Goal: Task Accomplishment & Management: Manage account settings

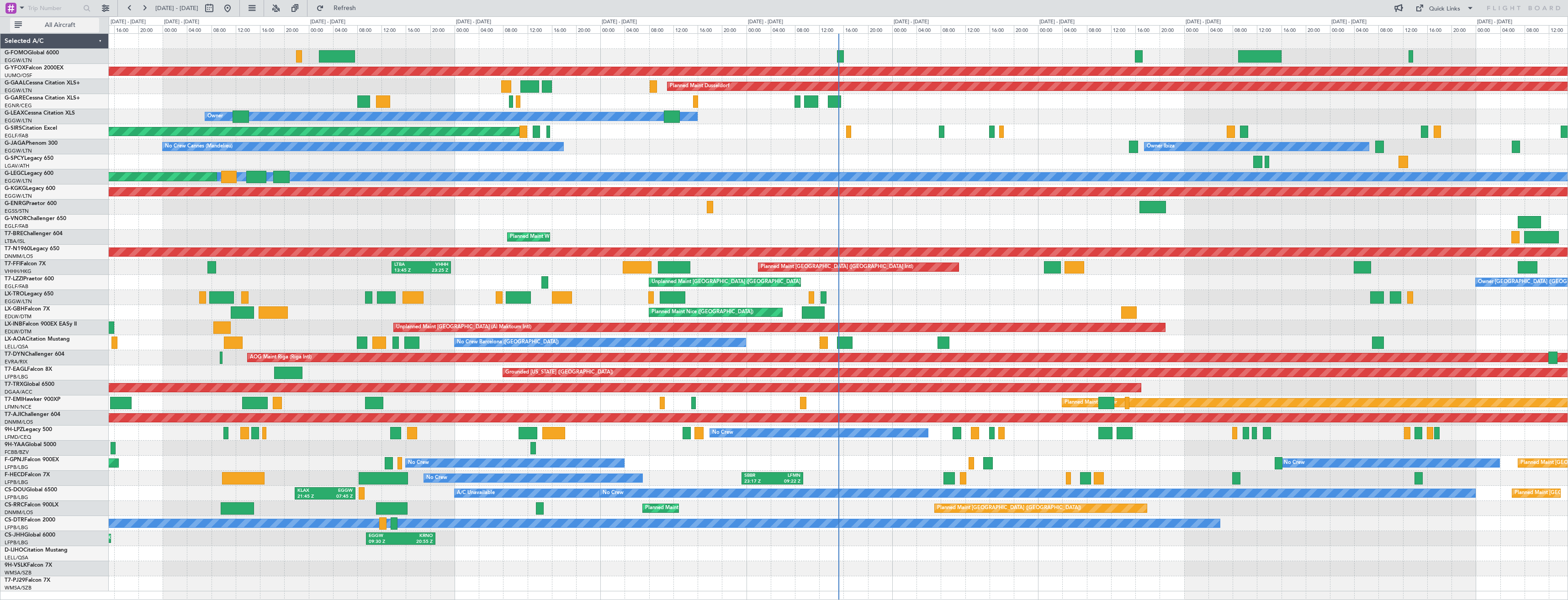
click at [64, 24] on span "All Aircraft" at bounding box center [60, 24] width 73 height 6
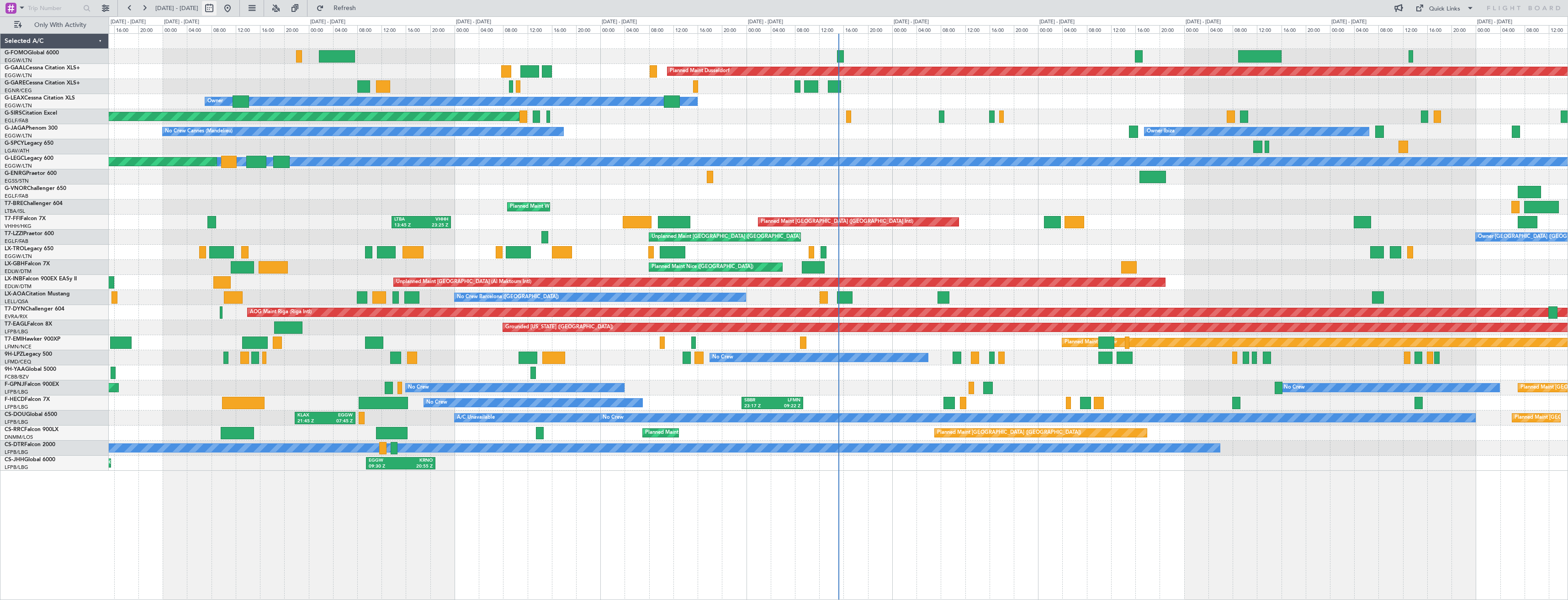
click at [216, 9] on button at bounding box center [209, 8] width 15 height 15
select select "8"
select select "2025"
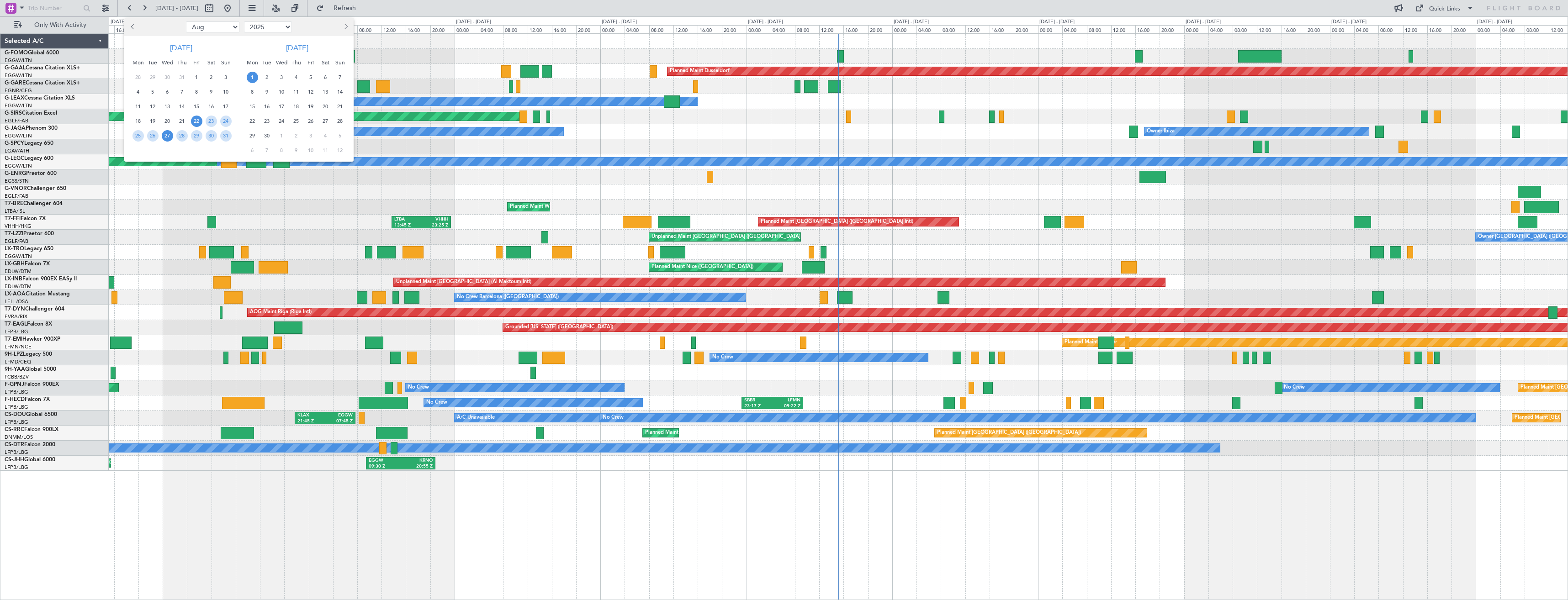
click at [165, 134] on span "27" at bounding box center [167, 136] width 12 height 12
click at [283, 96] on span "10" at bounding box center [281, 92] width 12 height 12
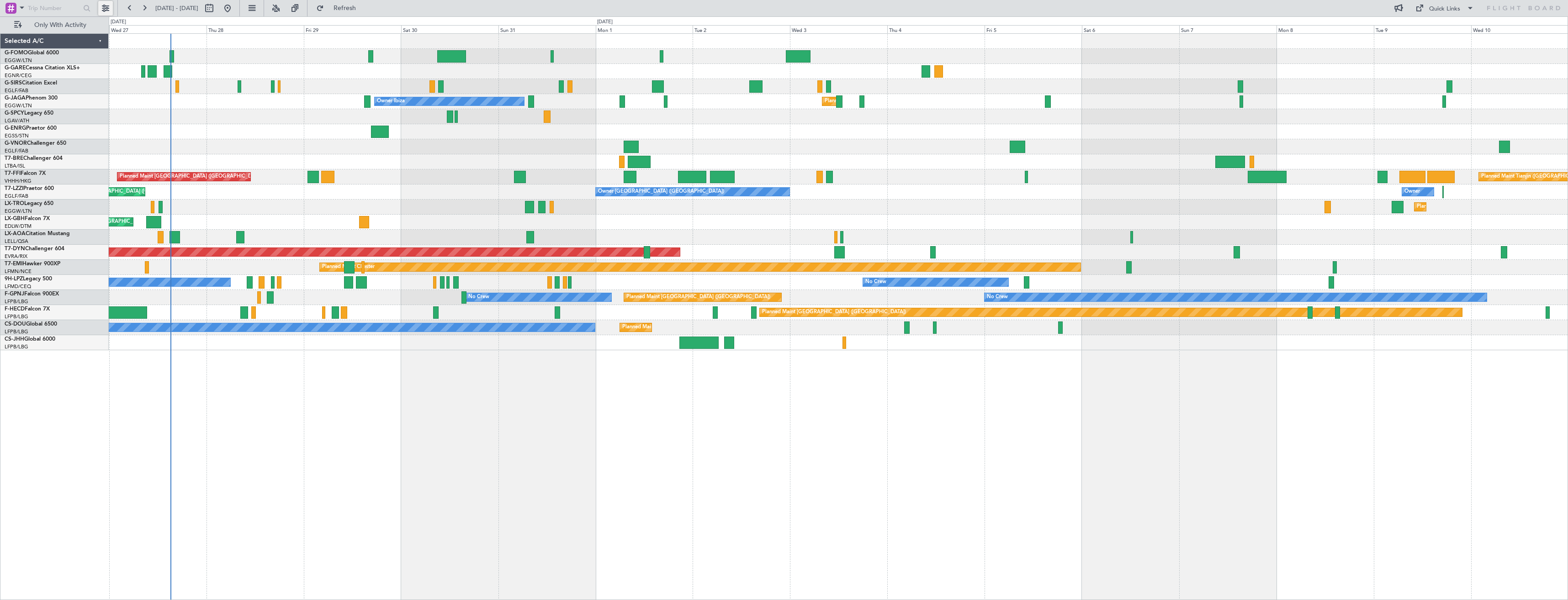
click at [104, 9] on button at bounding box center [106, 8] width 15 height 15
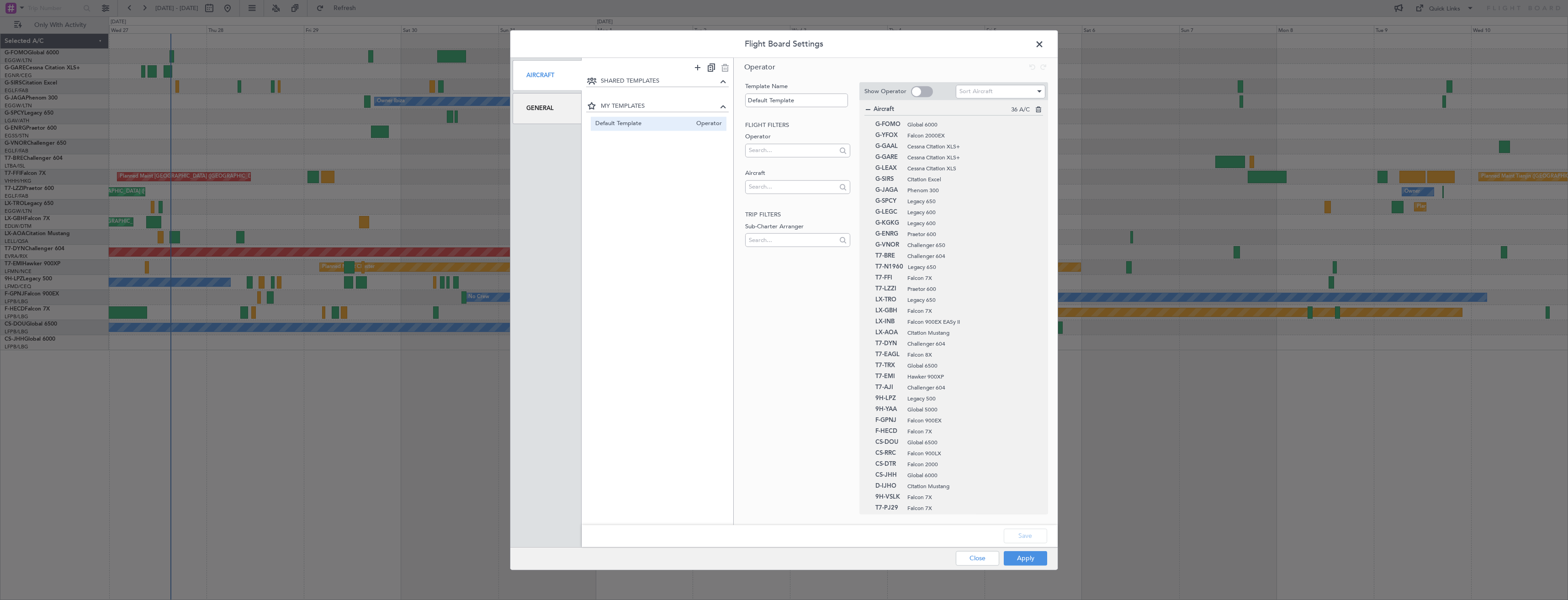
click at [541, 106] on div "General" at bounding box center [547, 108] width 69 height 31
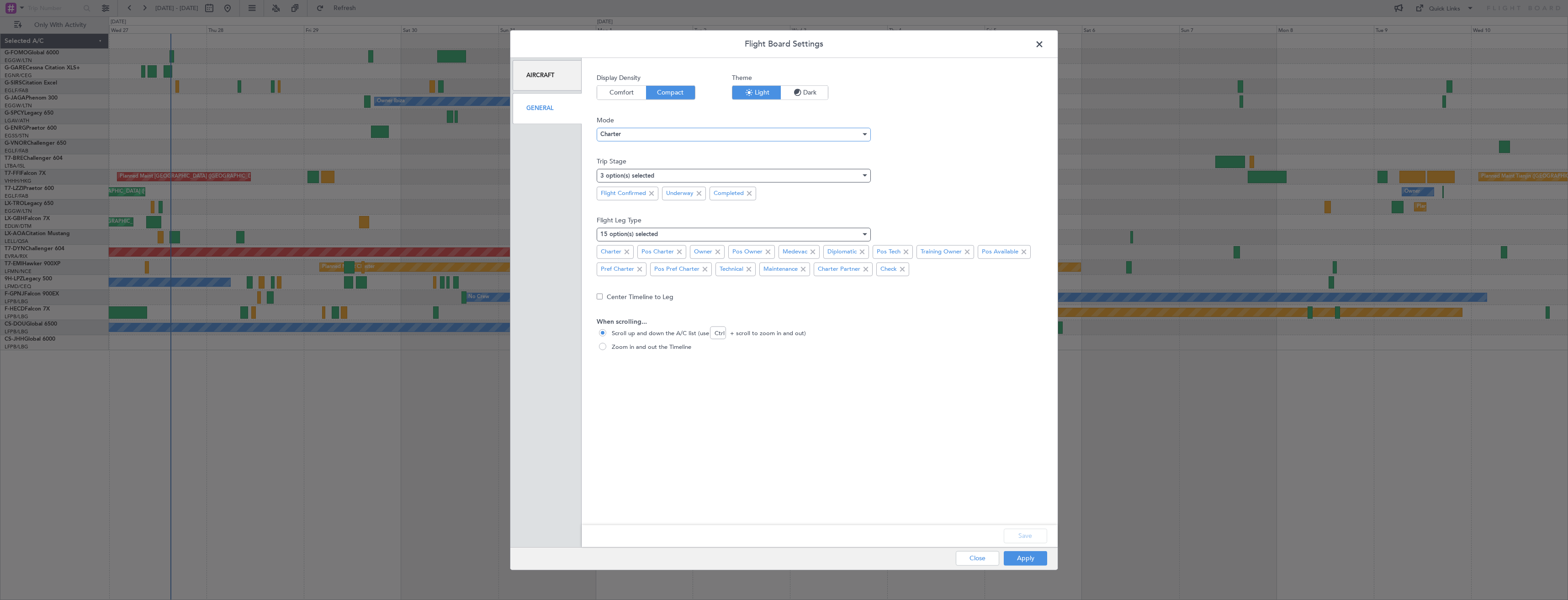
click at [622, 131] on div "Charter" at bounding box center [730, 134] width 260 height 14
click at [630, 163] on span "Ops" at bounding box center [733, 166] width 266 height 14
click at [1023, 529] on button "Save" at bounding box center [1025, 536] width 43 height 15
click at [1023, 557] on button "Apply" at bounding box center [1025, 559] width 43 height 15
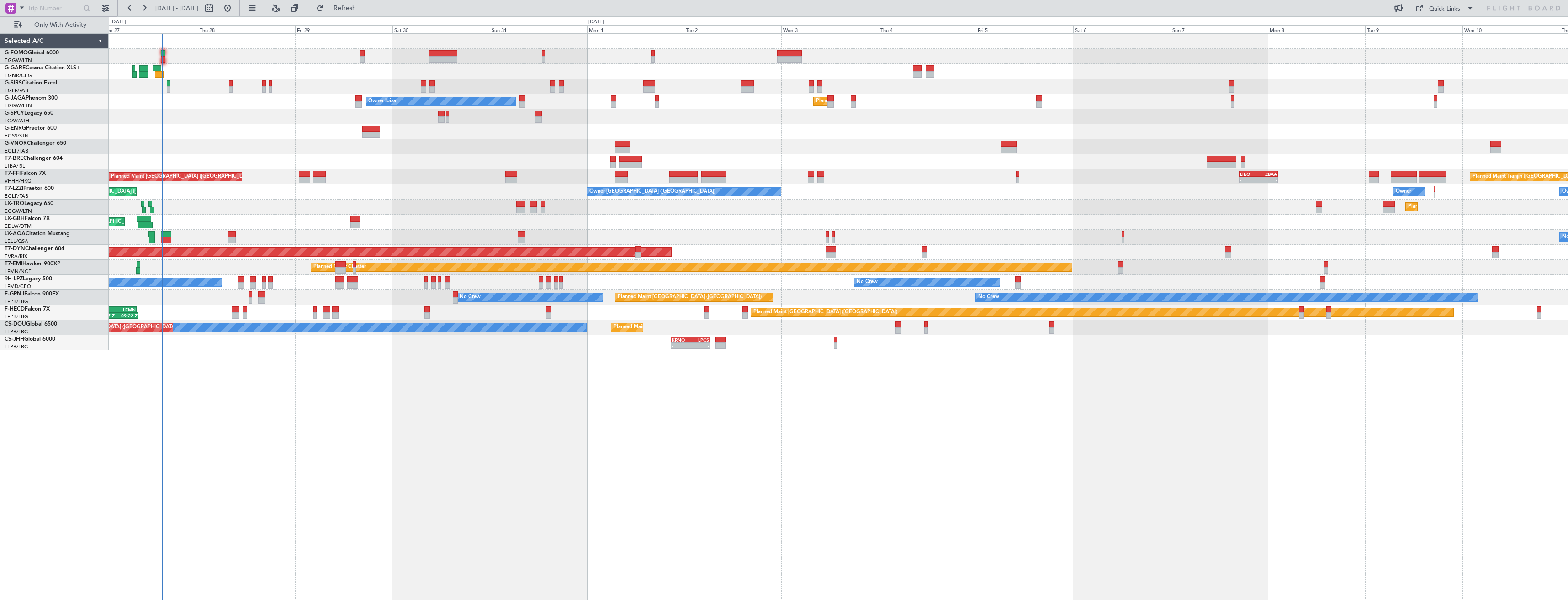
click at [205, 55] on div at bounding box center [838, 56] width 1459 height 15
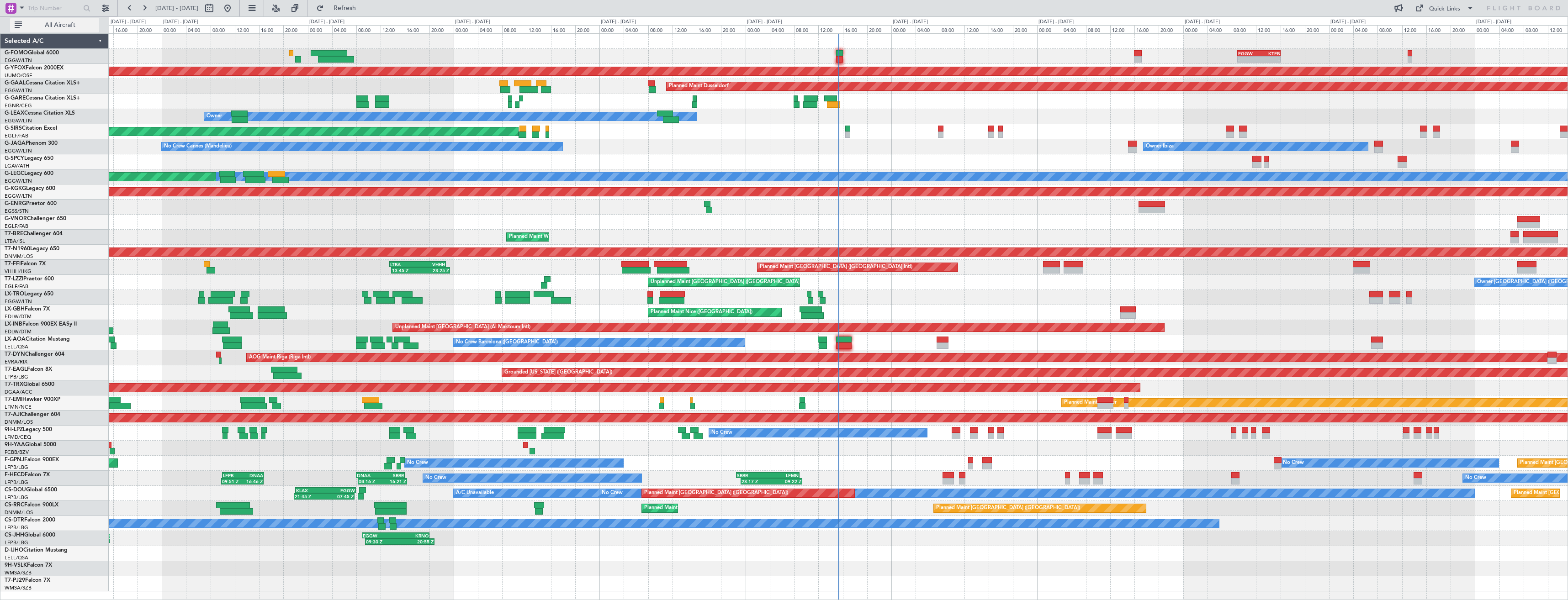
drag, startPoint x: 71, startPoint y: 23, endPoint x: 79, endPoint y: 23, distance: 8.0
click at [72, 23] on span "All Aircraft" at bounding box center [60, 24] width 73 height 6
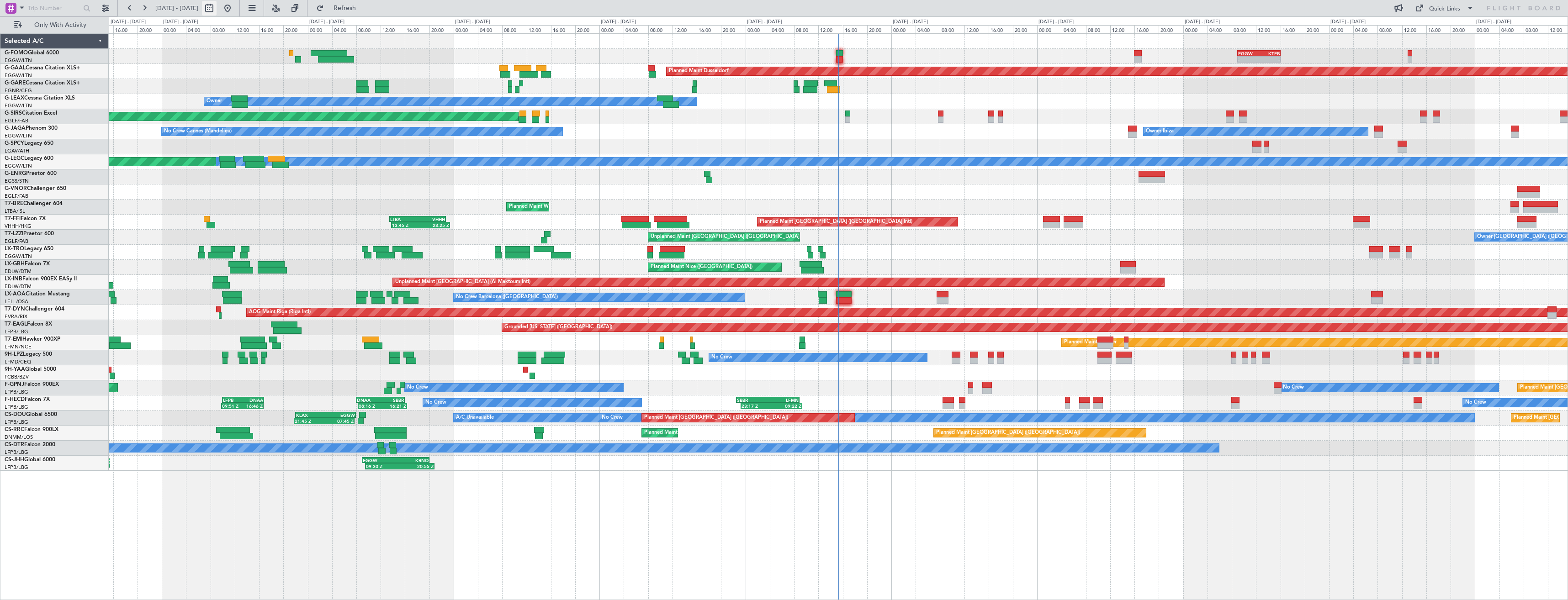
click at [216, 7] on button at bounding box center [209, 8] width 15 height 15
select select "8"
select select "2025"
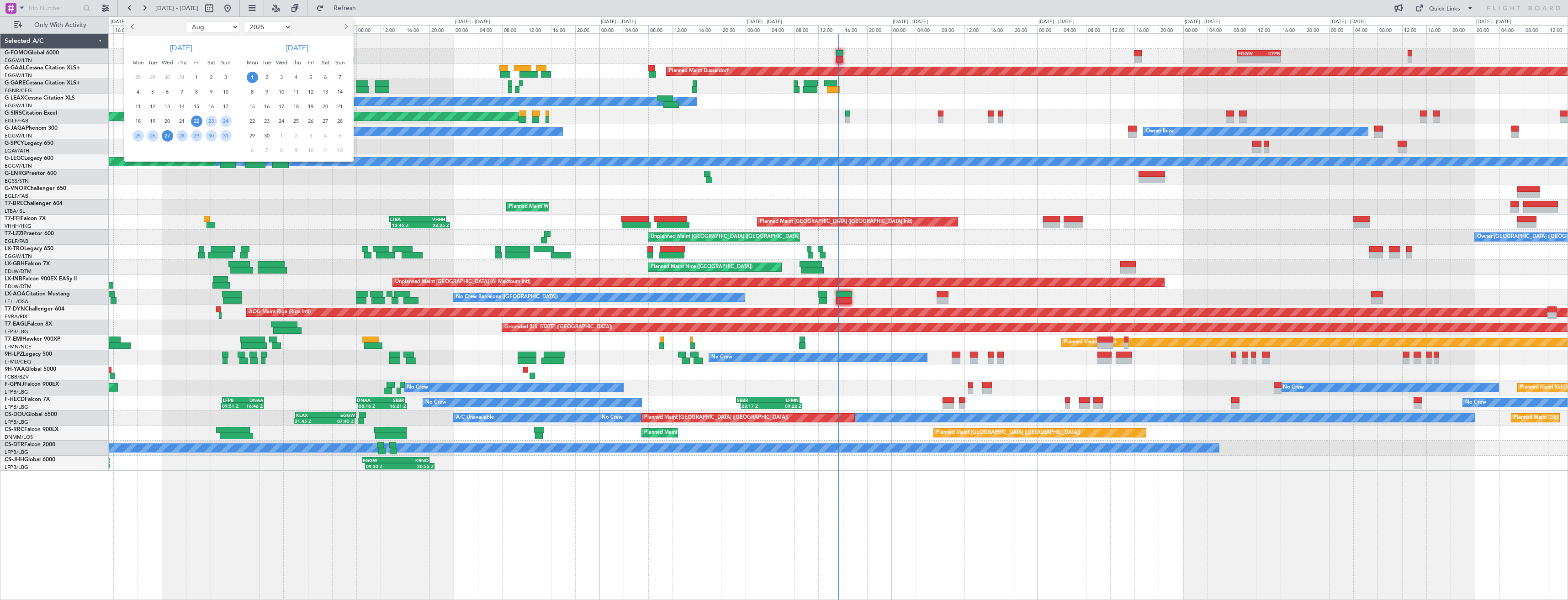
click at [170, 136] on span "27" at bounding box center [167, 136] width 12 height 12
click at [283, 94] on span "10" at bounding box center [281, 92] width 12 height 12
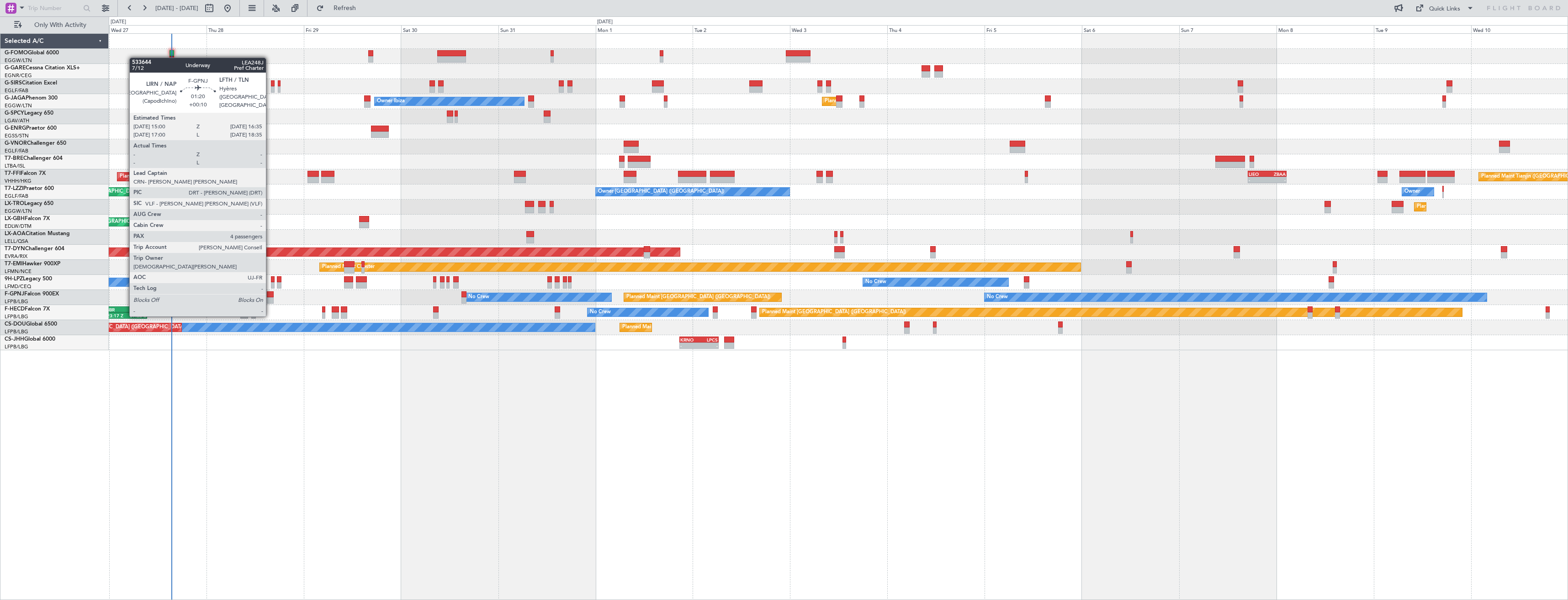
click at [270, 298] on div at bounding box center [270, 300] width 7 height 6
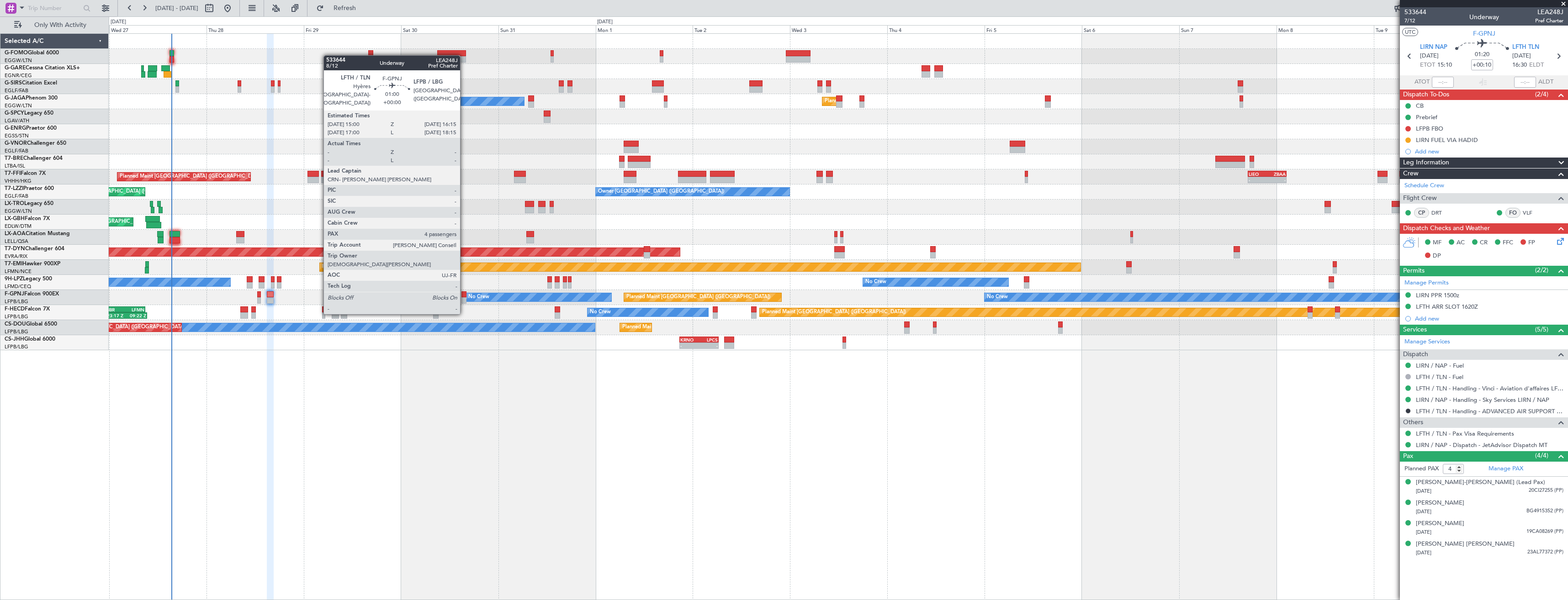
click at [464, 296] on div at bounding box center [464, 294] width 5 height 6
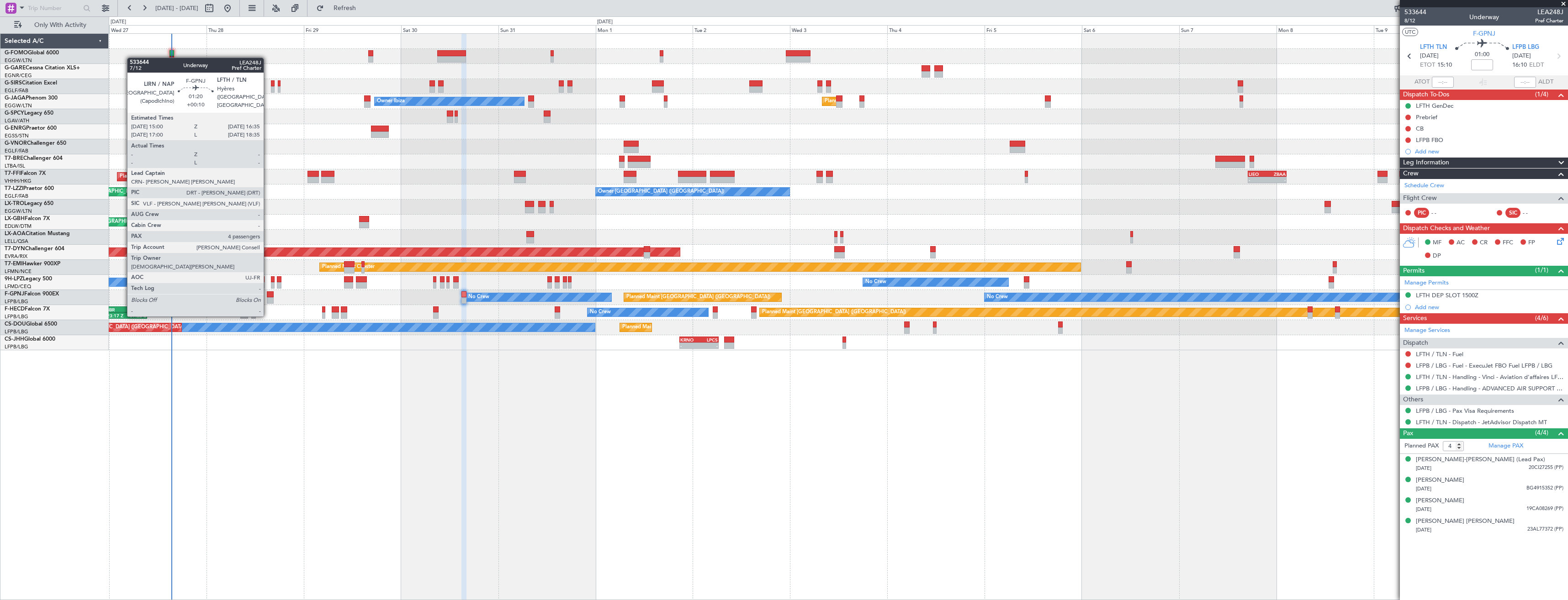
click at [268, 298] on div at bounding box center [270, 300] width 7 height 6
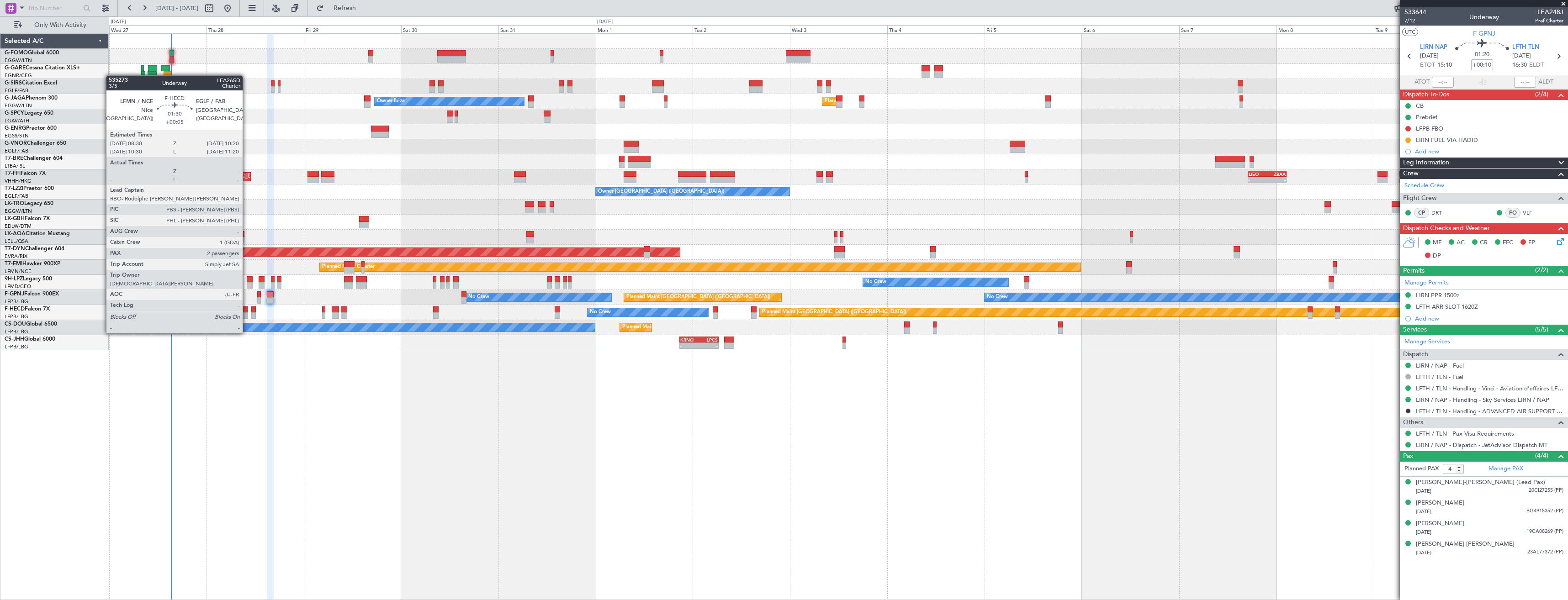
click at [247, 316] on div at bounding box center [243, 315] width 7 height 6
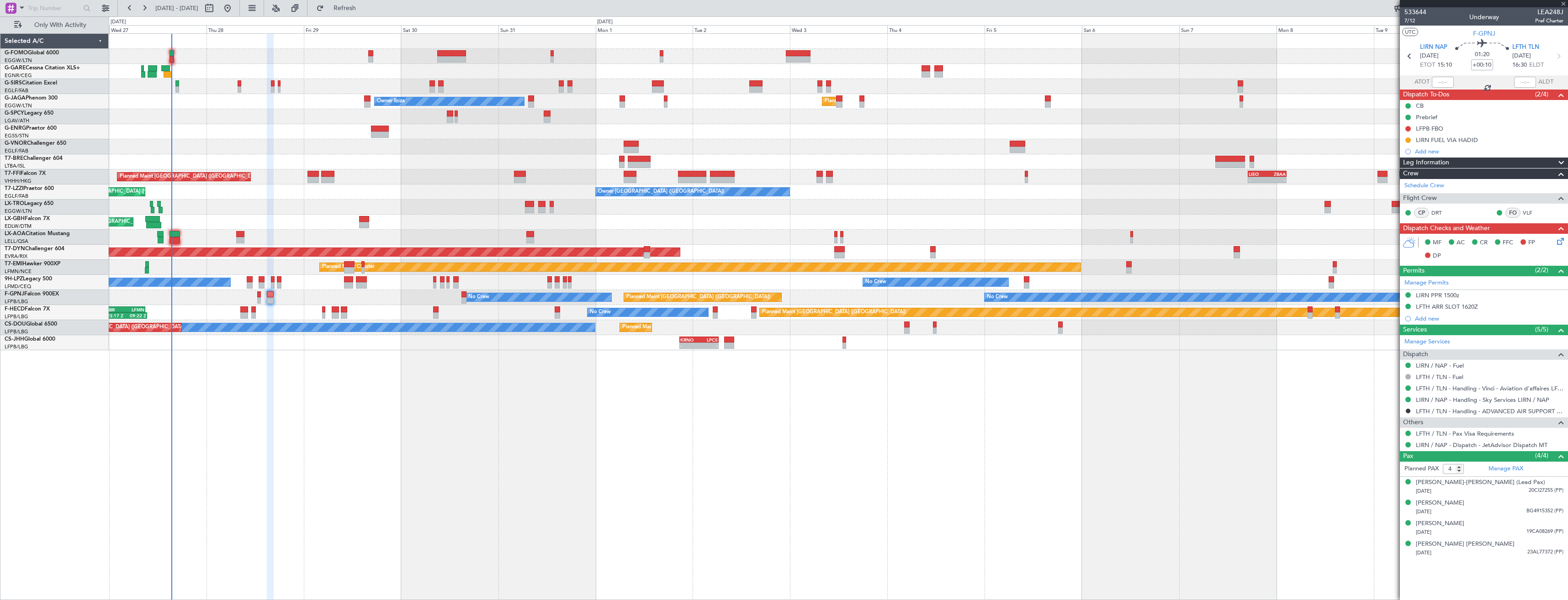
type input "+00:05"
type input "2"
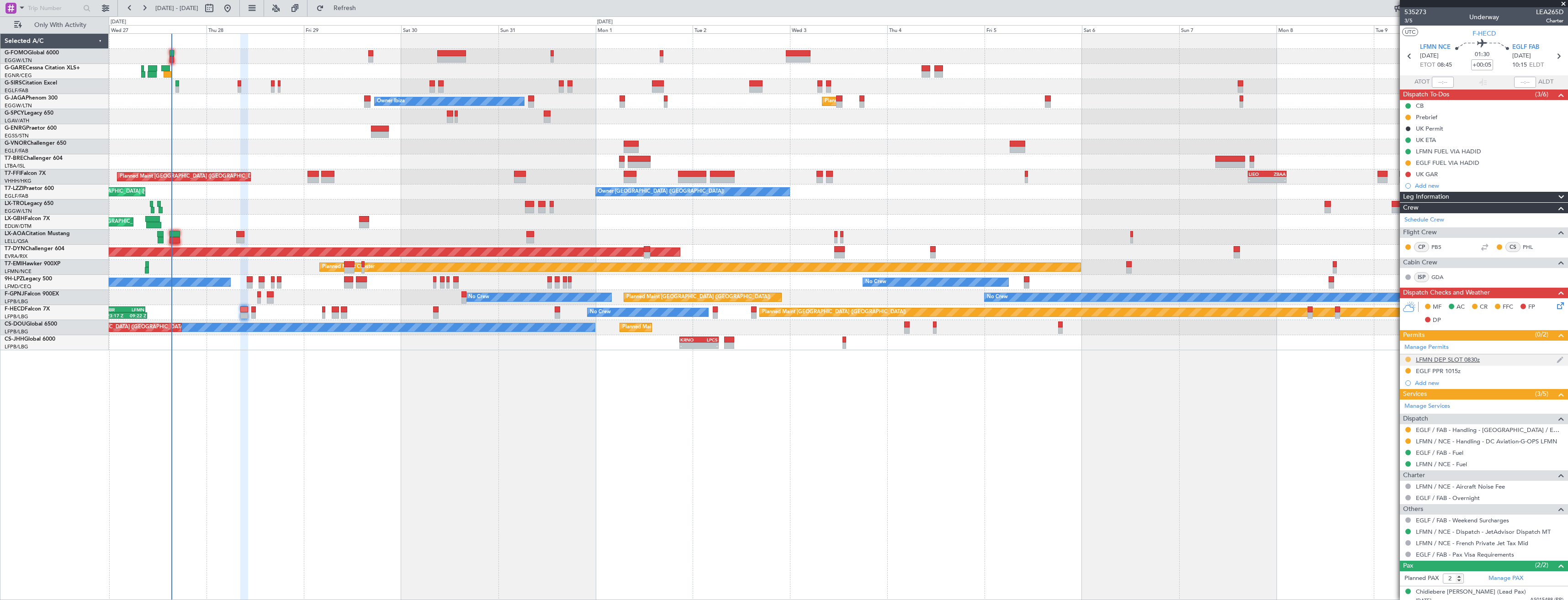
click at [1409, 360] on button at bounding box center [1408, 359] width 5 height 5
click at [1503, 361] on div "LFMN DEP SLOT 0830z" at bounding box center [1484, 360] width 168 height 12
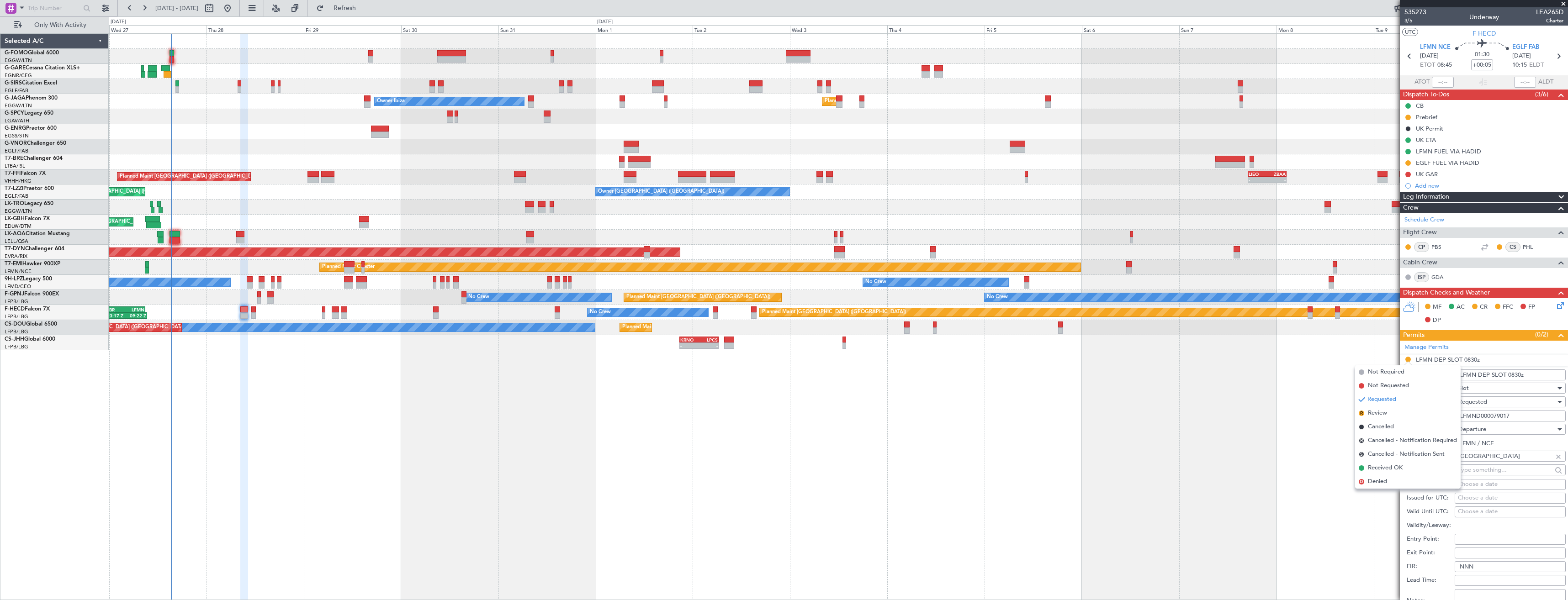
click at [1517, 373] on input "LFMN DEP SLOT 0830z" at bounding box center [1510, 375] width 111 height 11
type input "LFMN DEP SLOT 0840z"
click at [1503, 400] on div "Requested" at bounding box center [1507, 402] width 98 height 14
click at [1502, 466] on span "Received OK" at bounding box center [1507, 471] width 96 height 14
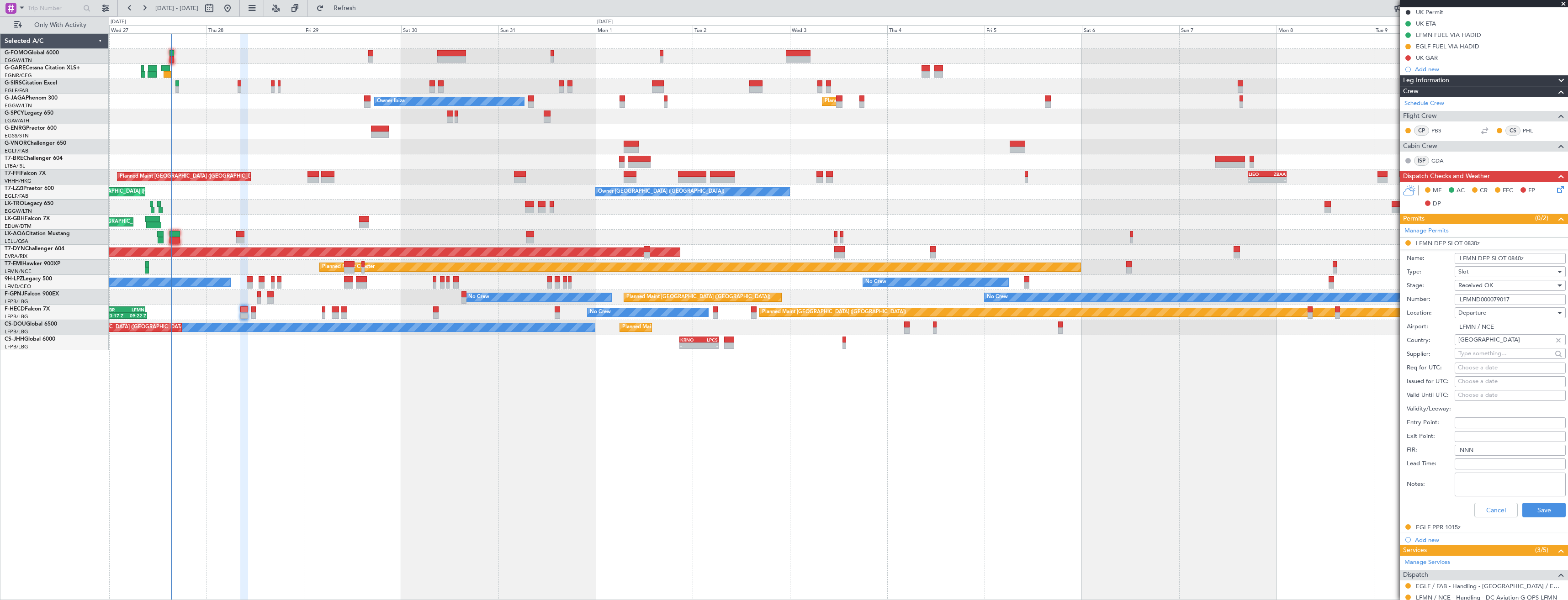
scroll to position [228, 0]
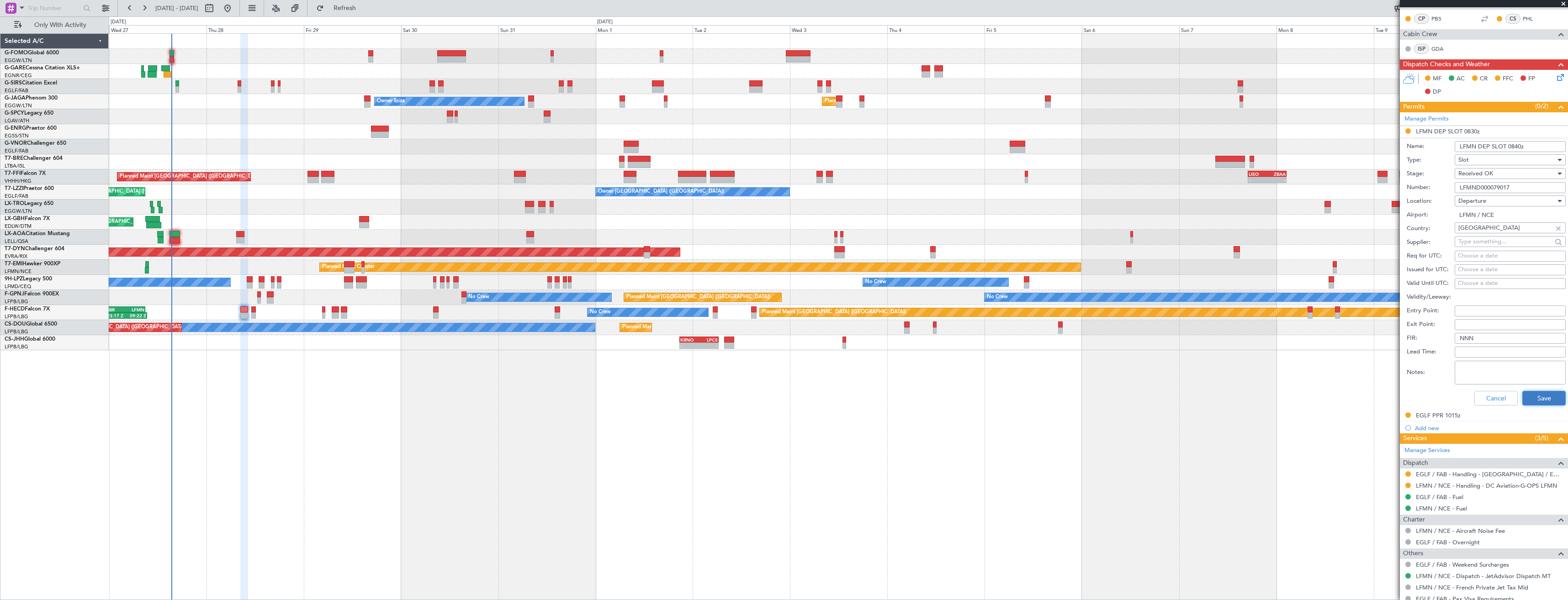
click at [1523, 398] on button "Save" at bounding box center [1544, 399] width 43 height 15
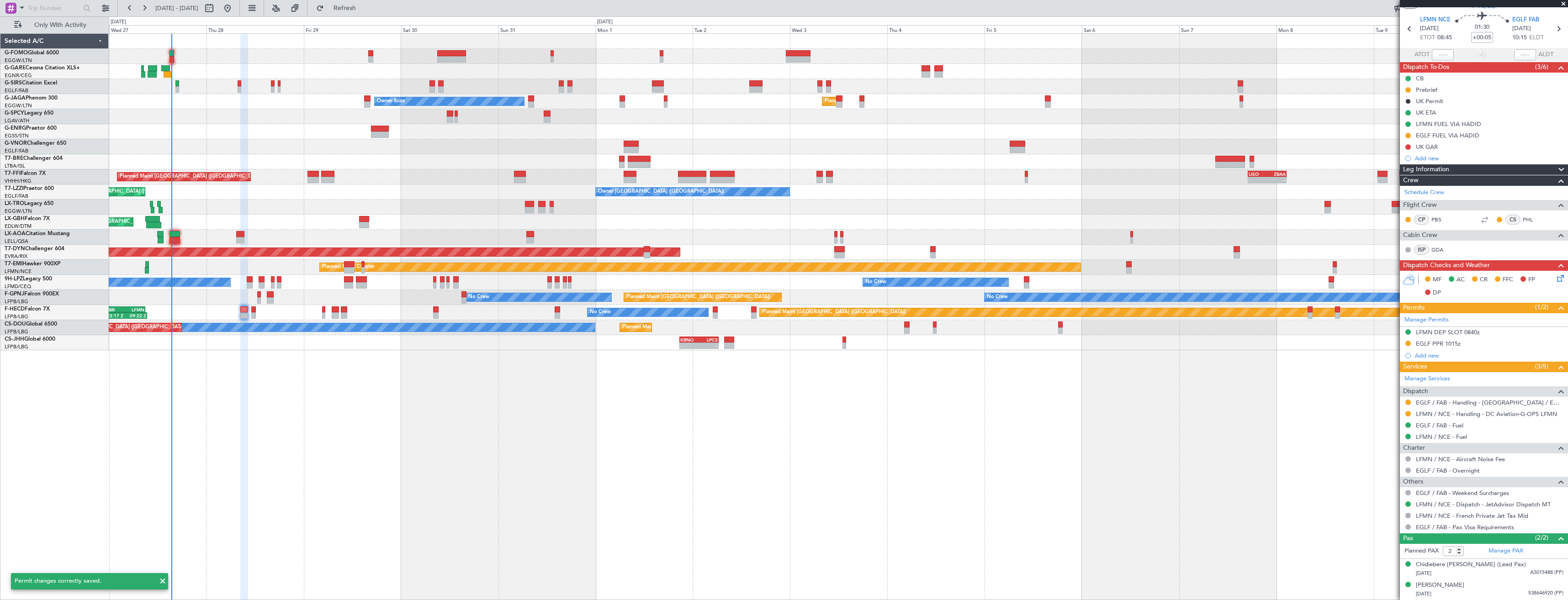
scroll to position [27, 0]
click at [1409, 418] on mat-tooltip-component "Requested" at bounding box center [1407, 429] width 41 height 24
click at [1408, 413] on button at bounding box center [1408, 414] width 5 height 5
click at [1383, 519] on span "Confirmed" at bounding box center [1382, 523] width 28 height 9
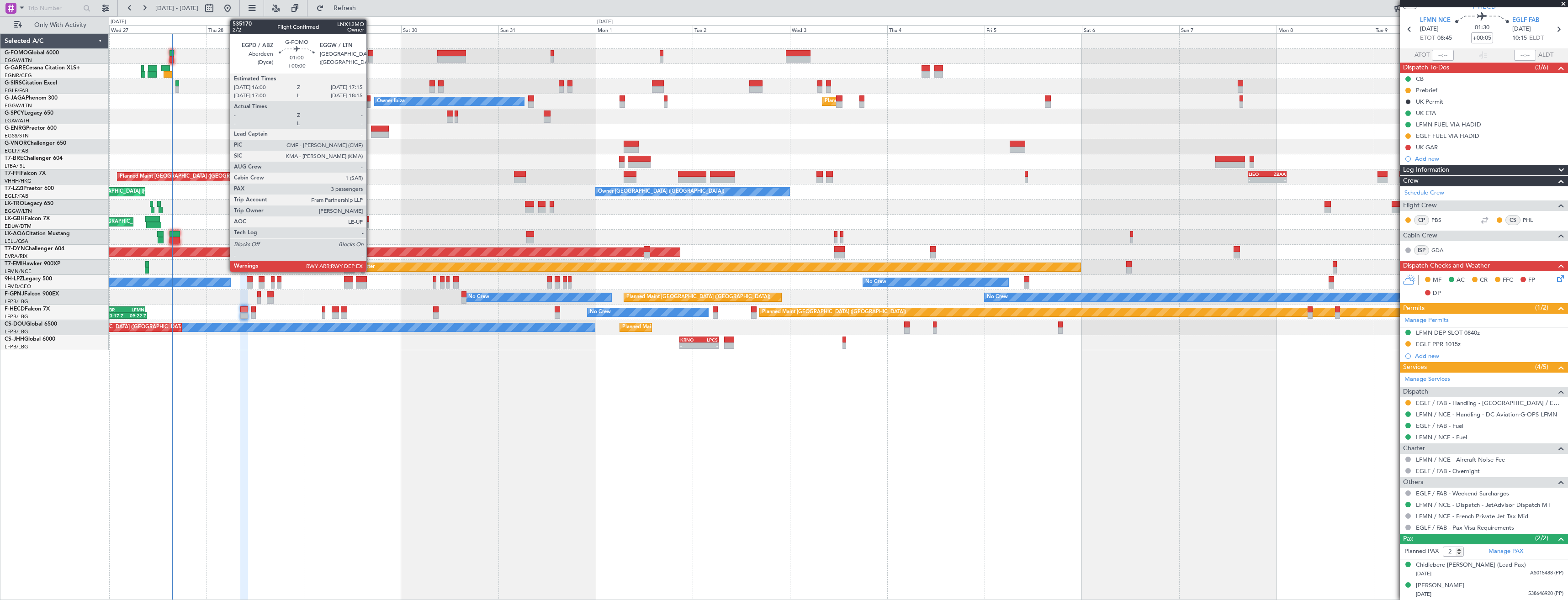
click at [371, 56] on div at bounding box center [371, 59] width 5 height 6
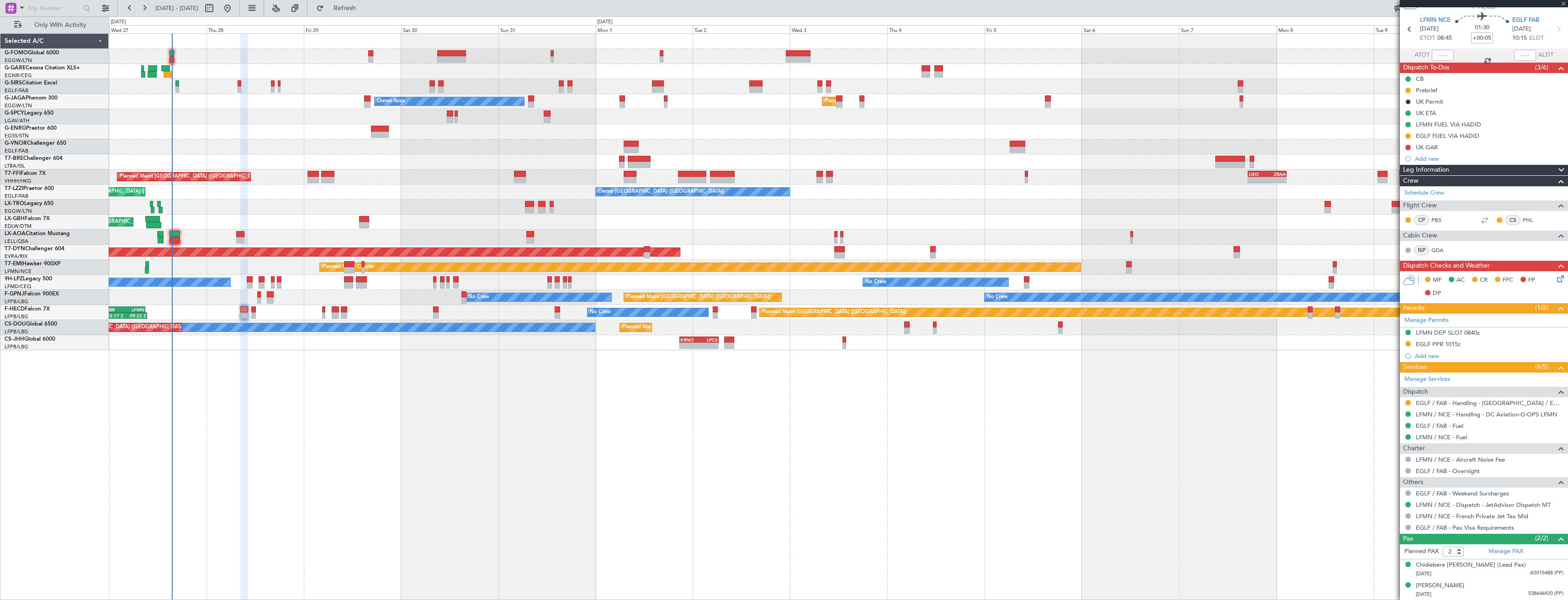
type input "3"
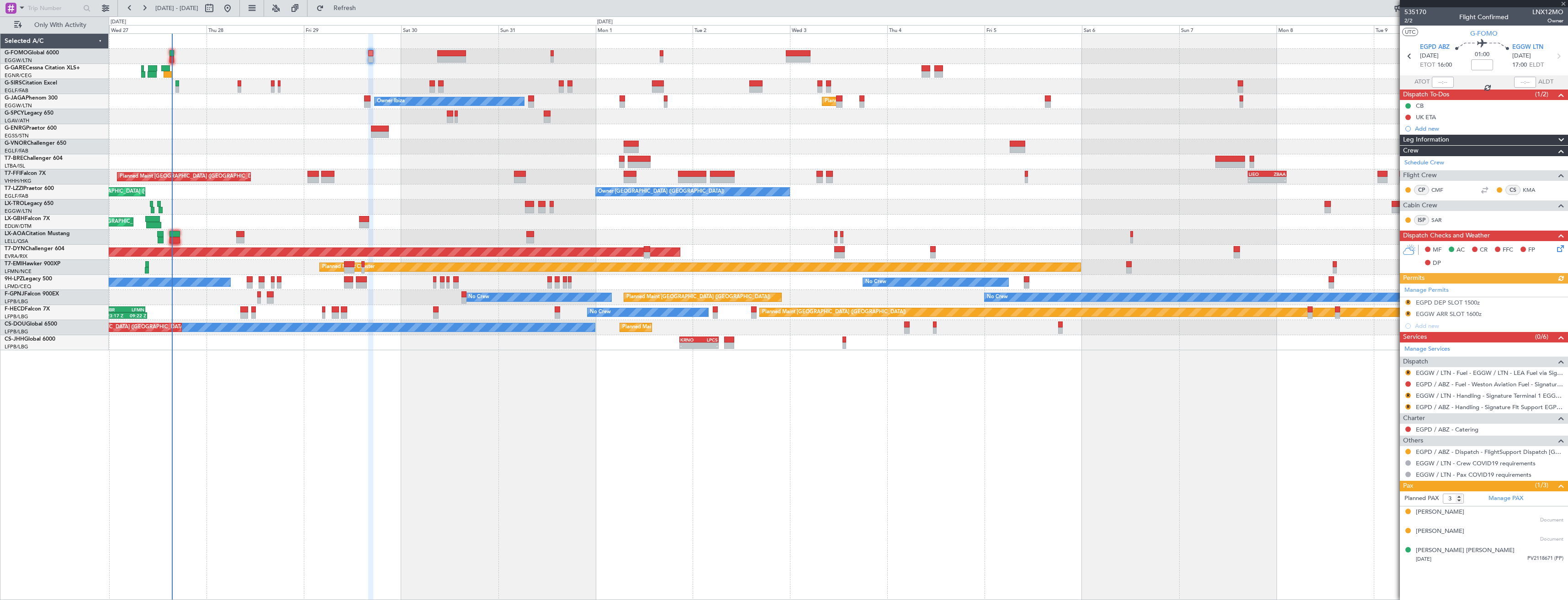
click at [1411, 451] on div "EGPD / ABZ - Dispatch - FlightSupport Dispatch [GEOGRAPHIC_DATA]" at bounding box center [1484, 452] width 168 height 12
click at [1407, 453] on button at bounding box center [1408, 452] width 5 height 5
click at [1369, 557] on span "Confirmed" at bounding box center [1382, 560] width 28 height 9
click at [1491, 406] on link "EGPD / ABZ - Handling - Signature Flt Support EGPD / ABZ" at bounding box center [1489, 407] width 148 height 7
click at [1455, 398] on link "EGGW / LTN - Handling - Signature Terminal 1 EGGW / LTN" at bounding box center [1489, 395] width 148 height 7
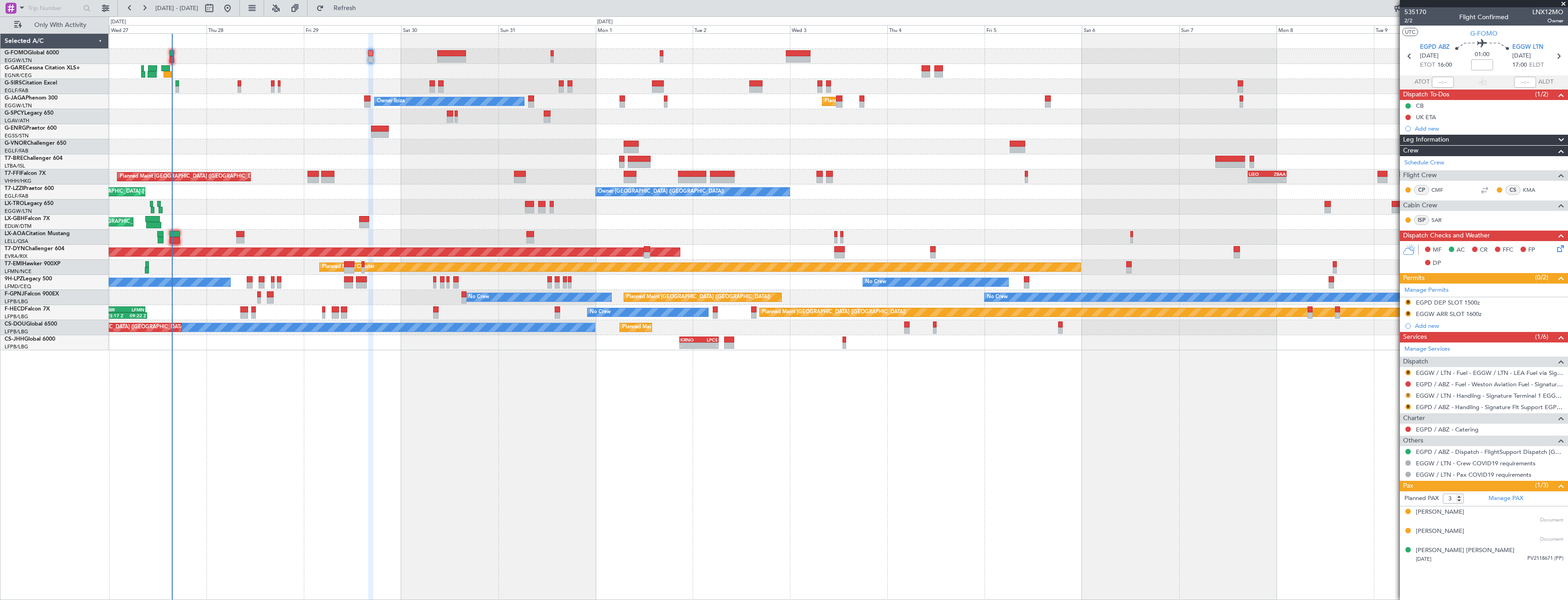
click at [1407, 395] on button "R" at bounding box center [1408, 395] width 5 height 5
click at [1384, 448] on span "Requested" at bounding box center [1382, 449] width 28 height 9
click at [1409, 405] on button "R" at bounding box center [1408, 407] width 5 height 5
click at [1381, 456] on li "Requested" at bounding box center [1408, 461] width 106 height 14
click at [1405, 374] on button "R" at bounding box center [1408, 373] width 5 height 5
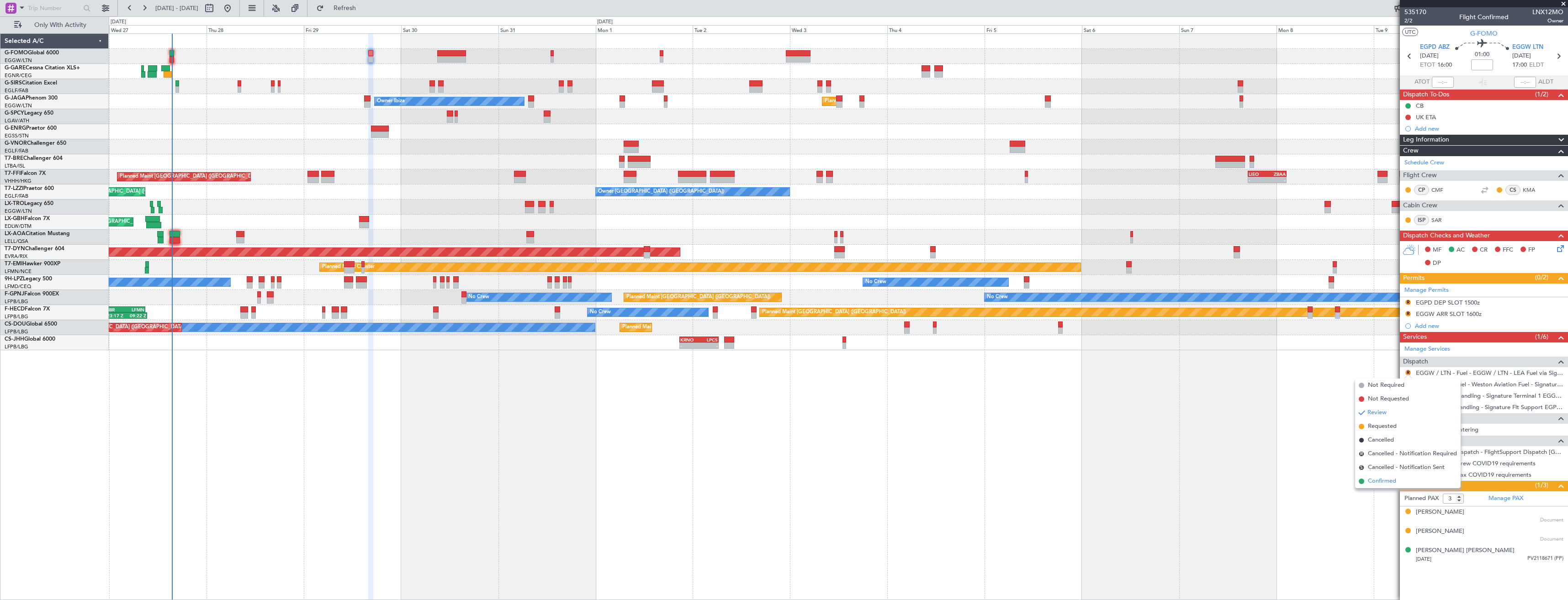
click at [1383, 481] on span "Confirmed" at bounding box center [1382, 481] width 28 height 9
click at [1407, 304] on button "R" at bounding box center [1408, 302] width 5 height 5
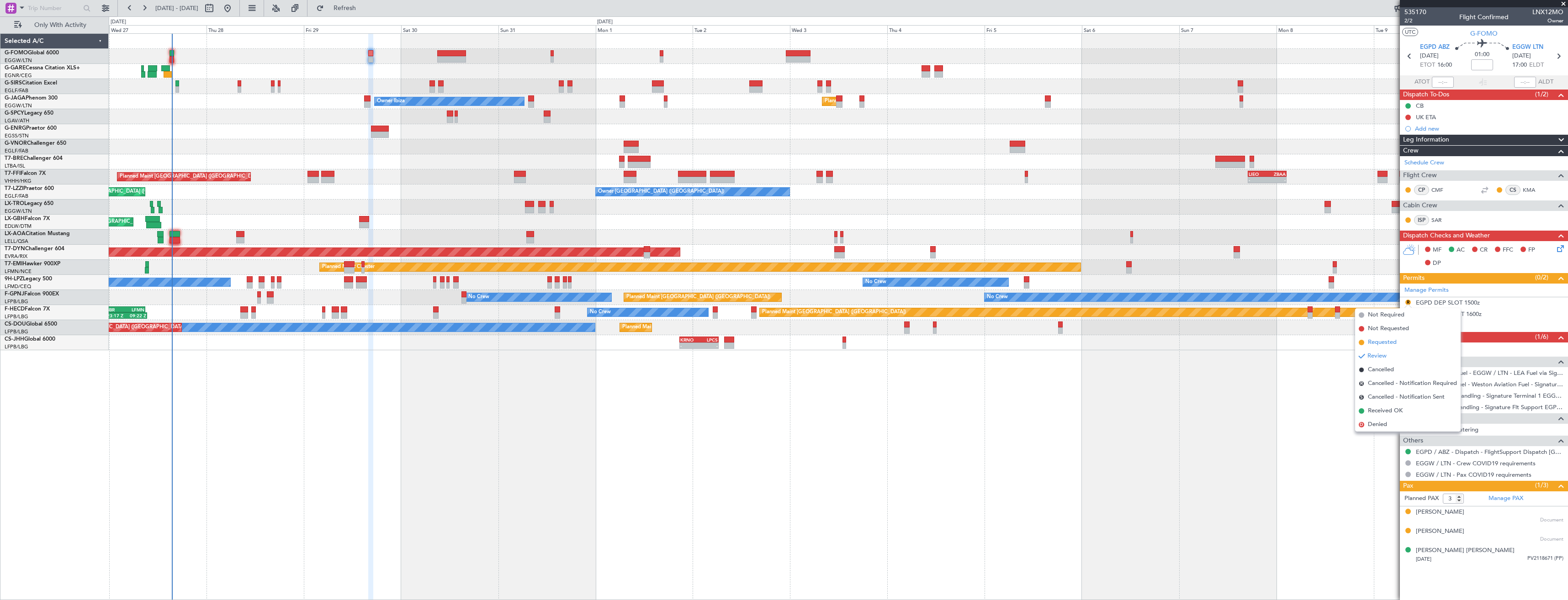
click at [1383, 342] on span "Requested" at bounding box center [1382, 342] width 28 height 9
click at [1406, 316] on button "R" at bounding box center [1408, 314] width 5 height 5
click at [1386, 353] on span "Requested" at bounding box center [1382, 353] width 28 height 9
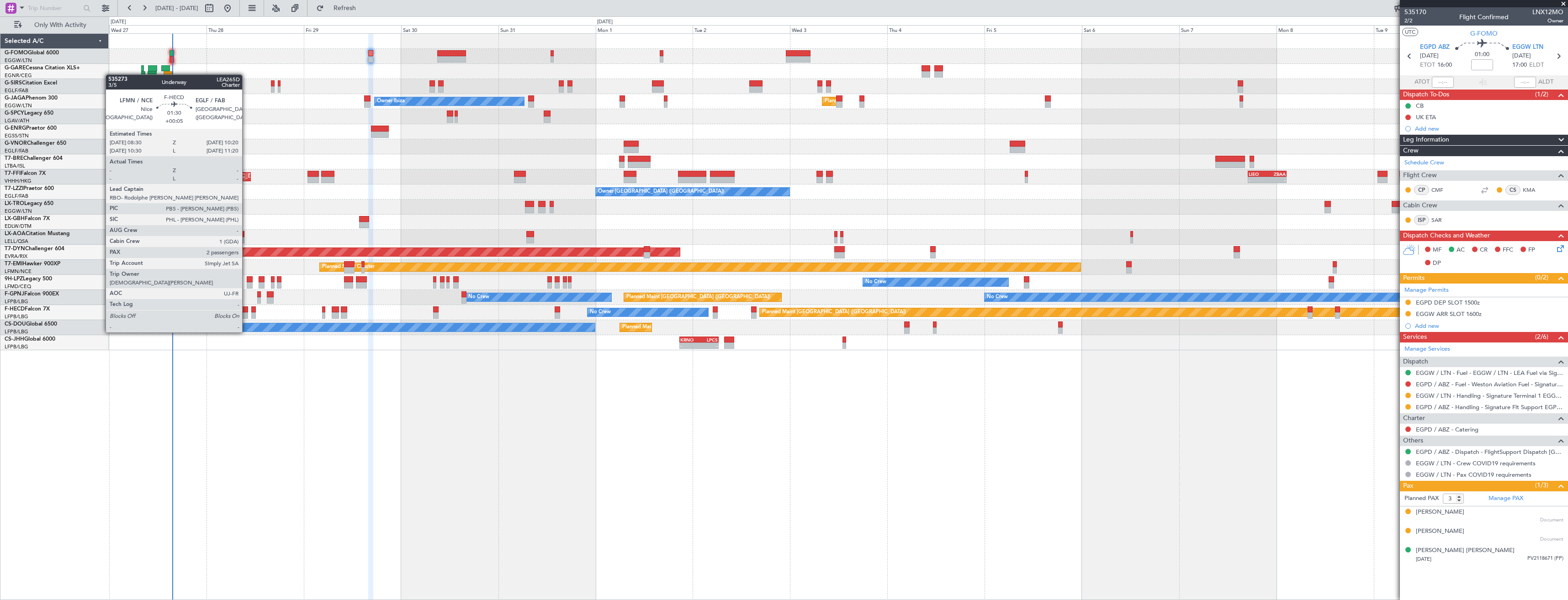
click at [246, 315] on div at bounding box center [243, 315] width 7 height 6
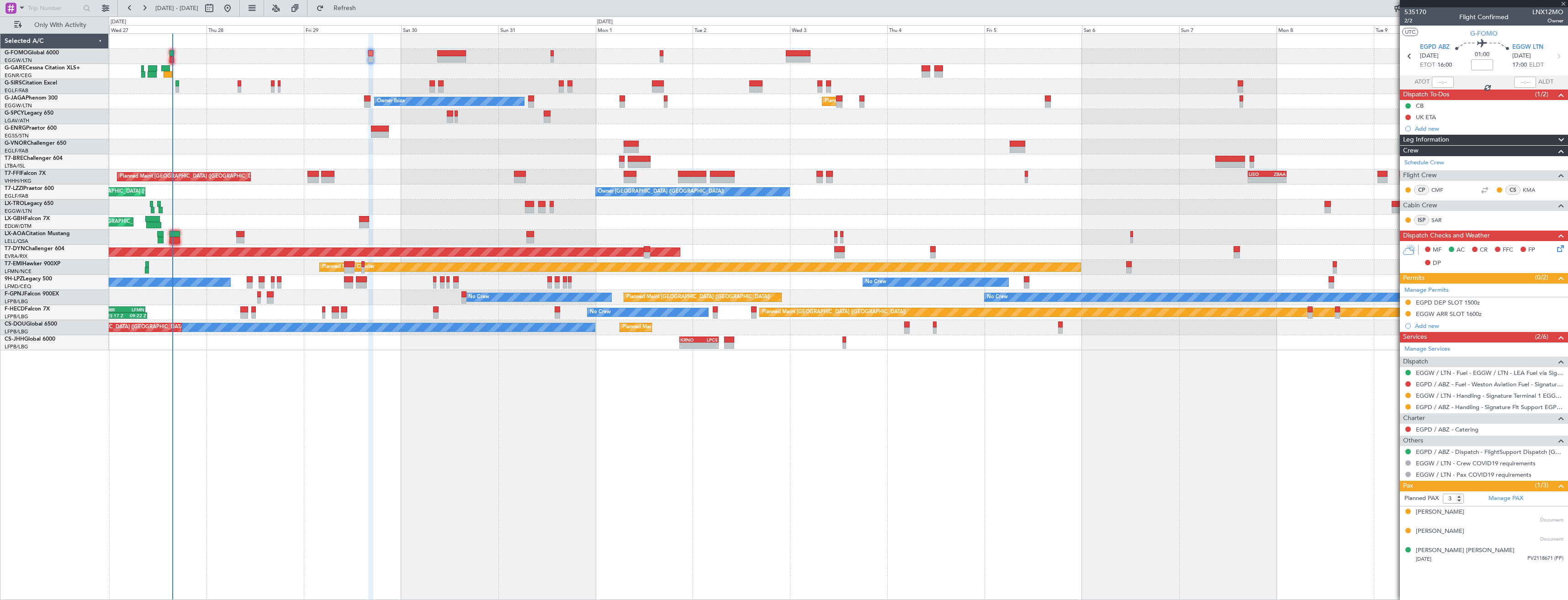
type input "+00:05"
type input "2"
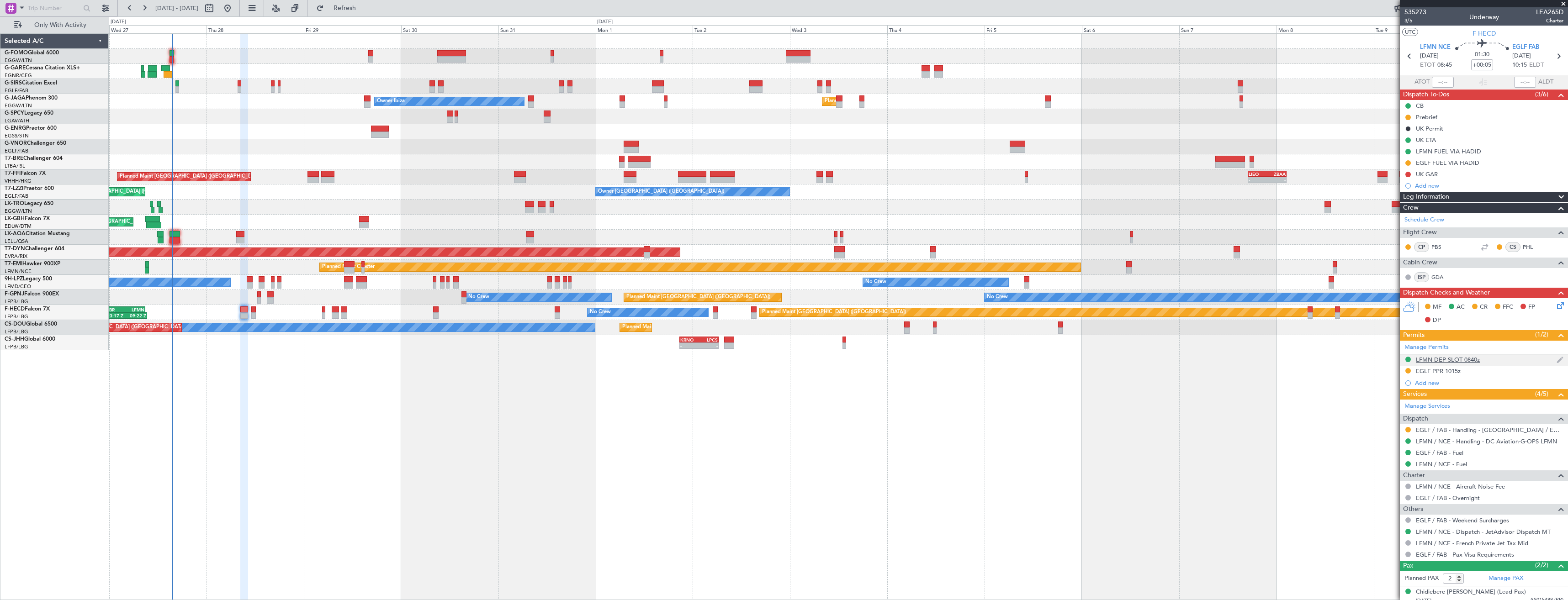
click at [1506, 359] on div "LFMN DEP SLOT 0840z" at bounding box center [1484, 360] width 168 height 12
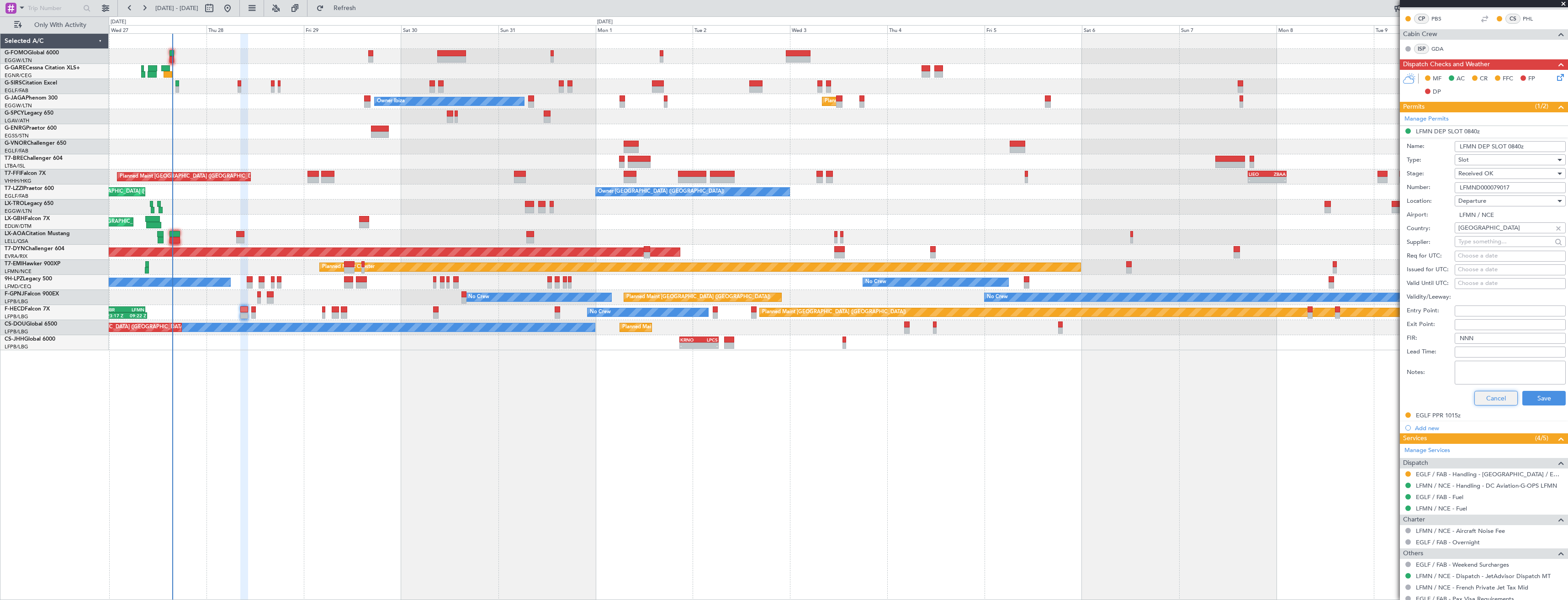
click at [1498, 397] on button "Cancel" at bounding box center [1495, 399] width 43 height 15
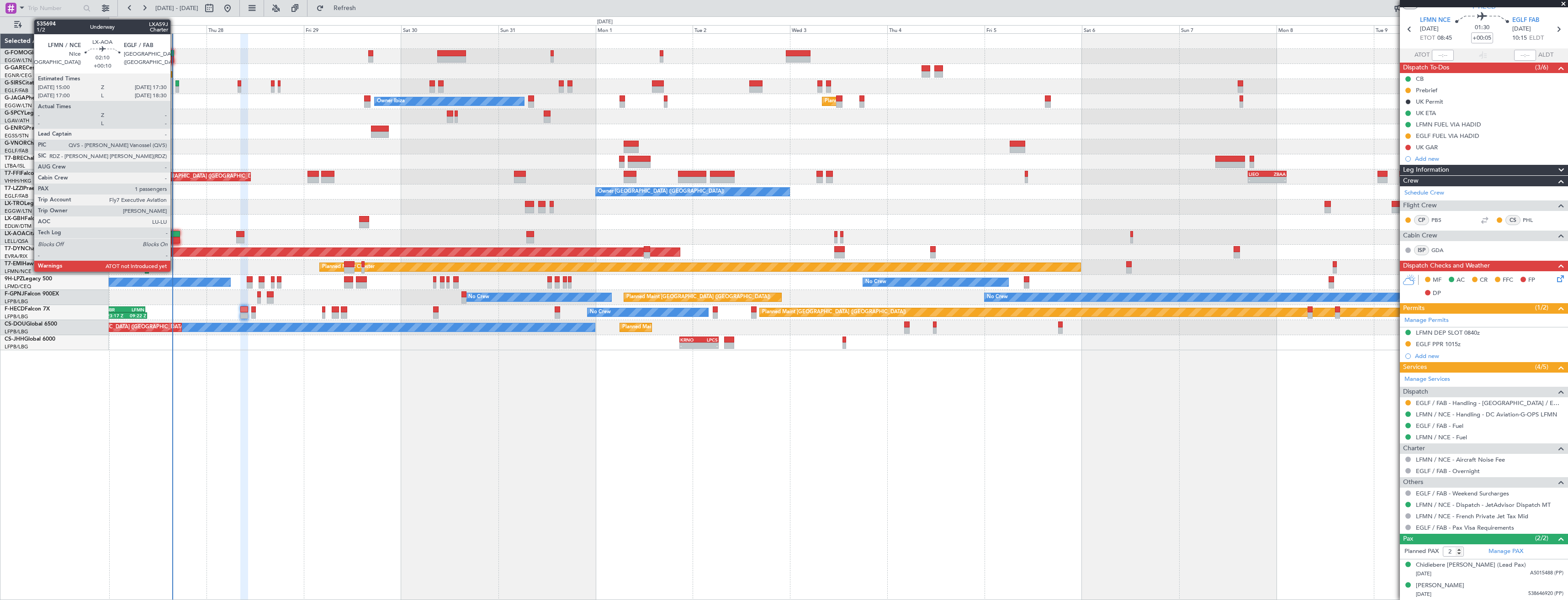
click at [174, 240] on div at bounding box center [174, 240] width 10 height 6
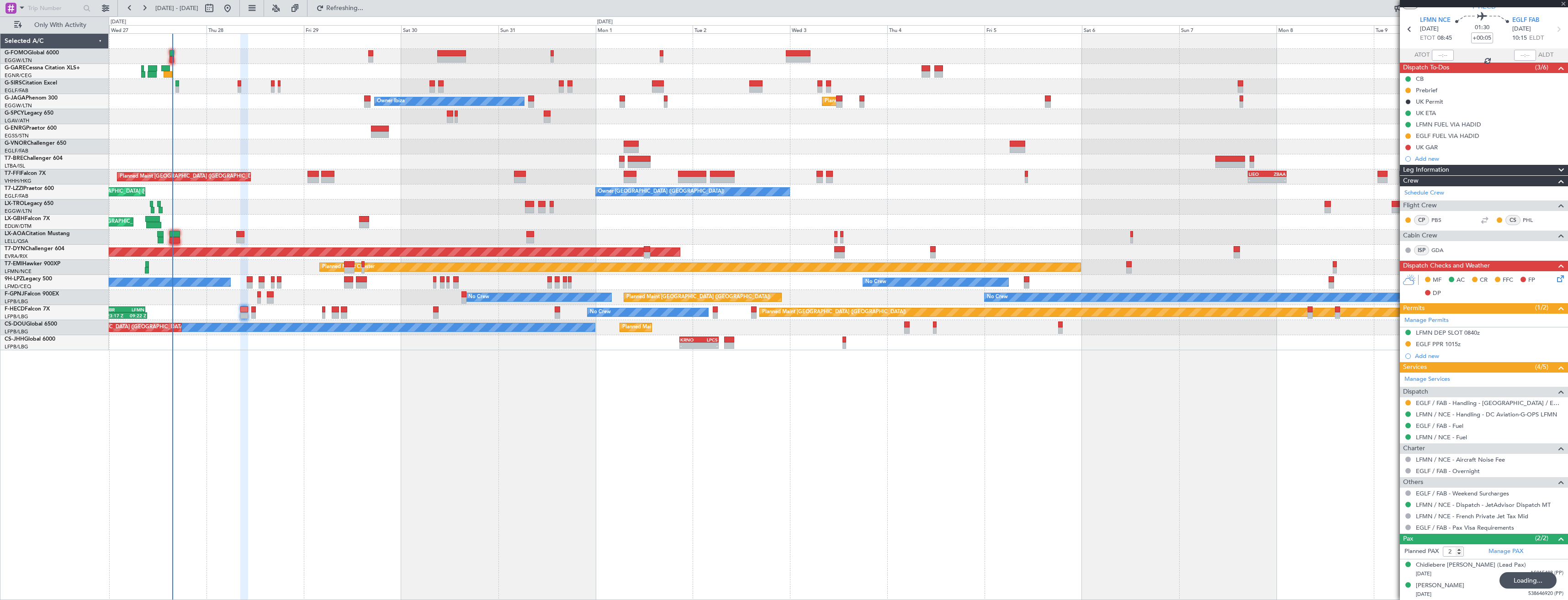
type input "+00:10"
type input "1"
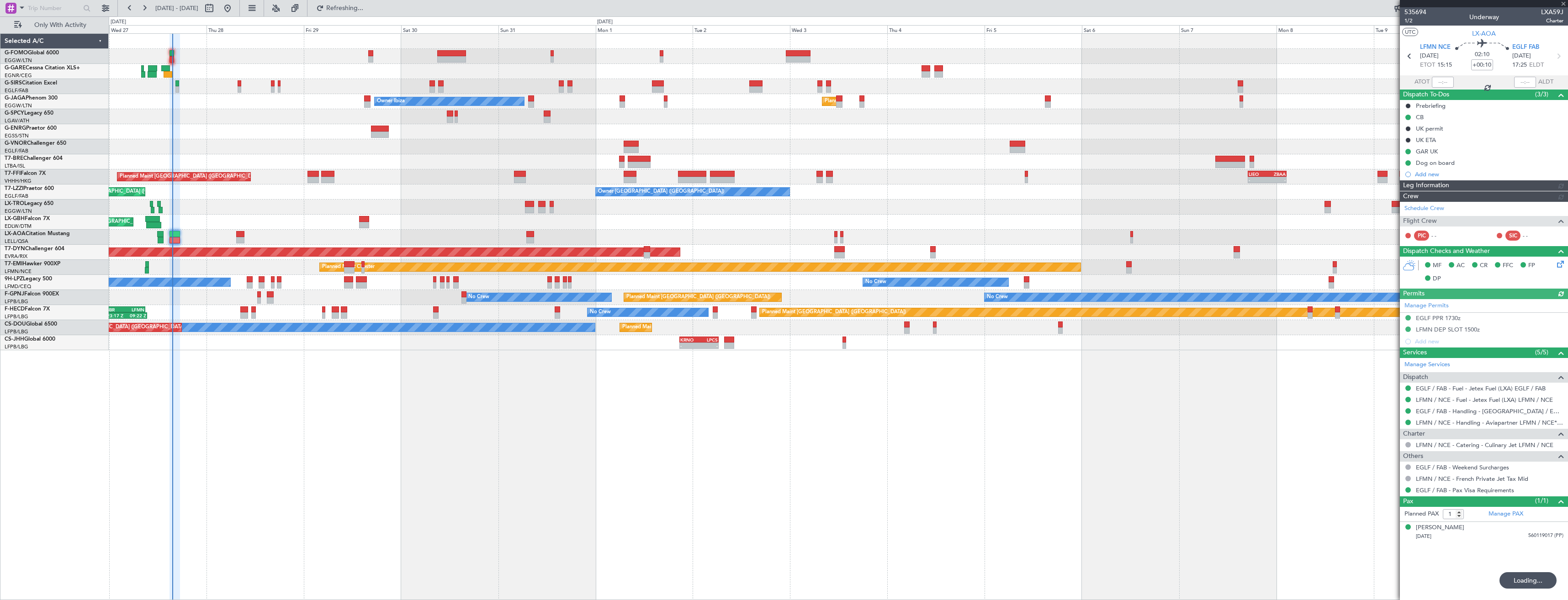
type input "+00:05"
type input "2"
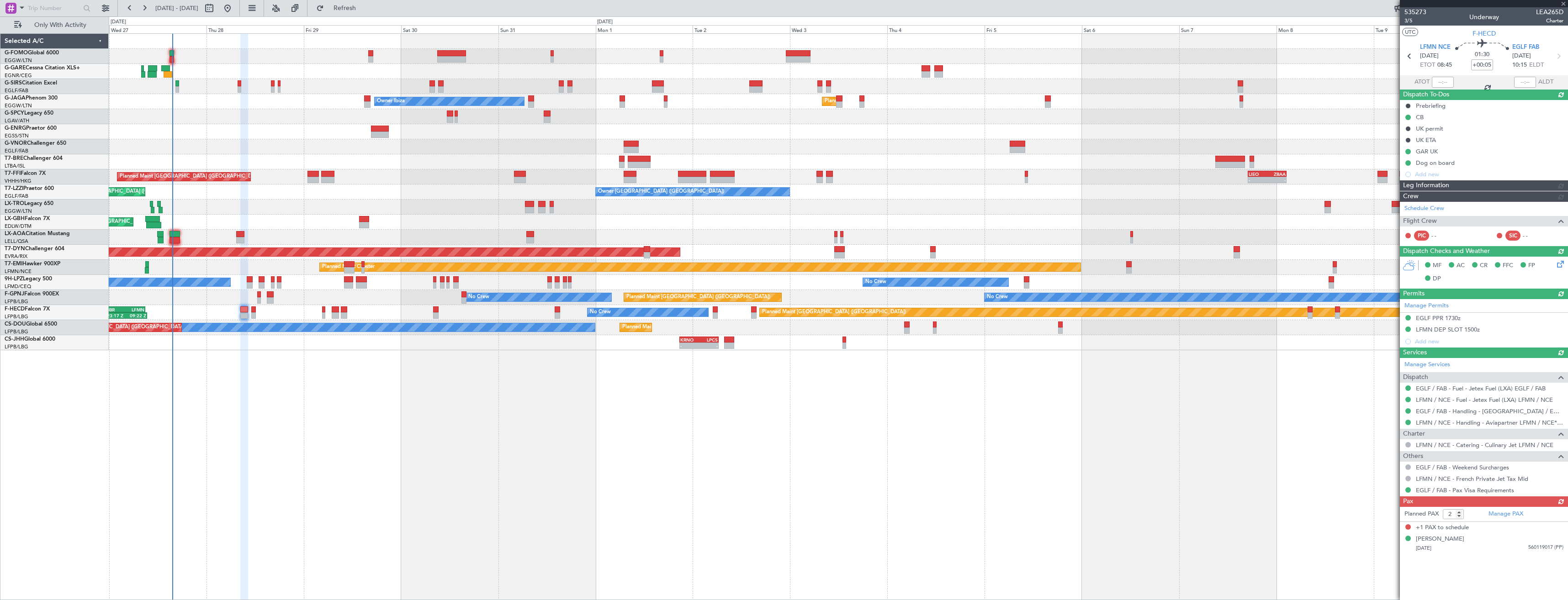
scroll to position [0, 0]
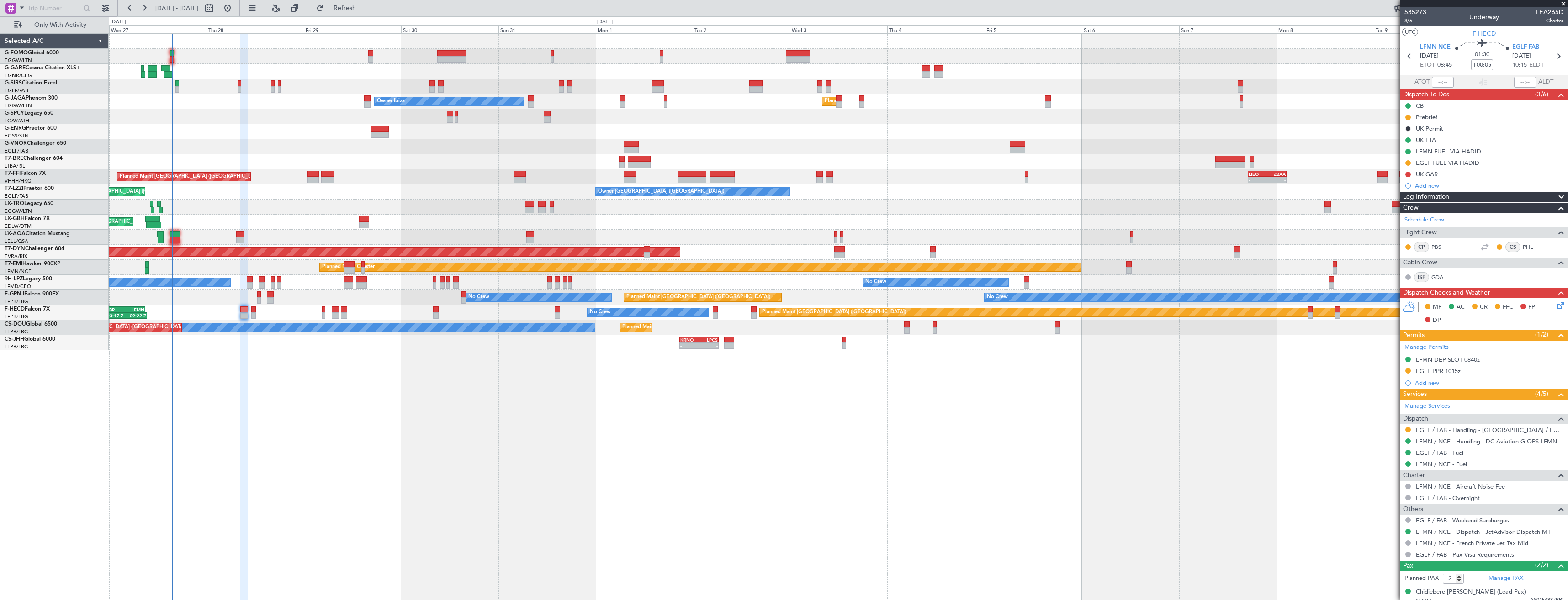
click at [1535, 12] on span "LEA265D" at bounding box center [1549, 12] width 27 height 9
copy span "LEA265D"
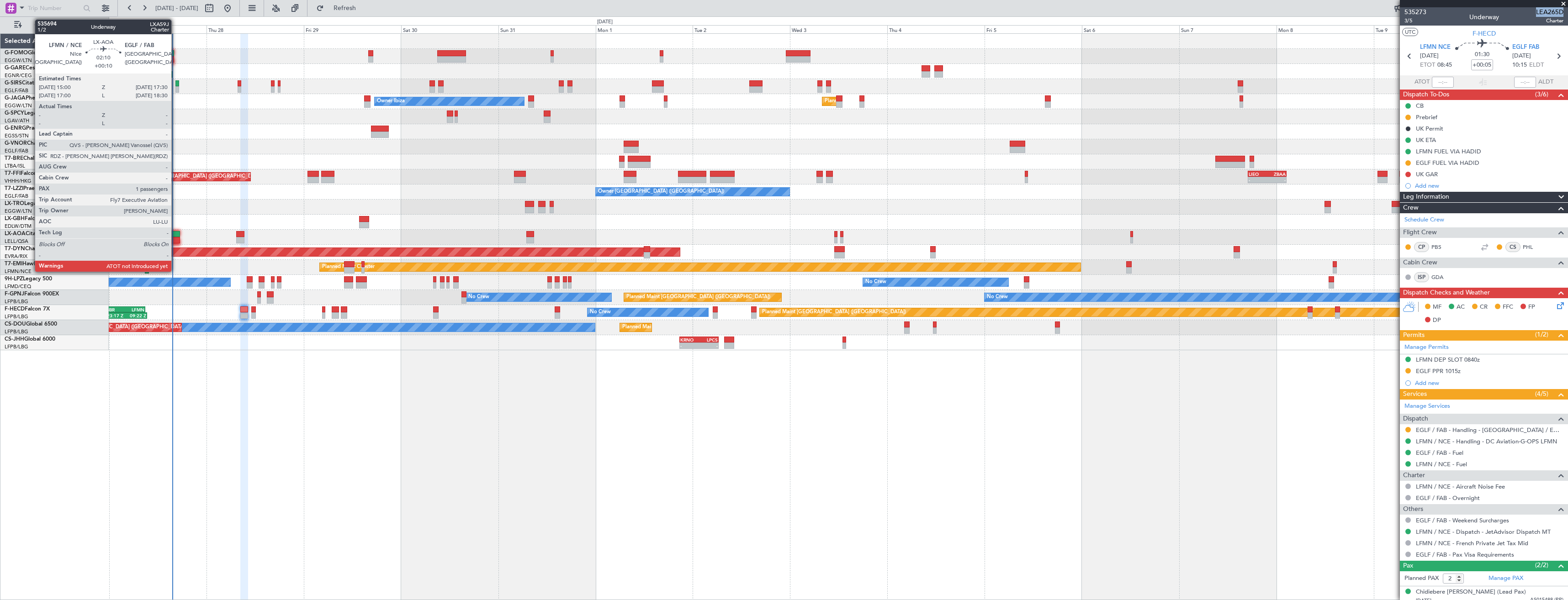
click at [176, 238] on div at bounding box center [174, 240] width 10 height 6
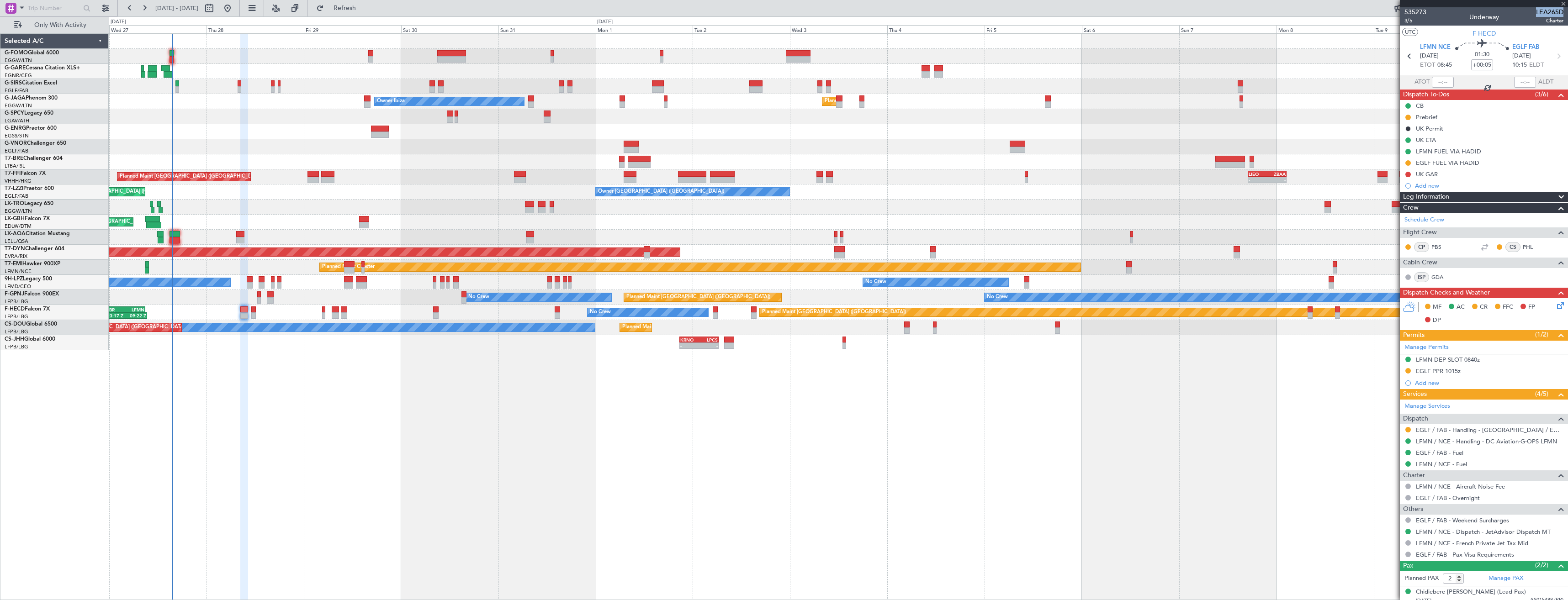
type input "+00:10"
type input "1"
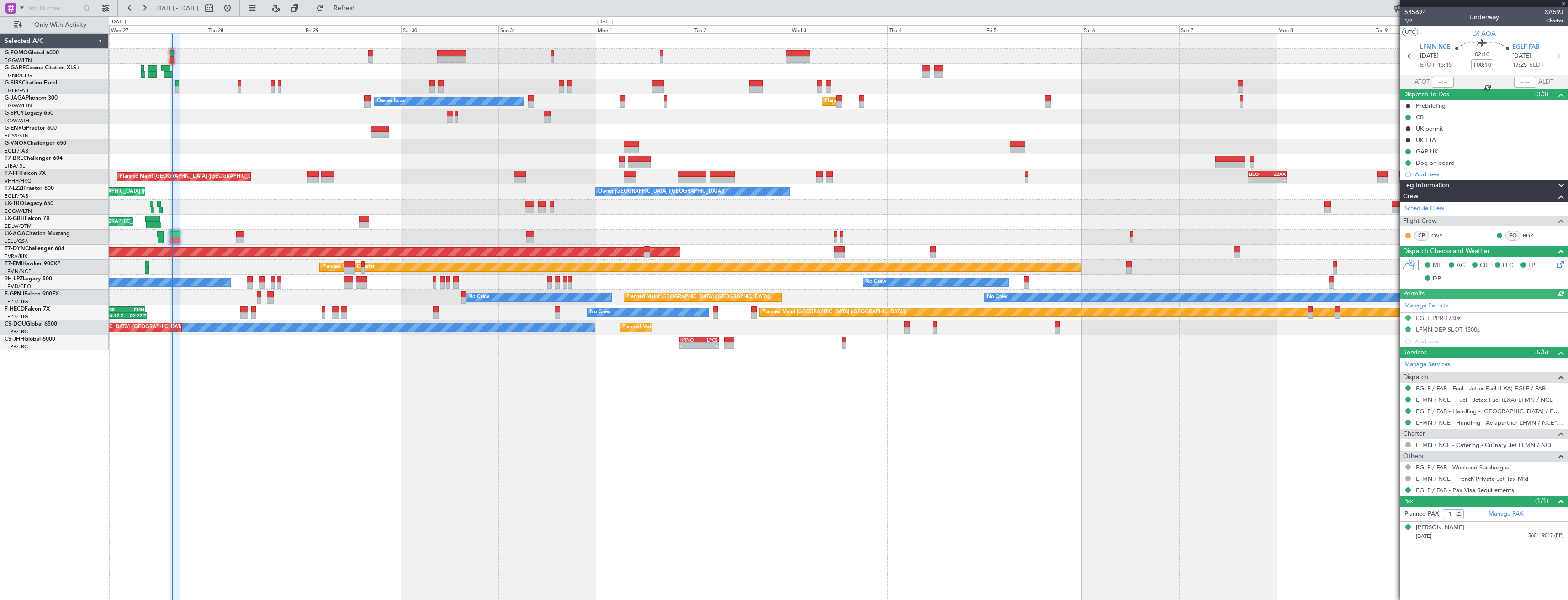
click at [1544, 13] on span "LXA59J" at bounding box center [1552, 12] width 22 height 9
copy span "LXA59J"
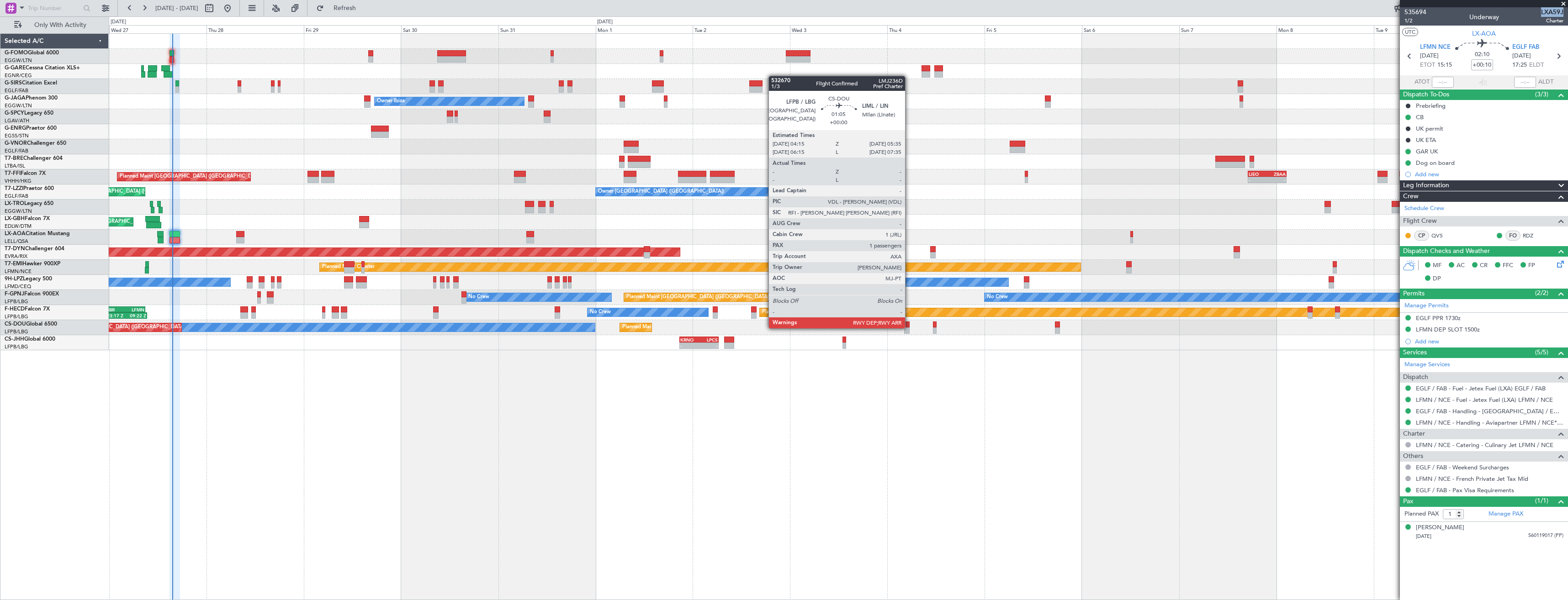
click at [909, 327] on div at bounding box center [907, 330] width 5 height 6
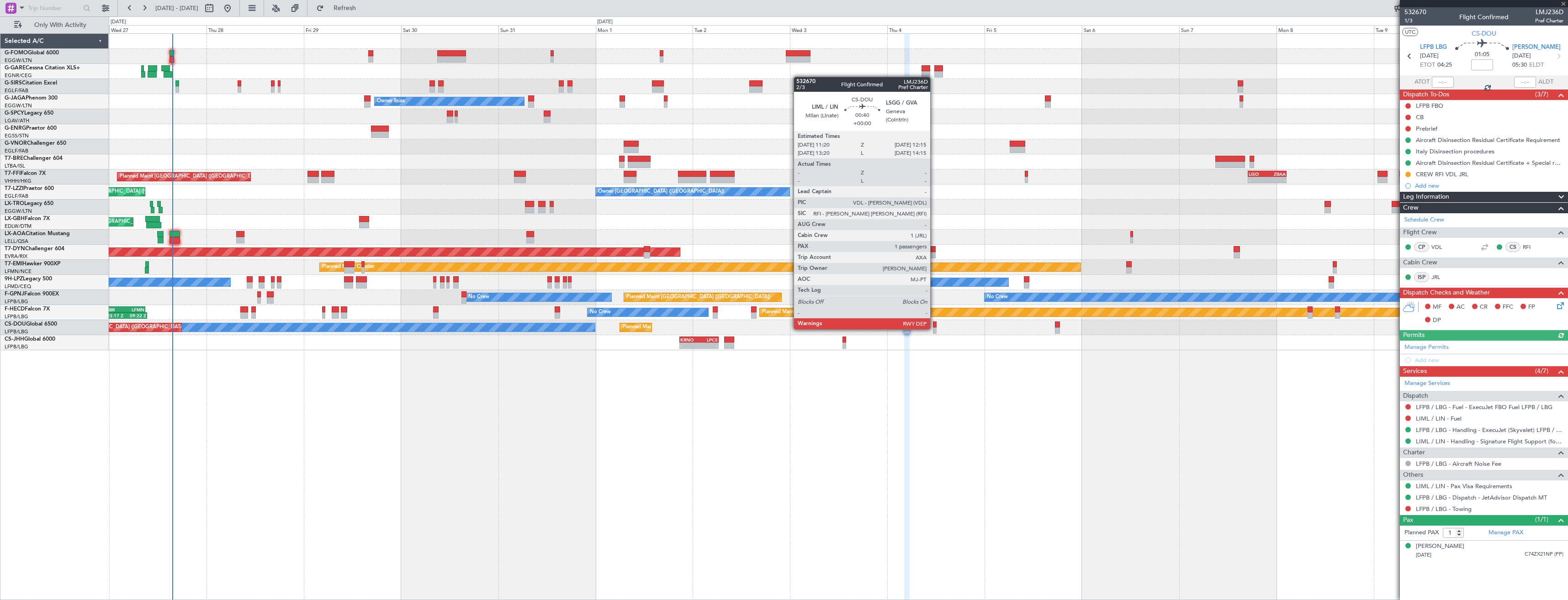
click at [934, 328] on div at bounding box center [935, 330] width 4 height 6
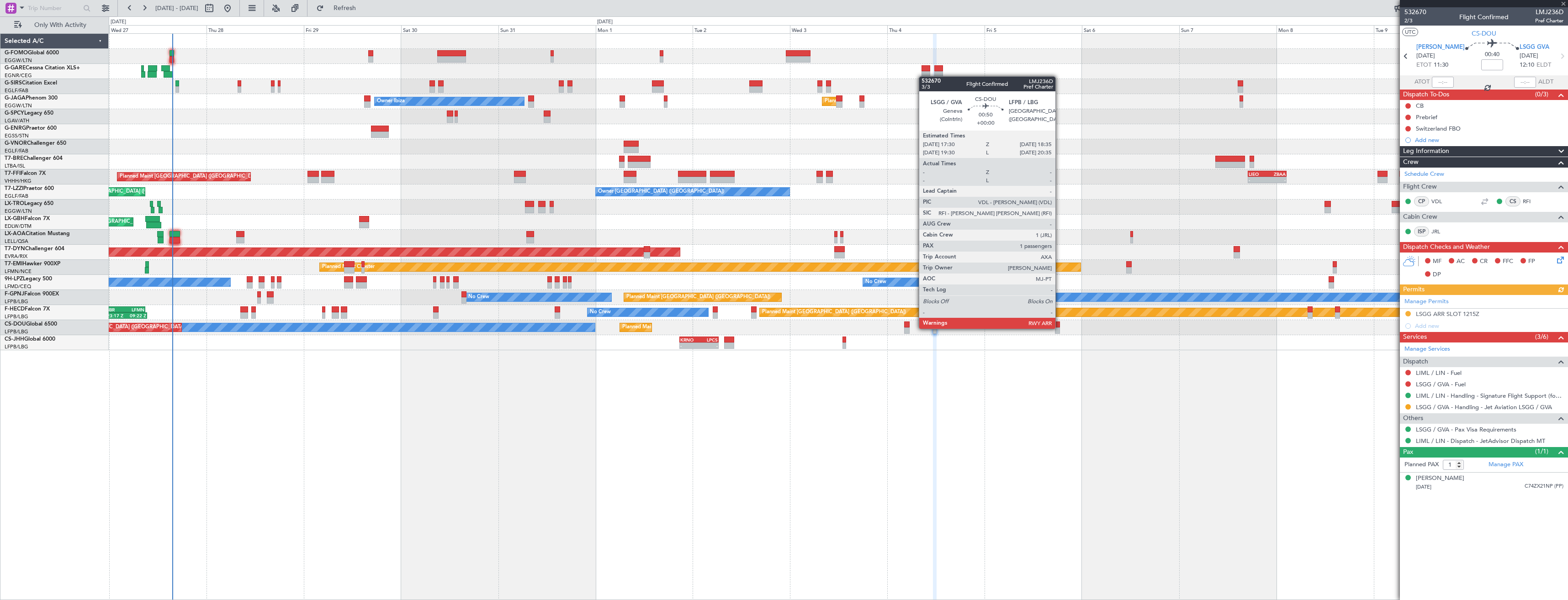
click at [1060, 328] on div at bounding box center [1057, 330] width 5 height 6
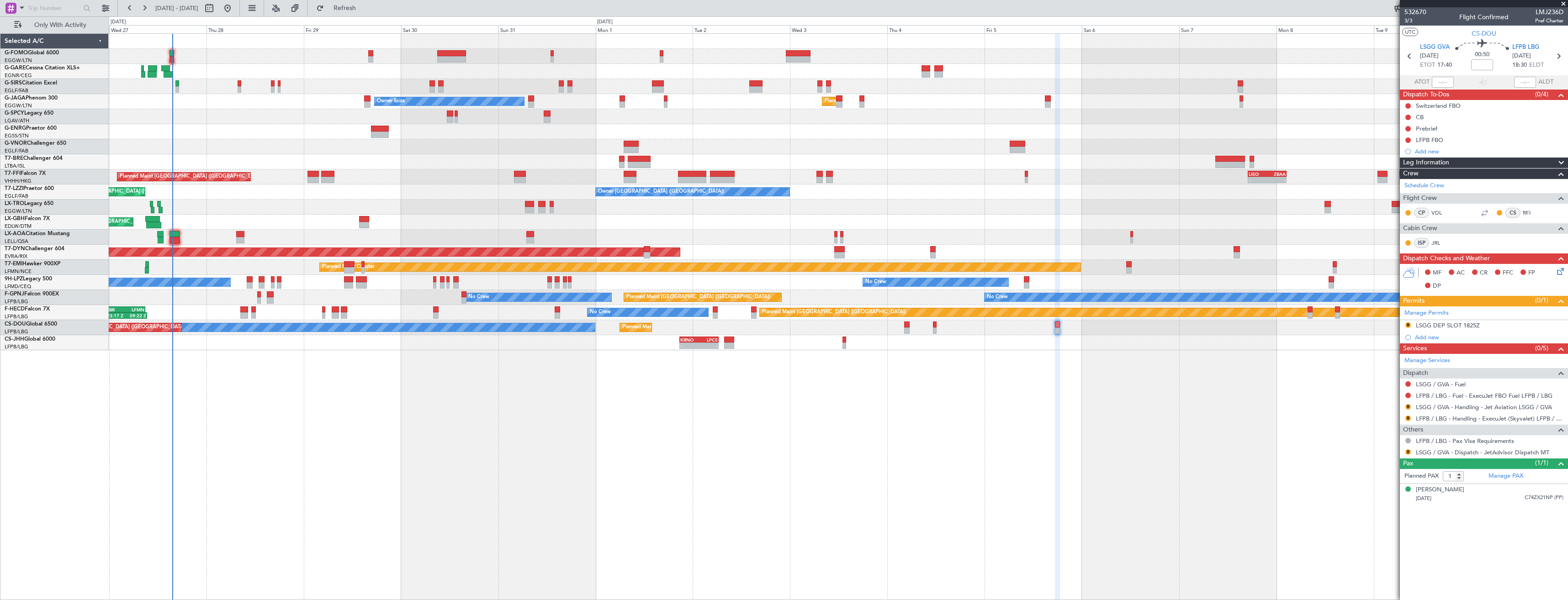
click at [1411, 449] on div "R" at bounding box center [1407, 452] width 7 height 7
click at [1406, 444] on div "LFPB / LBG - Pax Visa Requirements" at bounding box center [1484, 441] width 168 height 12
click at [1406, 454] on mat-tooltip-component "Review" at bounding box center [1407, 466] width 33 height 24
click at [1407, 450] on button "R" at bounding box center [1408, 452] width 5 height 5
click at [1382, 557] on span "Confirmed" at bounding box center [1382, 561] width 28 height 9
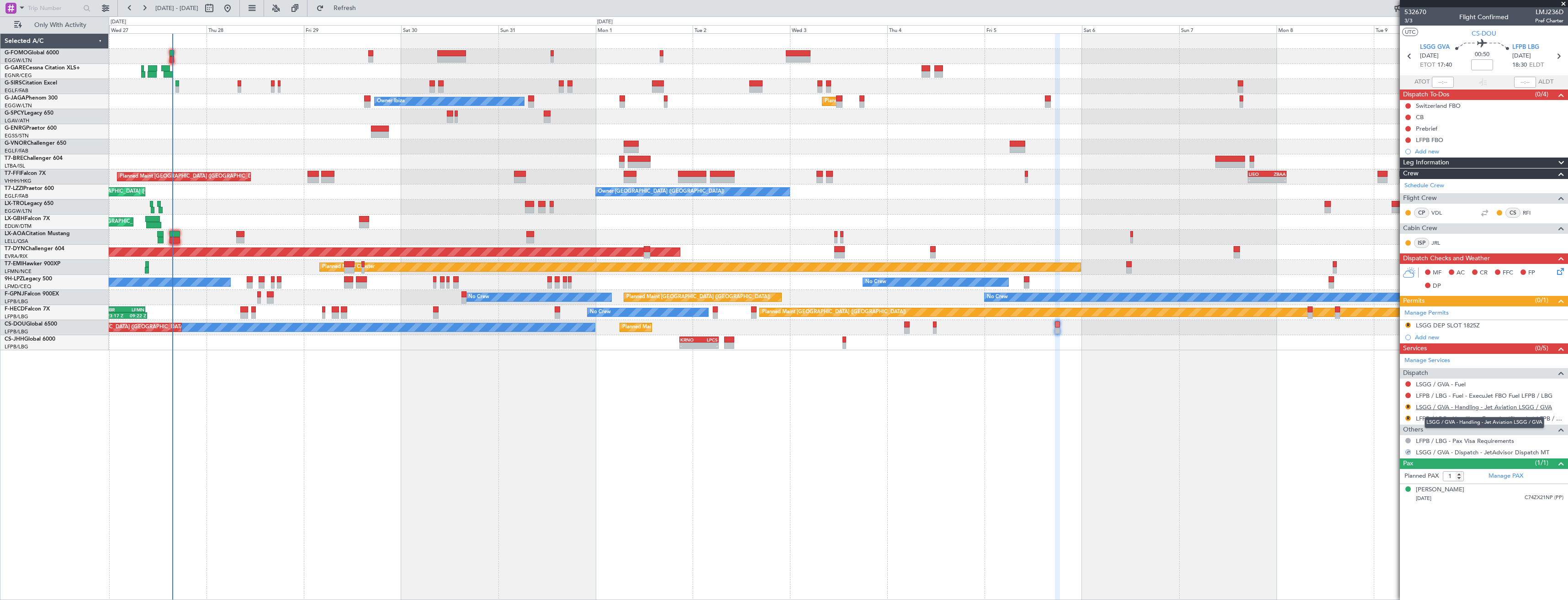
click at [1433, 408] on link "LSGG / GVA - Handling - Jet Aviation LSGG / GVA" at bounding box center [1483, 407] width 136 height 7
click at [364, 9] on span "Refresh" at bounding box center [344, 7] width 39 height 6
click at [1443, 418] on link "LFPB / LBG - Handling - ExecuJet (Skyvalet) LFPB / LBG" at bounding box center [1489, 418] width 148 height 7
click at [371, 16] on fb-refresh-button "Refresh" at bounding box center [339, 8] width 64 height 16
click at [367, 12] on button "Refresh" at bounding box center [339, 8] width 55 height 15
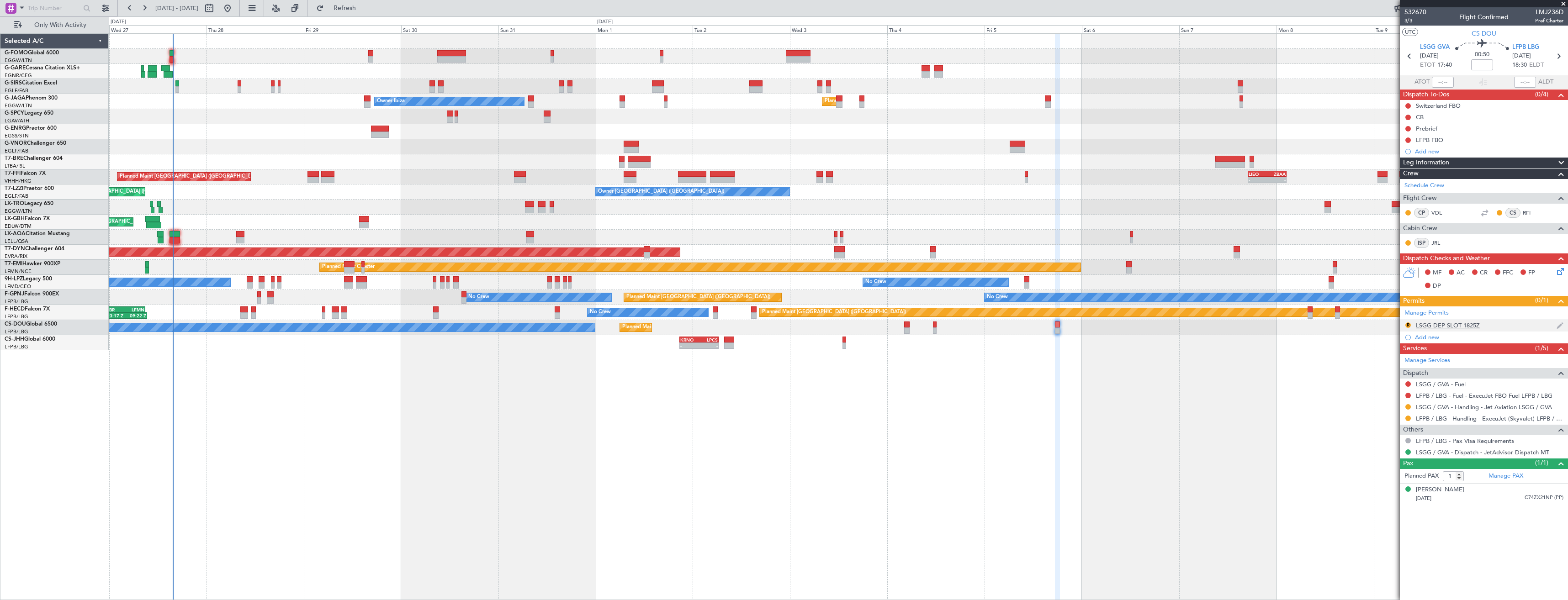
click at [1506, 325] on div "R LSGG DEP SLOT 1825Z" at bounding box center [1484, 325] width 168 height 12
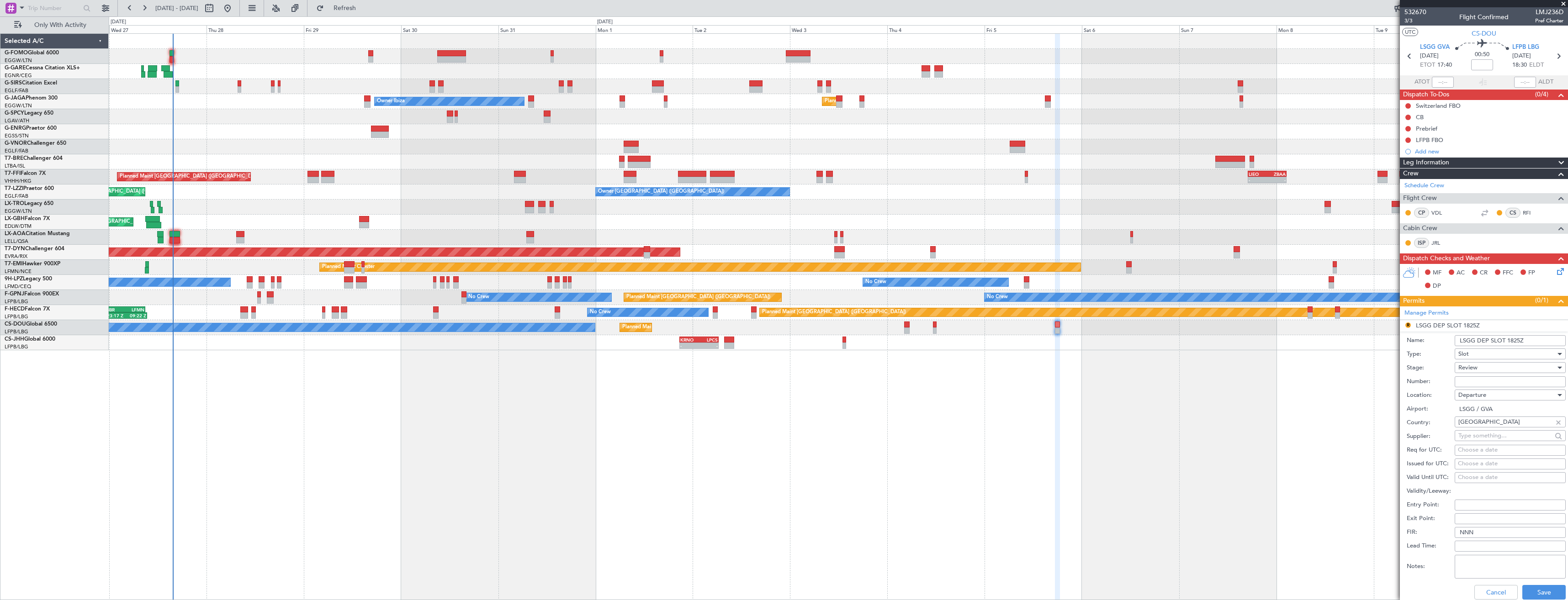
drag, startPoint x: 1519, startPoint y: 341, endPoint x: 1506, endPoint y: 342, distance: 13.0
click at [1506, 342] on input "LSGG DEP SLOT 1825Z" at bounding box center [1510, 341] width 111 height 11
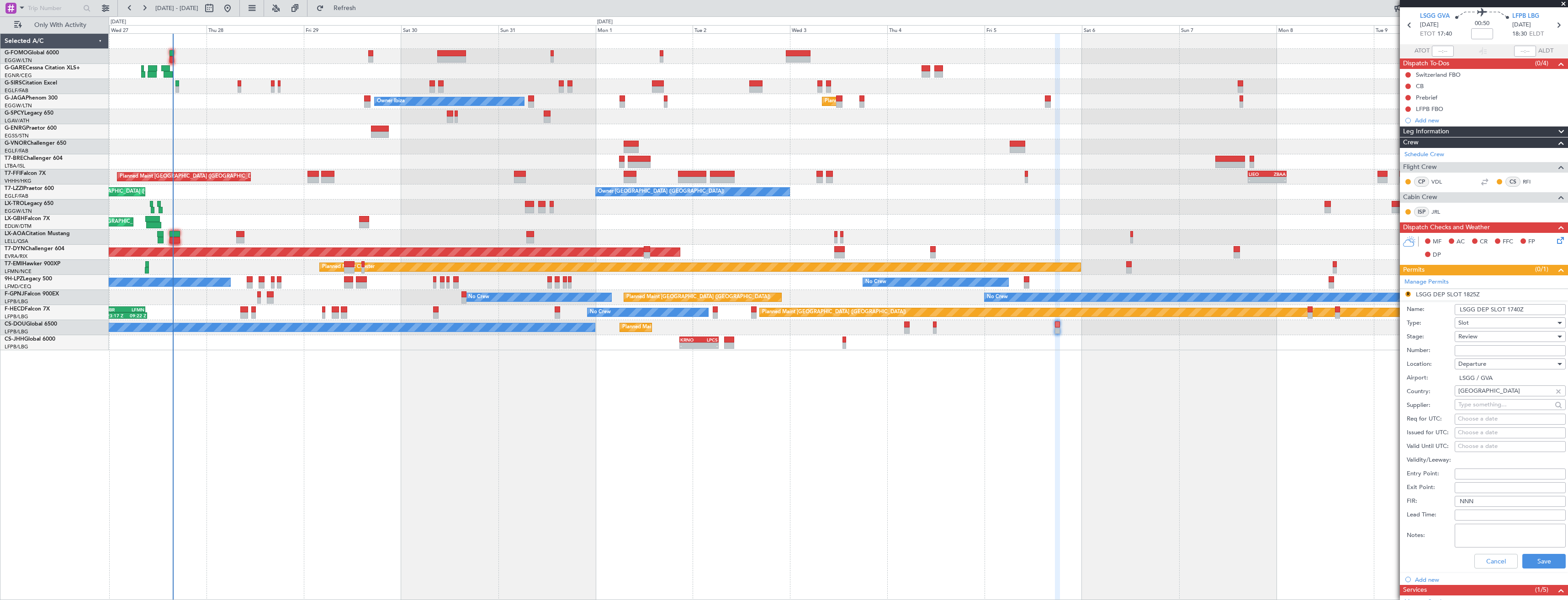
scroll to position [45, 0]
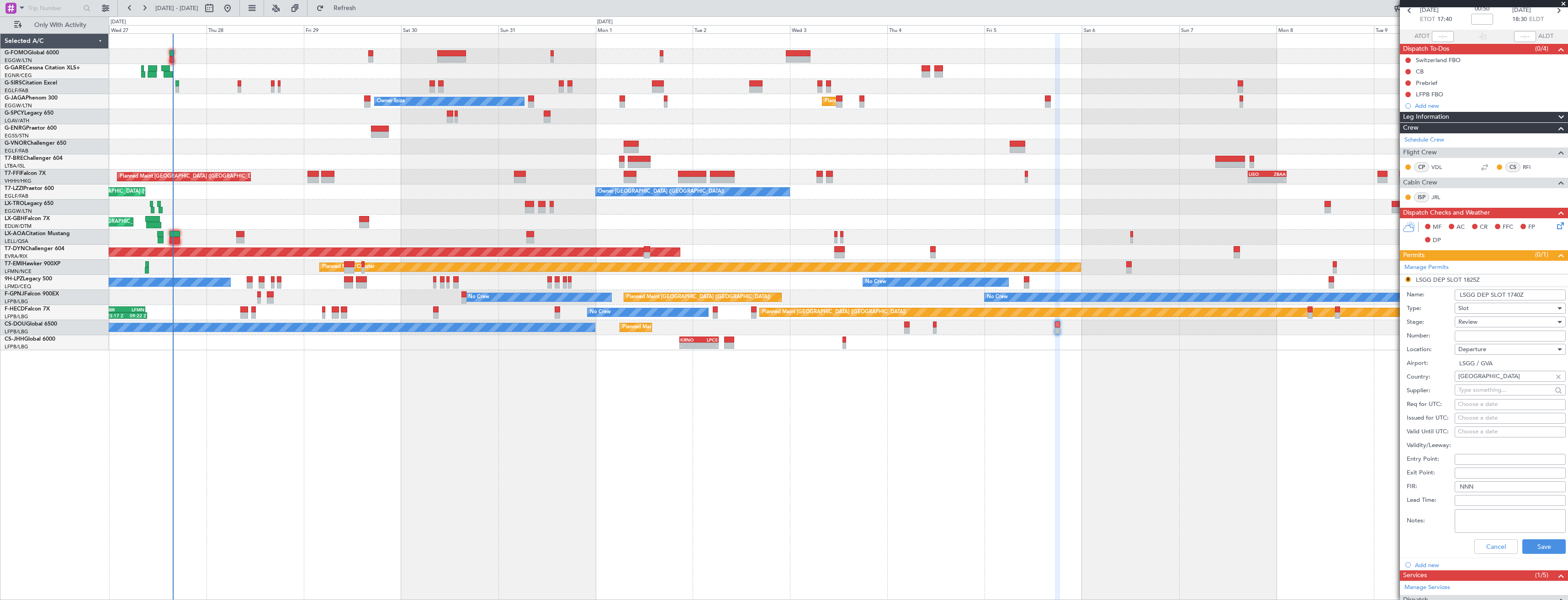
type input "LSGG DEP SLOT 1740Z"
click at [1506, 322] on div "Review" at bounding box center [1507, 322] width 98 height 14
click at [1508, 382] on span "Requested" at bounding box center [1507, 382] width 96 height 14
click at [1530, 542] on button "Save" at bounding box center [1544, 547] width 43 height 15
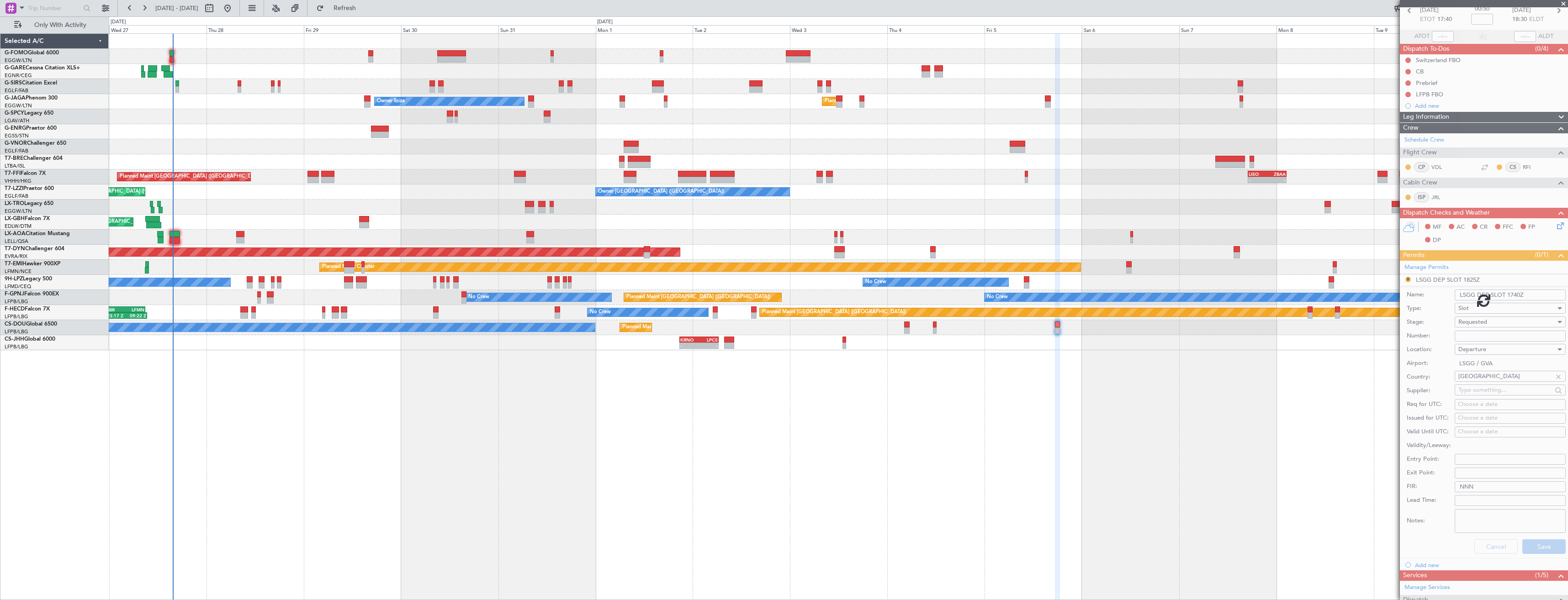
scroll to position [0, 0]
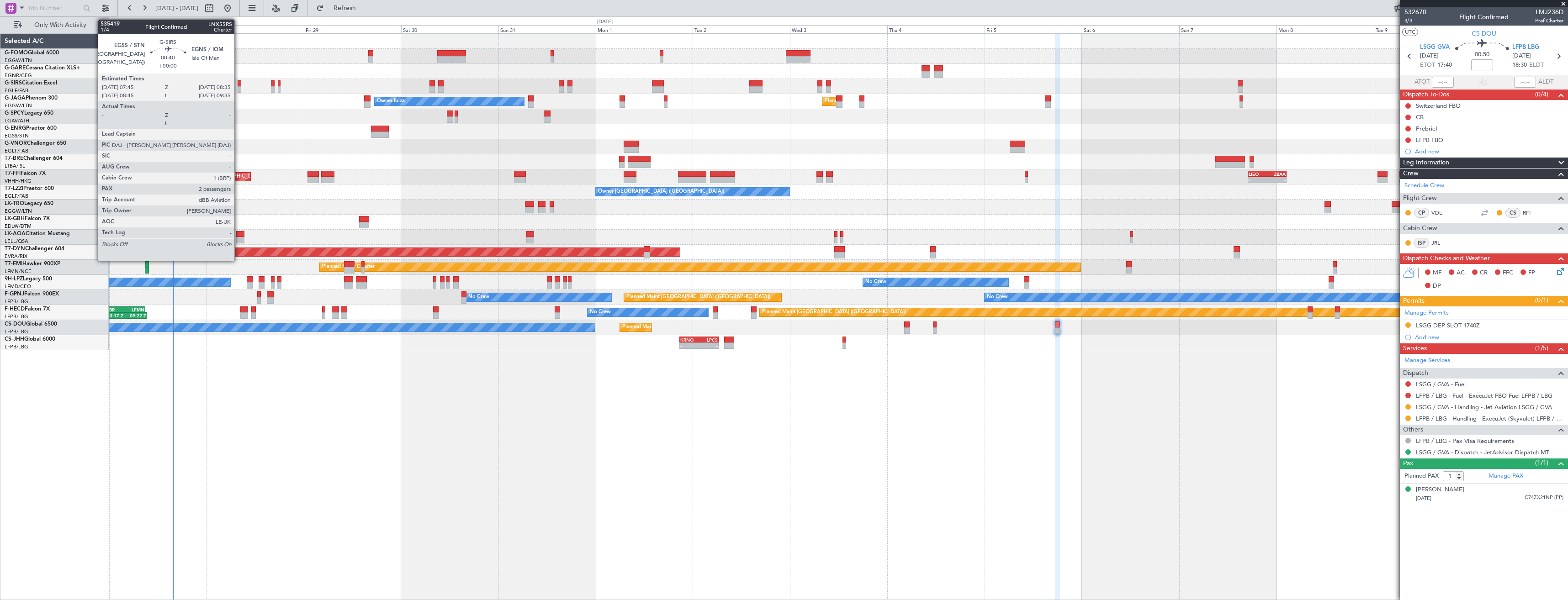
click at [239, 89] on div at bounding box center [239, 89] width 3 height 6
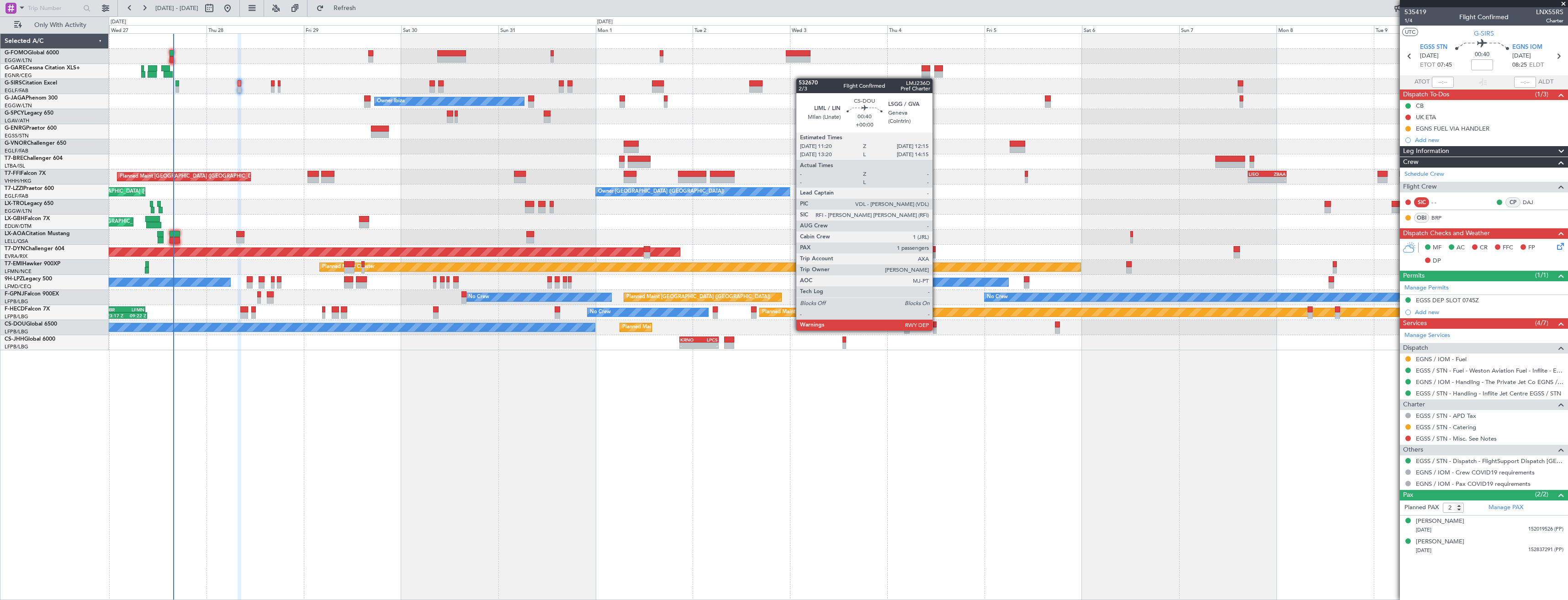
click at [936, 330] on div at bounding box center [935, 330] width 4 height 6
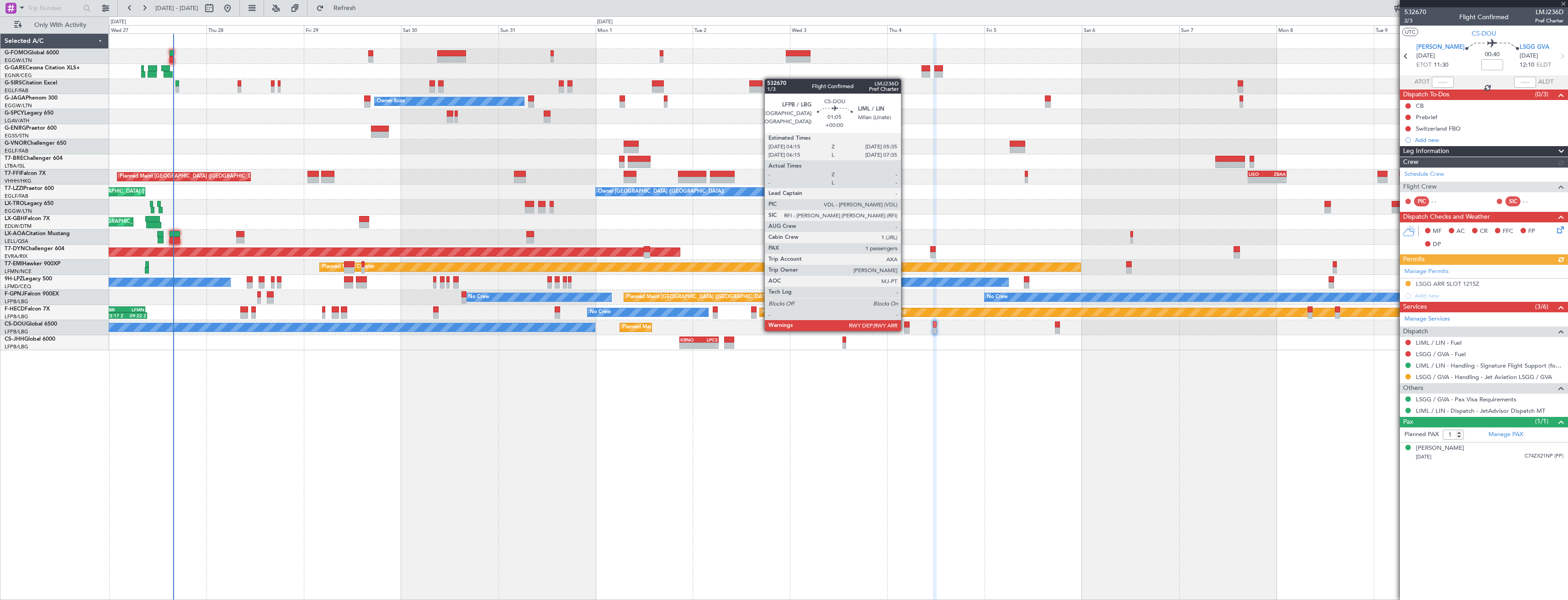
click at [905, 330] on div at bounding box center [907, 330] width 5 height 6
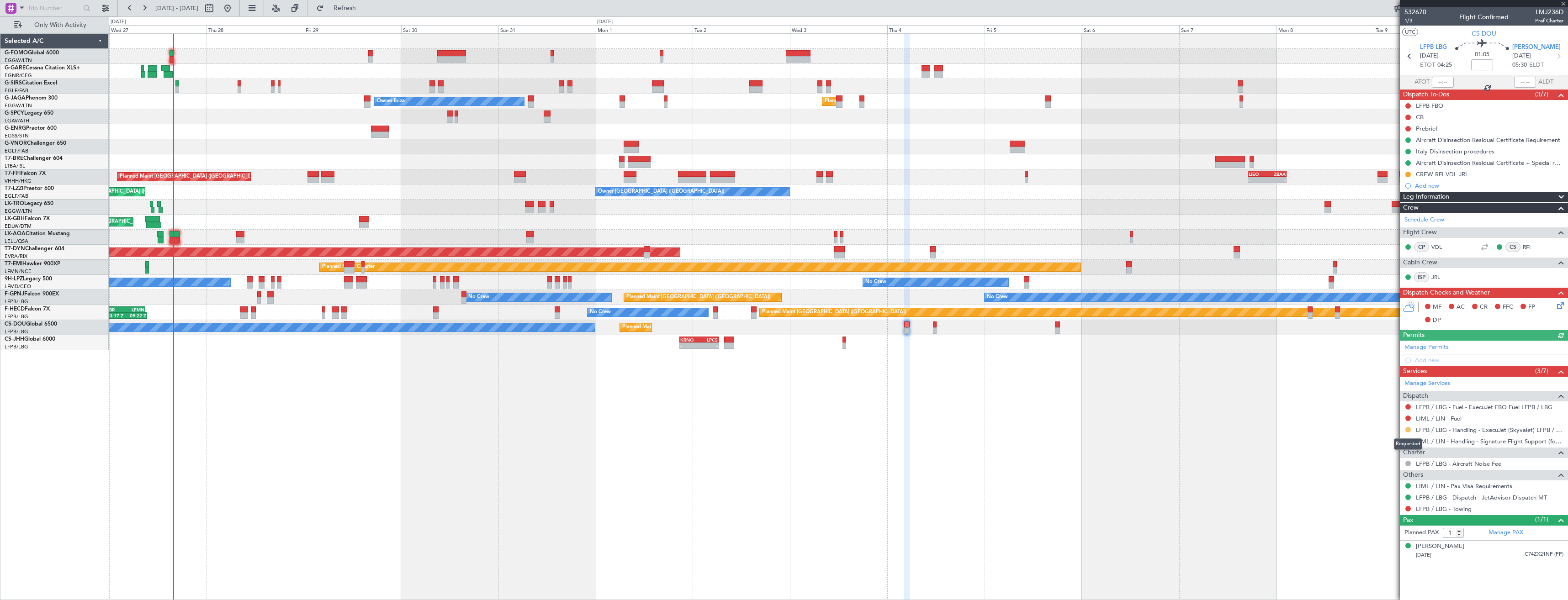
click at [1409, 429] on button at bounding box center [1408, 430] width 5 height 5
click at [1371, 540] on span "Confirmed" at bounding box center [1382, 538] width 28 height 9
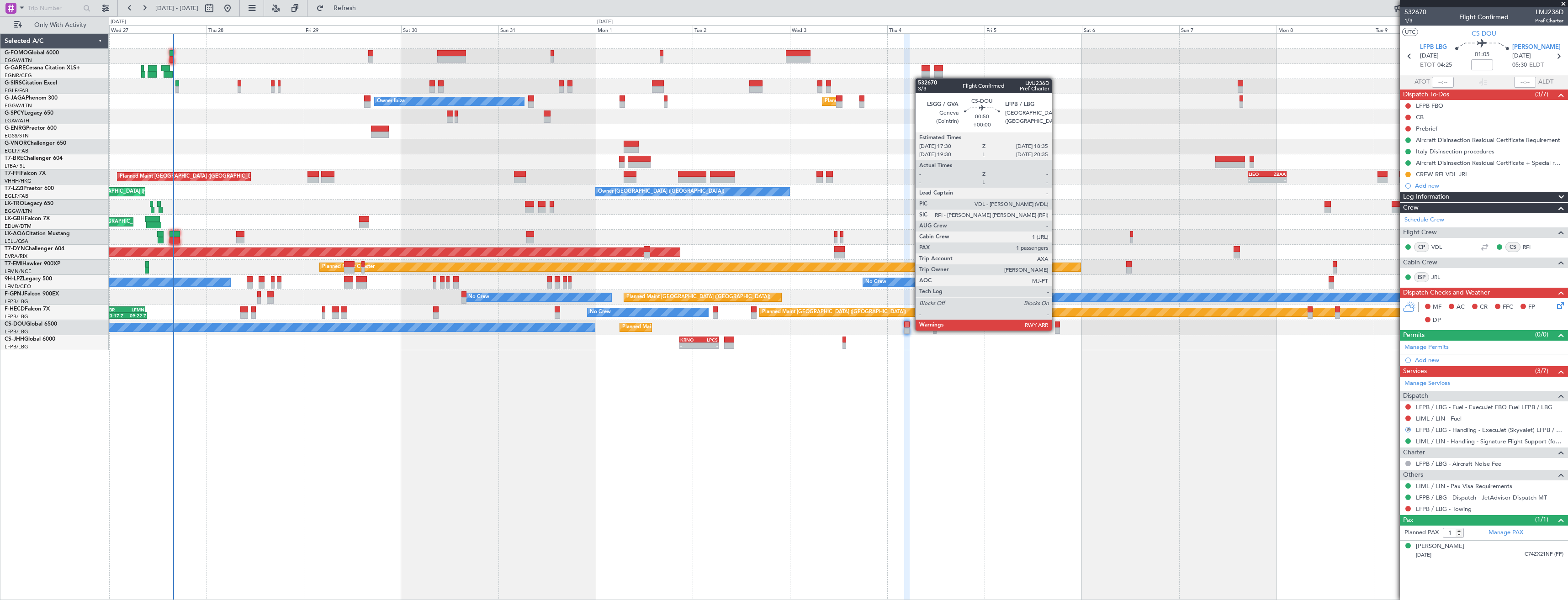
click at [1056, 330] on div at bounding box center [1057, 330] width 5 height 6
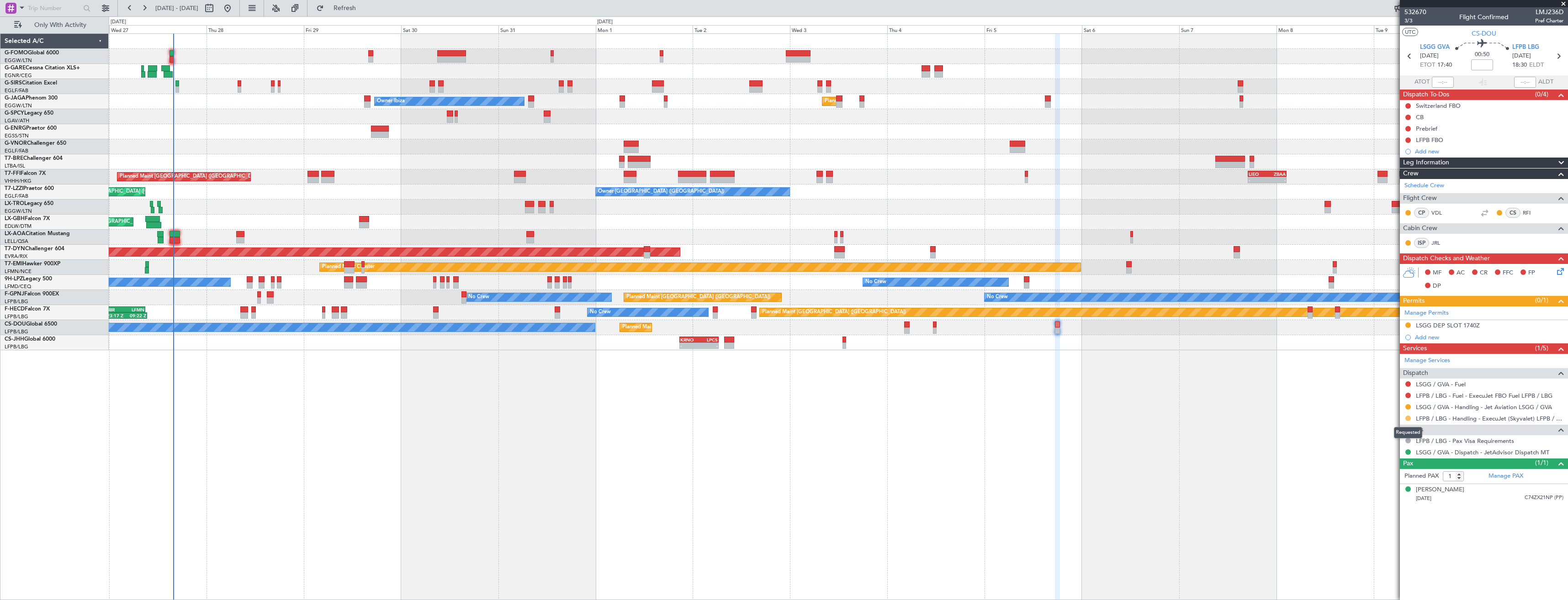
click at [1409, 417] on button at bounding box center [1408, 418] width 5 height 5
click at [1374, 532] on span "Confirmed" at bounding box center [1382, 527] width 28 height 9
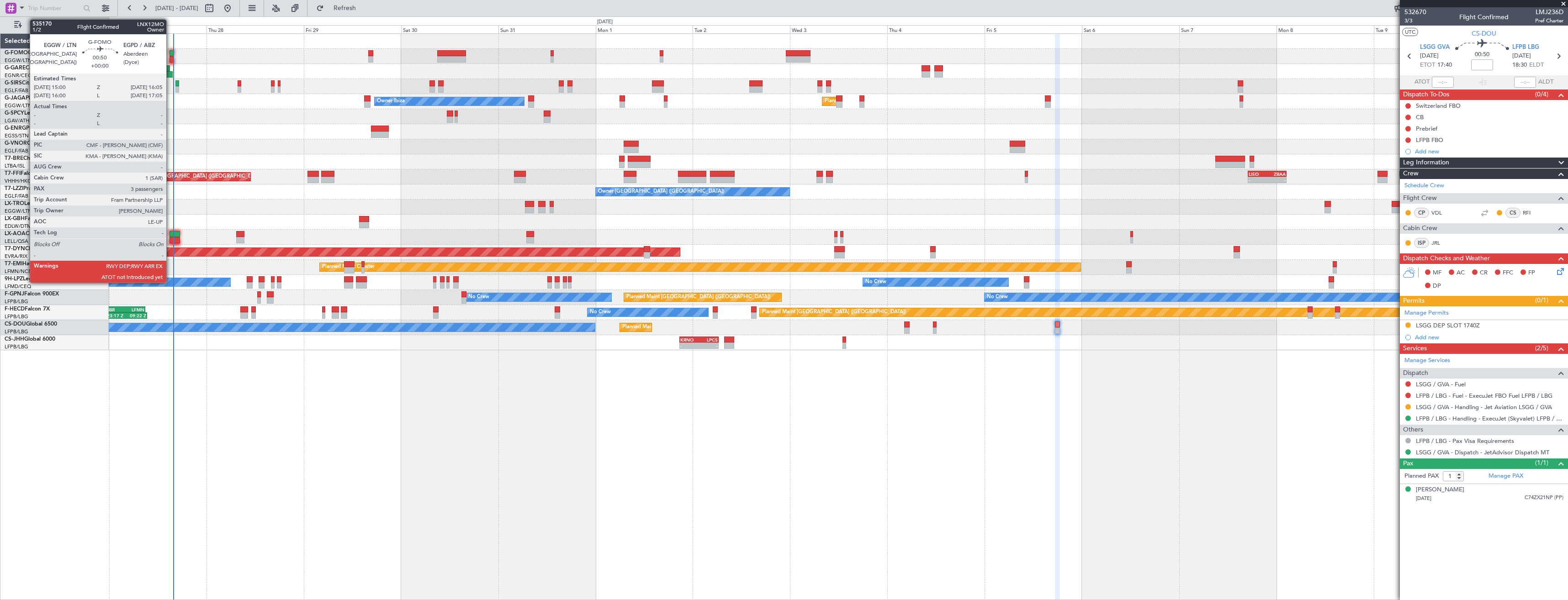
click at [170, 57] on div at bounding box center [172, 59] width 5 height 6
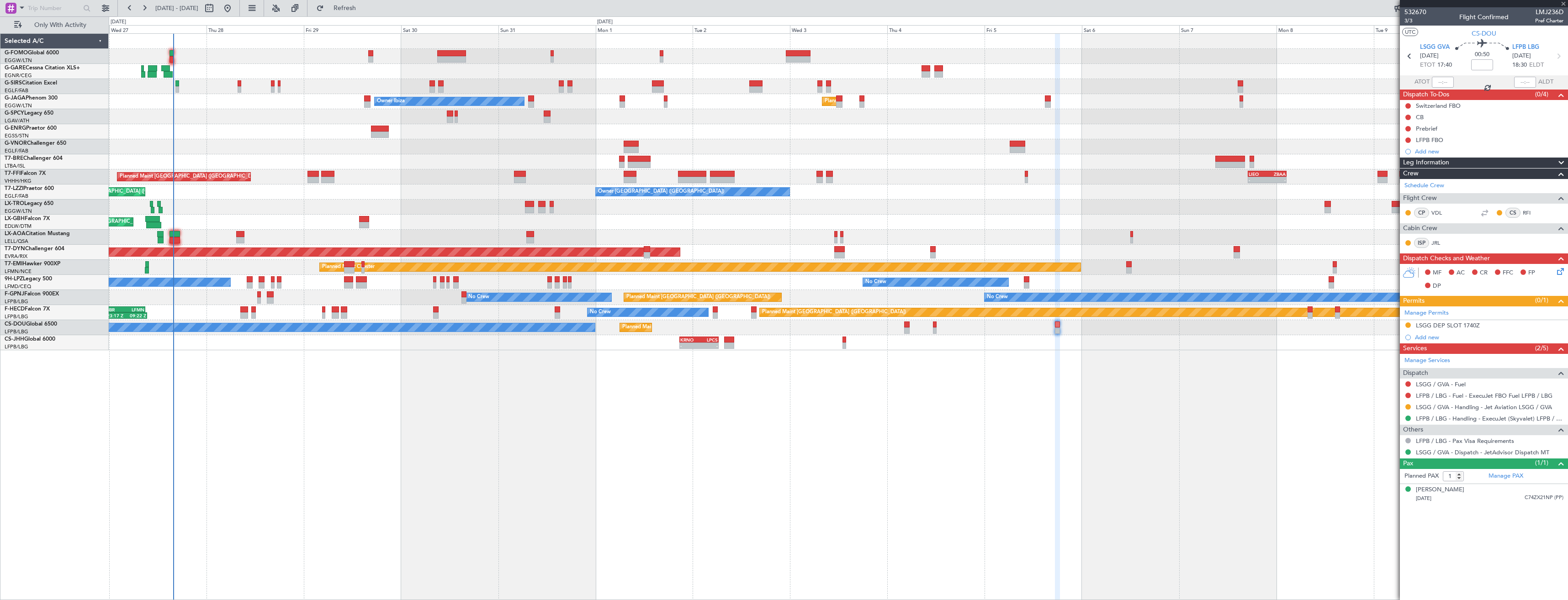
type input "3"
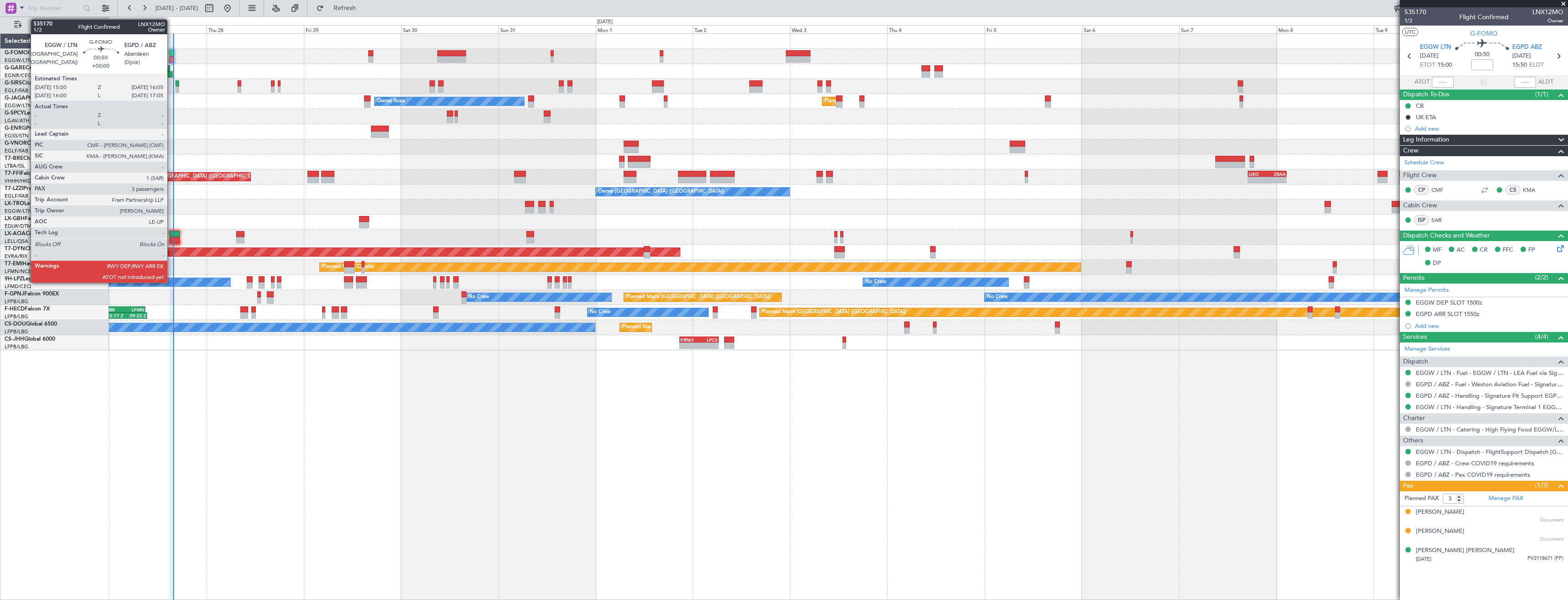
click at [172, 58] on div at bounding box center [172, 59] width 5 height 6
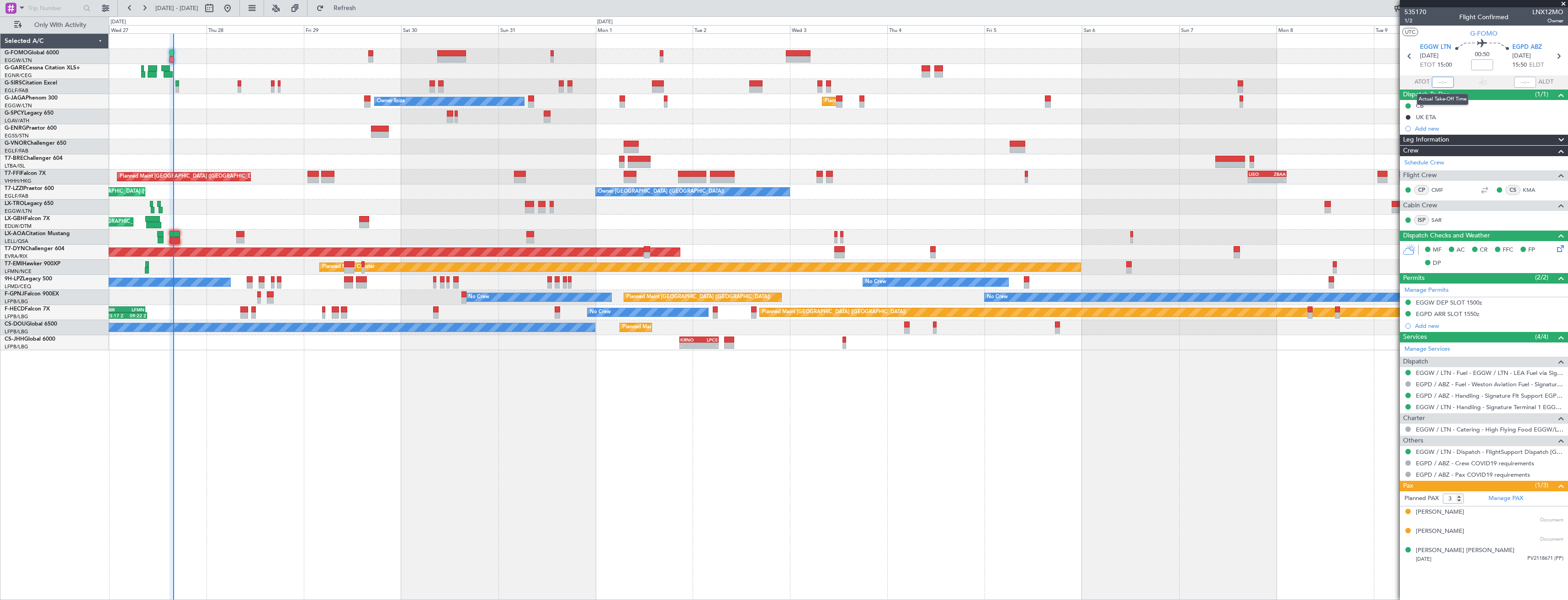
click at [1439, 83] on input "text" at bounding box center [1443, 82] width 22 height 11
type input "15:48"
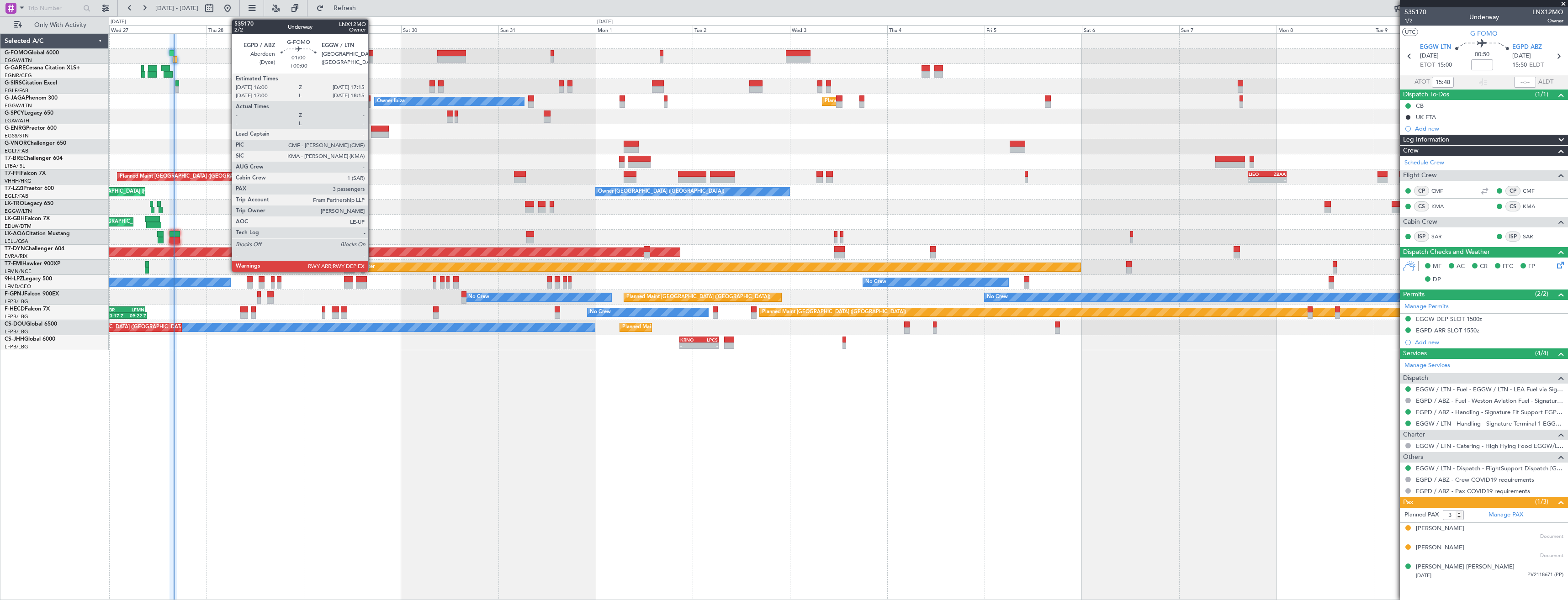
click at [372, 57] on div at bounding box center [371, 59] width 5 height 6
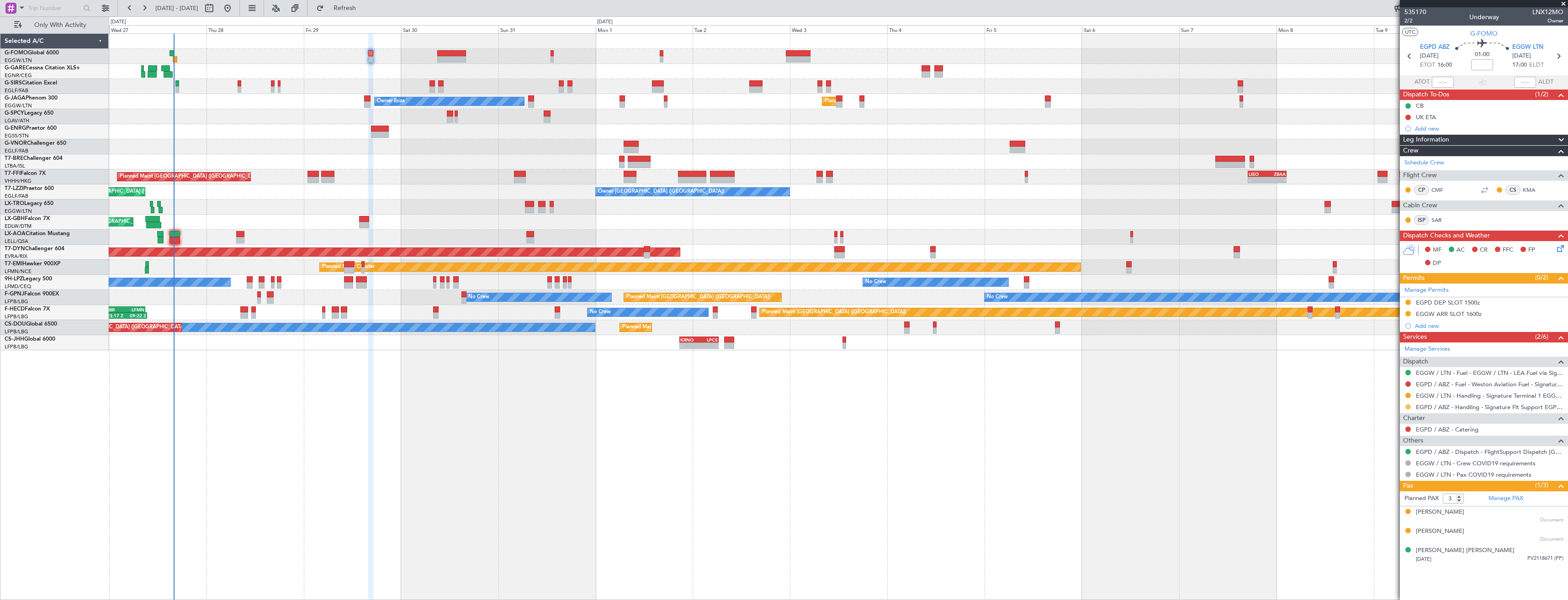
click at [1407, 405] on button at bounding box center [1408, 407] width 5 height 5
click at [1375, 517] on span "Confirmed" at bounding box center [1382, 515] width 28 height 9
click at [1408, 302] on button at bounding box center [1408, 302] width 5 height 5
click at [1380, 409] on span "Received OK" at bounding box center [1384, 411] width 35 height 9
click at [1471, 300] on div "EGPD DEP SLOT 1500z" at bounding box center [1447, 302] width 64 height 7
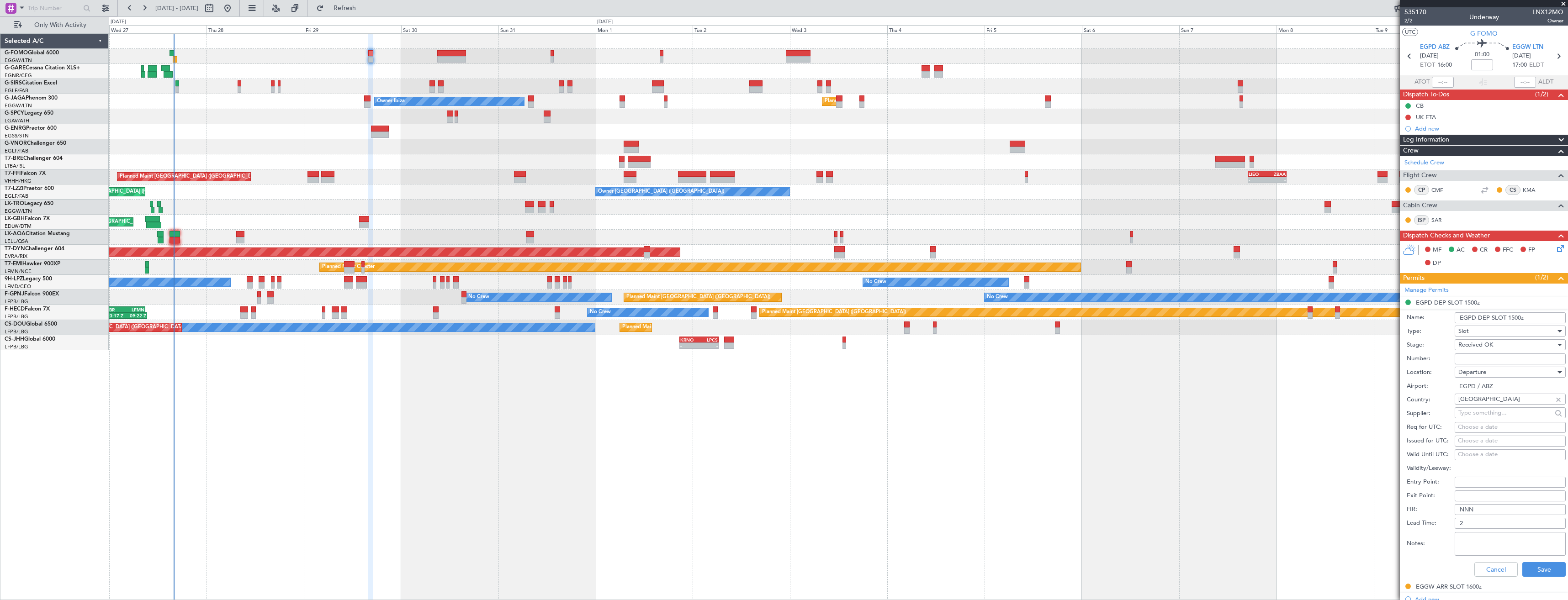
click at [1513, 317] on input "EGPD DEP SLOT 1500z" at bounding box center [1510, 318] width 111 height 11
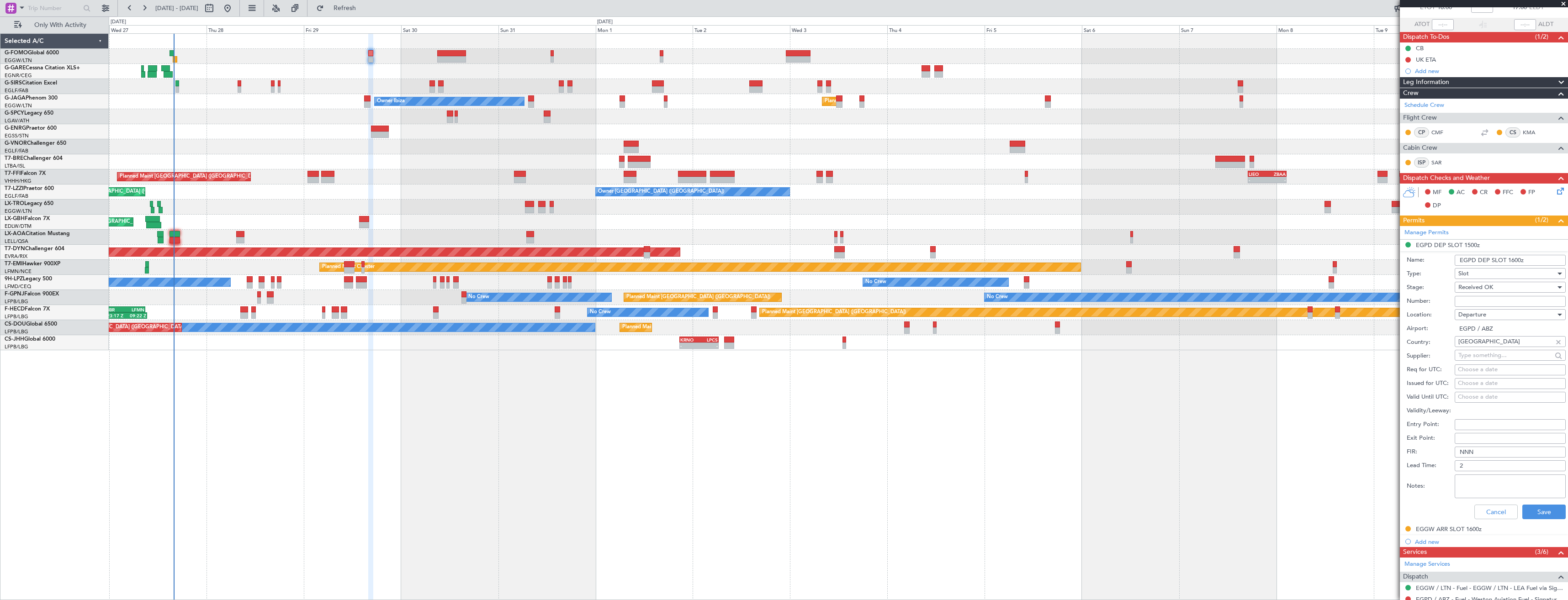
scroll to position [137, 0]
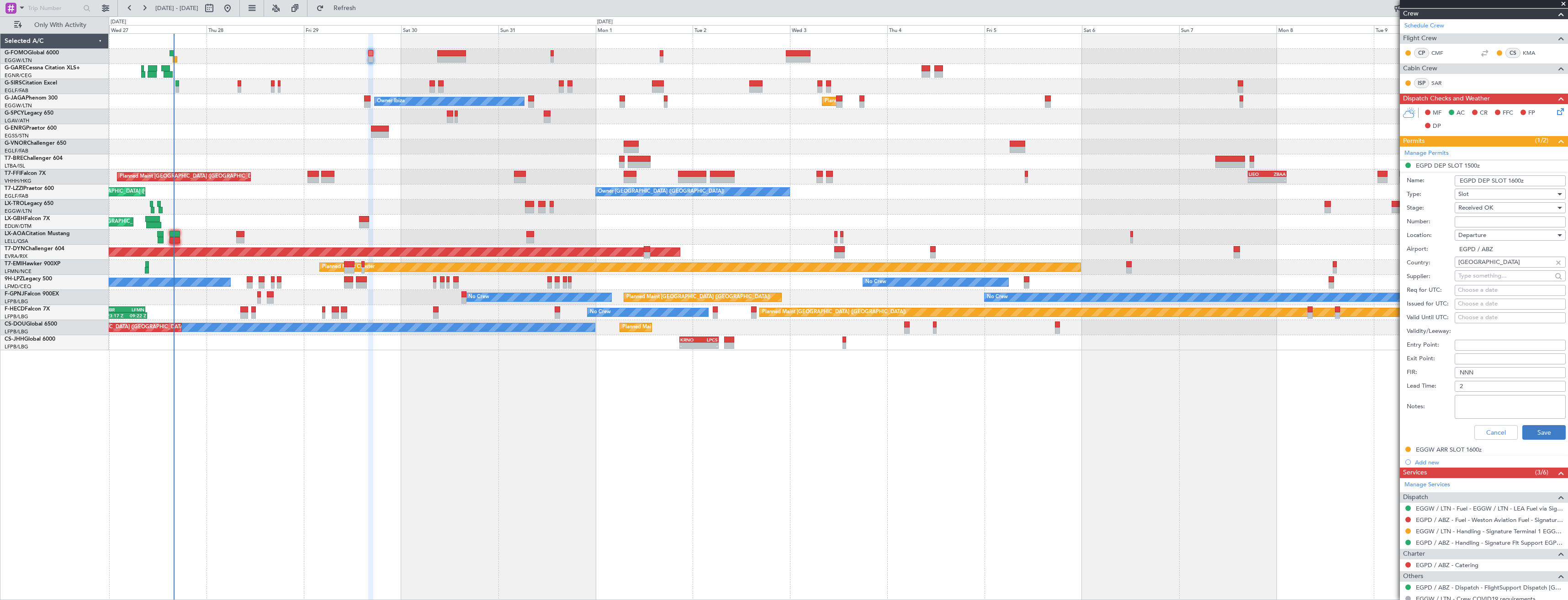
type input "EGPD DEP SLOT 1600z"
click at [1530, 428] on button "Save" at bounding box center [1544, 433] width 43 height 15
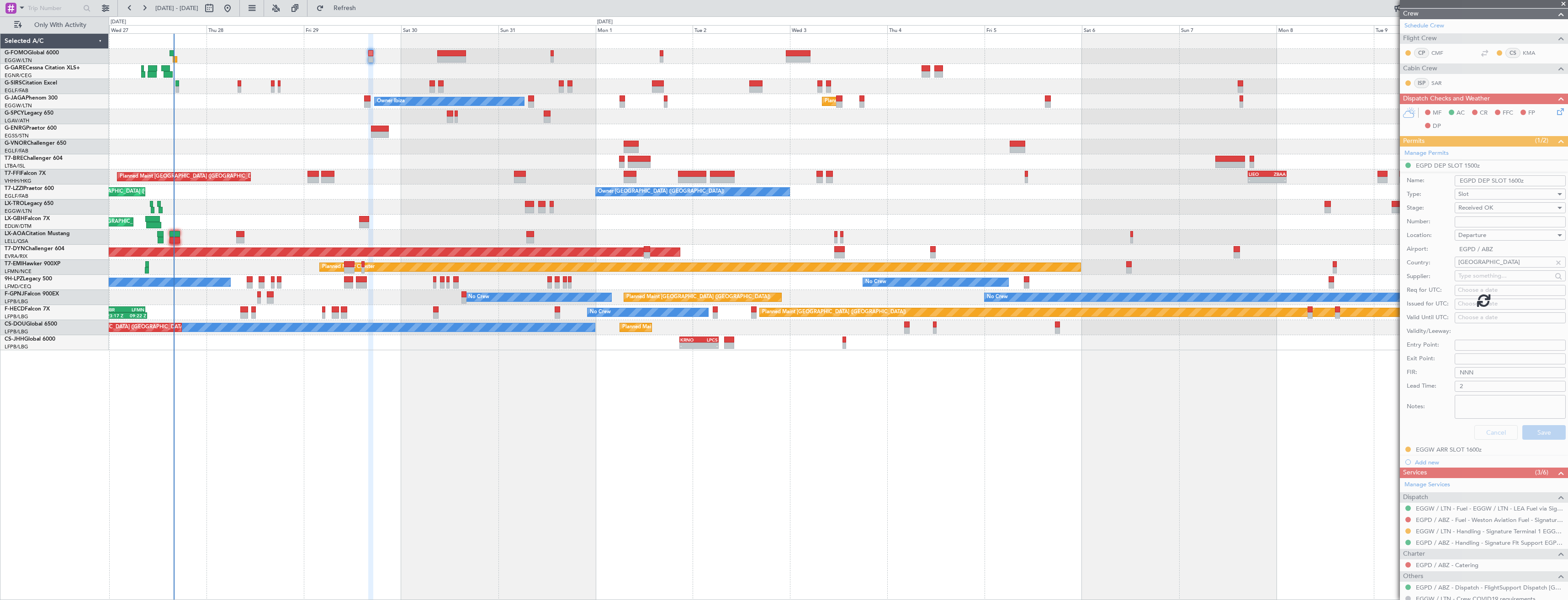
scroll to position [0, 0]
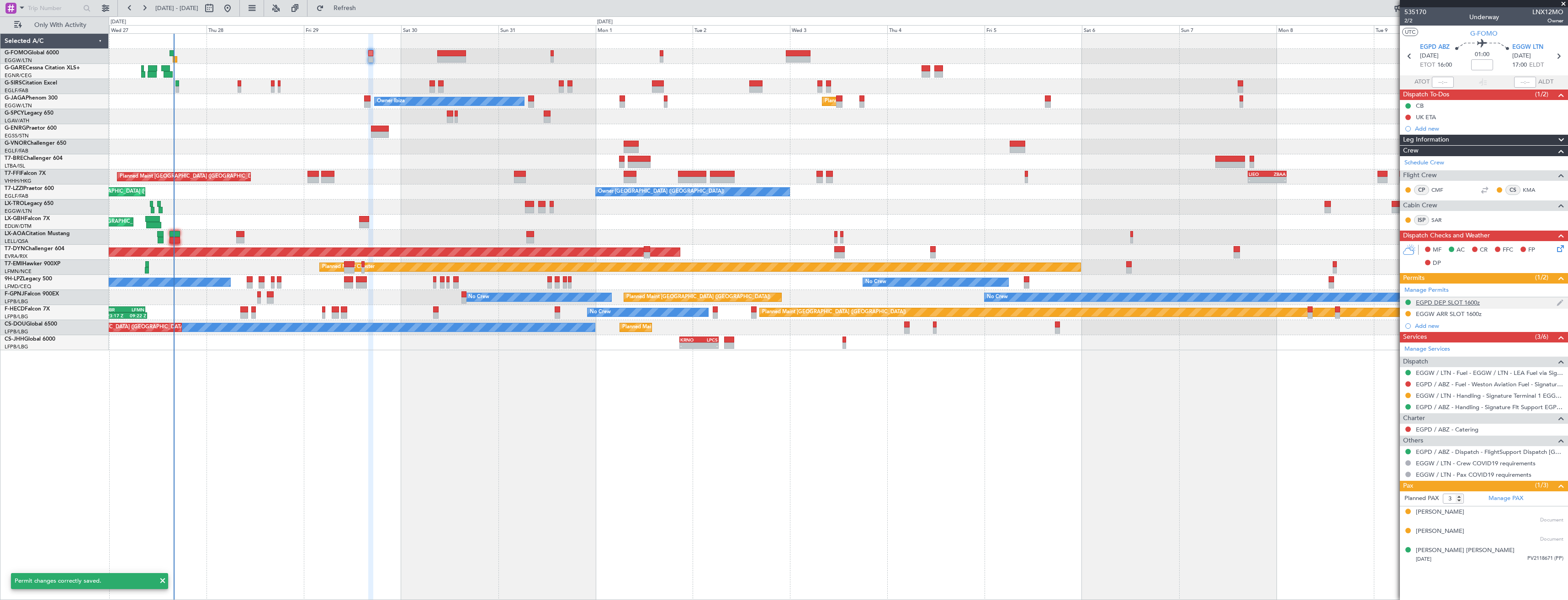
click at [1508, 307] on div "EGPD DEP SLOT 1600z" at bounding box center [1484, 303] width 168 height 12
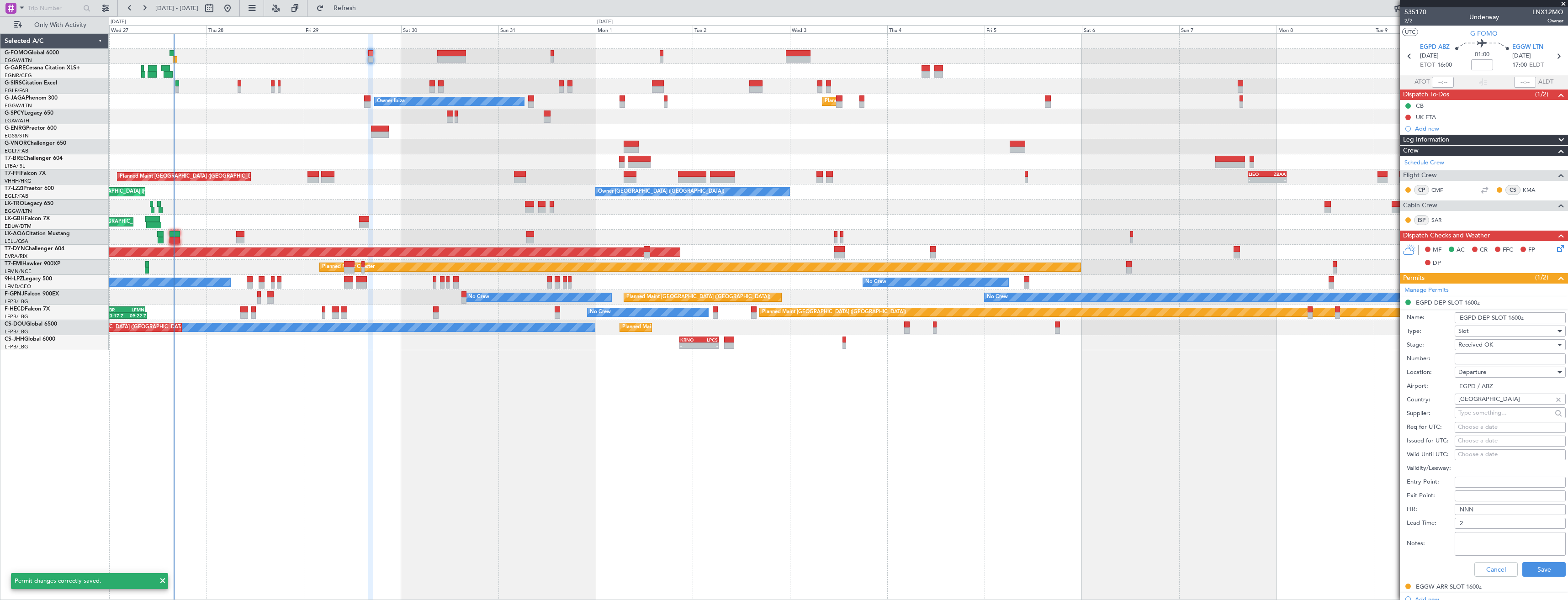
click at [1507, 303] on li "EGPD DEP SLOT 1600z Name: EGPD DEP SLOT 1600z Type: Slot Stage: Received OK Num…" at bounding box center [1484, 439] width 168 height 284
click at [1501, 567] on button "Cancel" at bounding box center [1495, 569] width 43 height 15
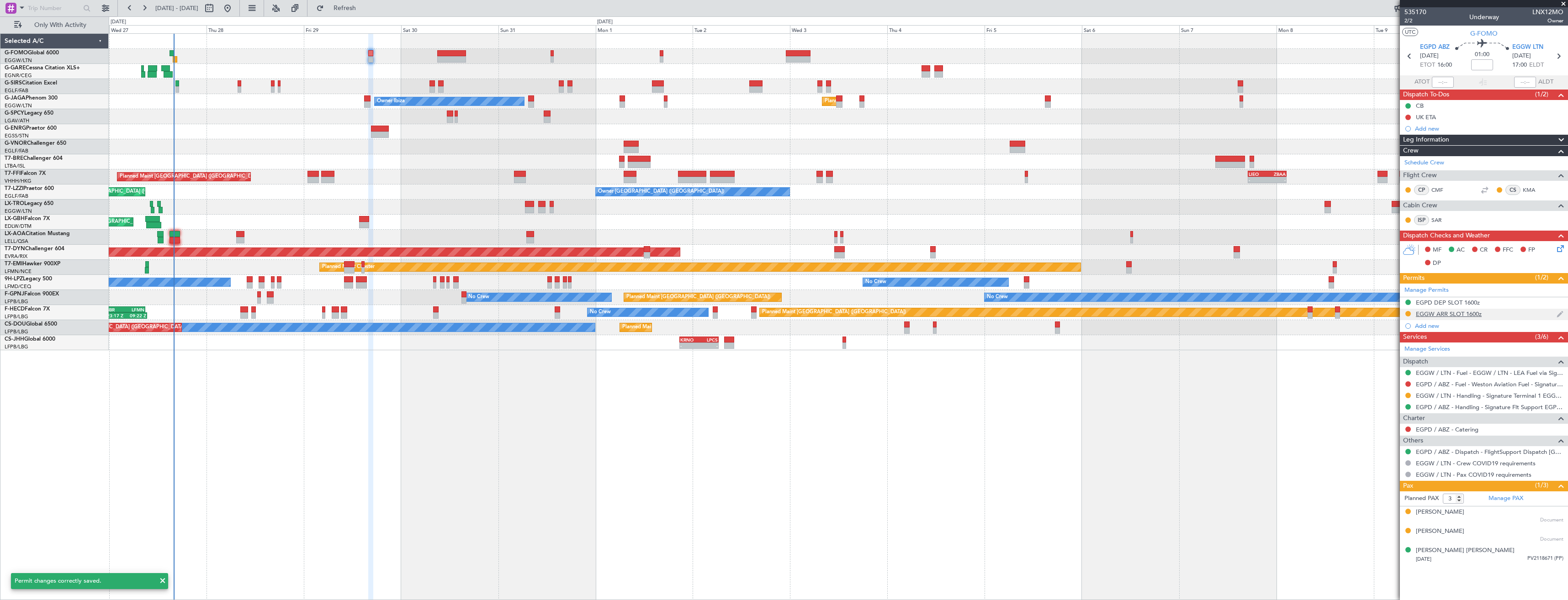
click at [1504, 313] on div "EGGW ARR SLOT 1600z" at bounding box center [1484, 315] width 168 height 12
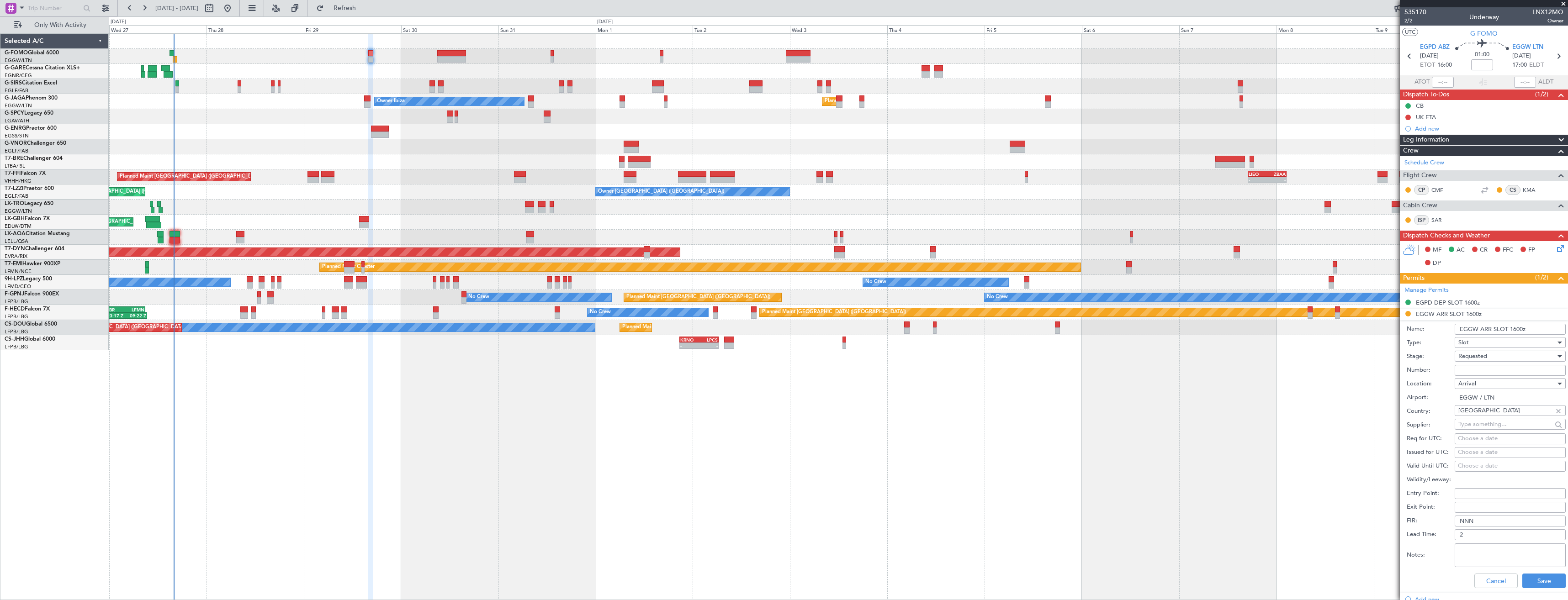
click at [1516, 330] on input "EGGW ARR SLOT 1600z" at bounding box center [1510, 329] width 111 height 11
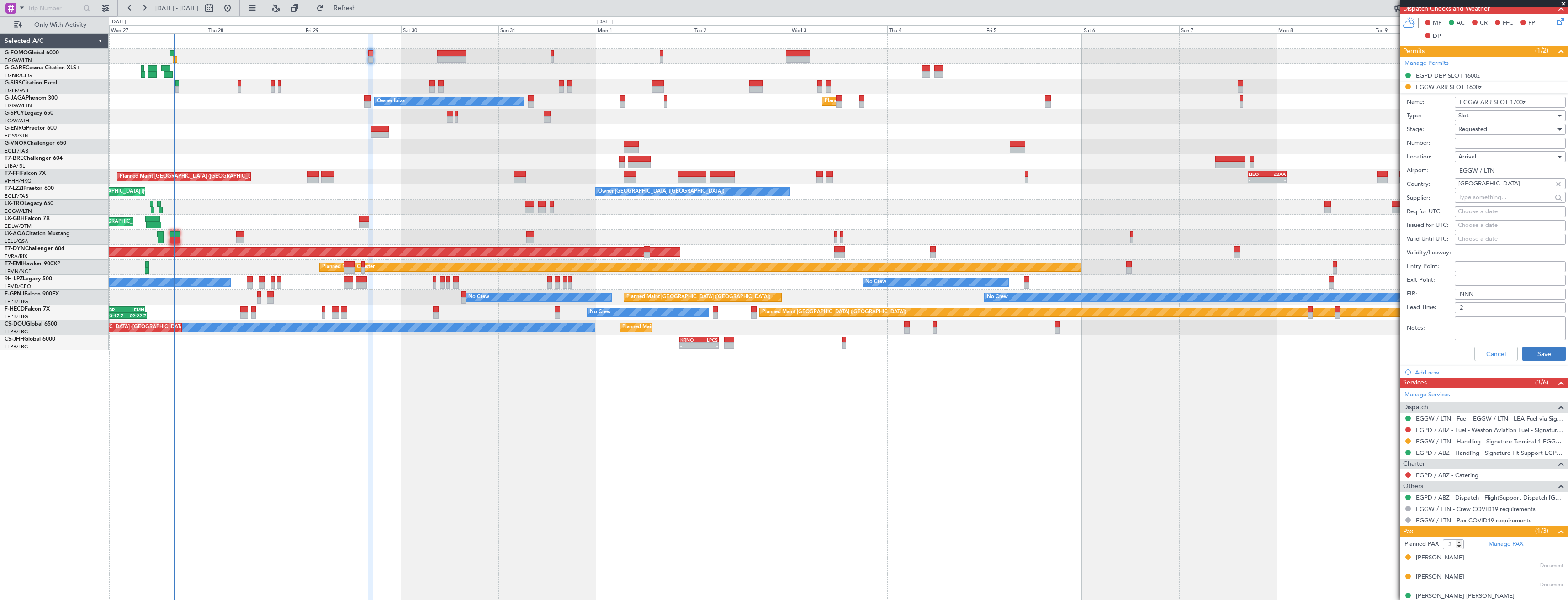
scroll to position [228, 0]
type input "EGGW ARR SLOT 1700z"
click at [1525, 357] on button "Save" at bounding box center [1544, 353] width 43 height 15
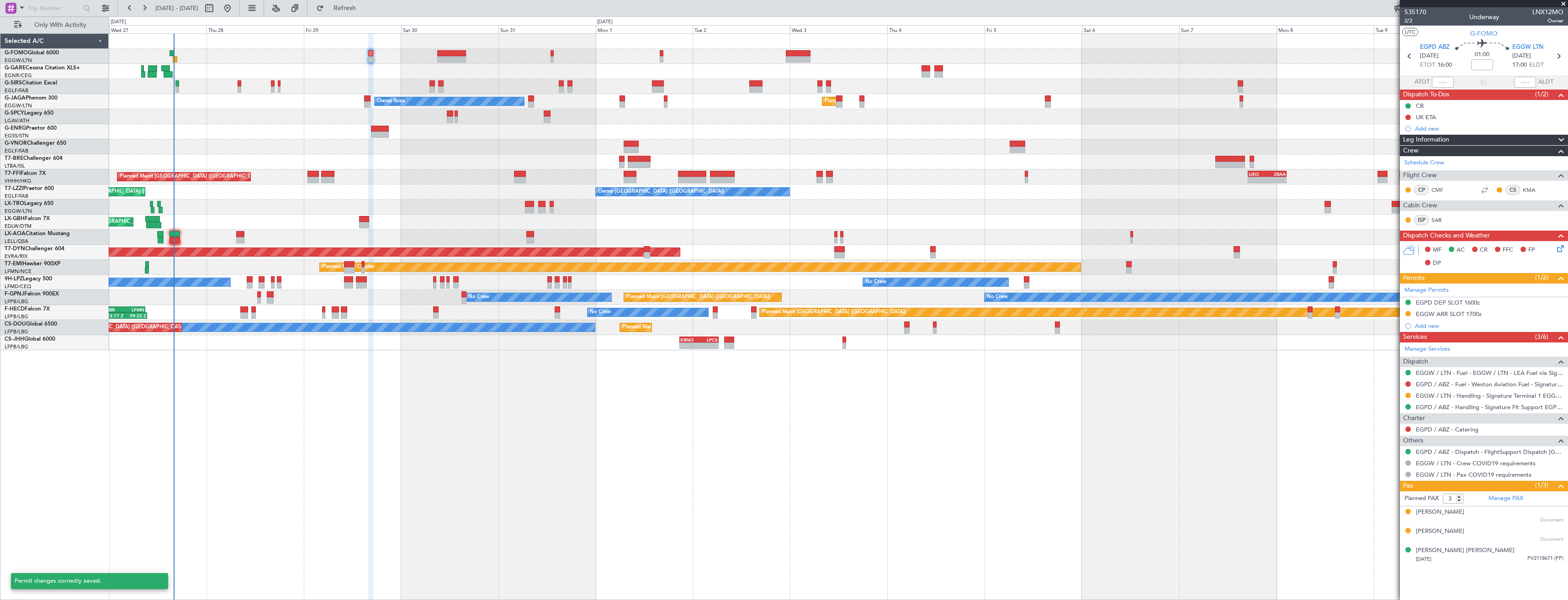
scroll to position [0, 0]
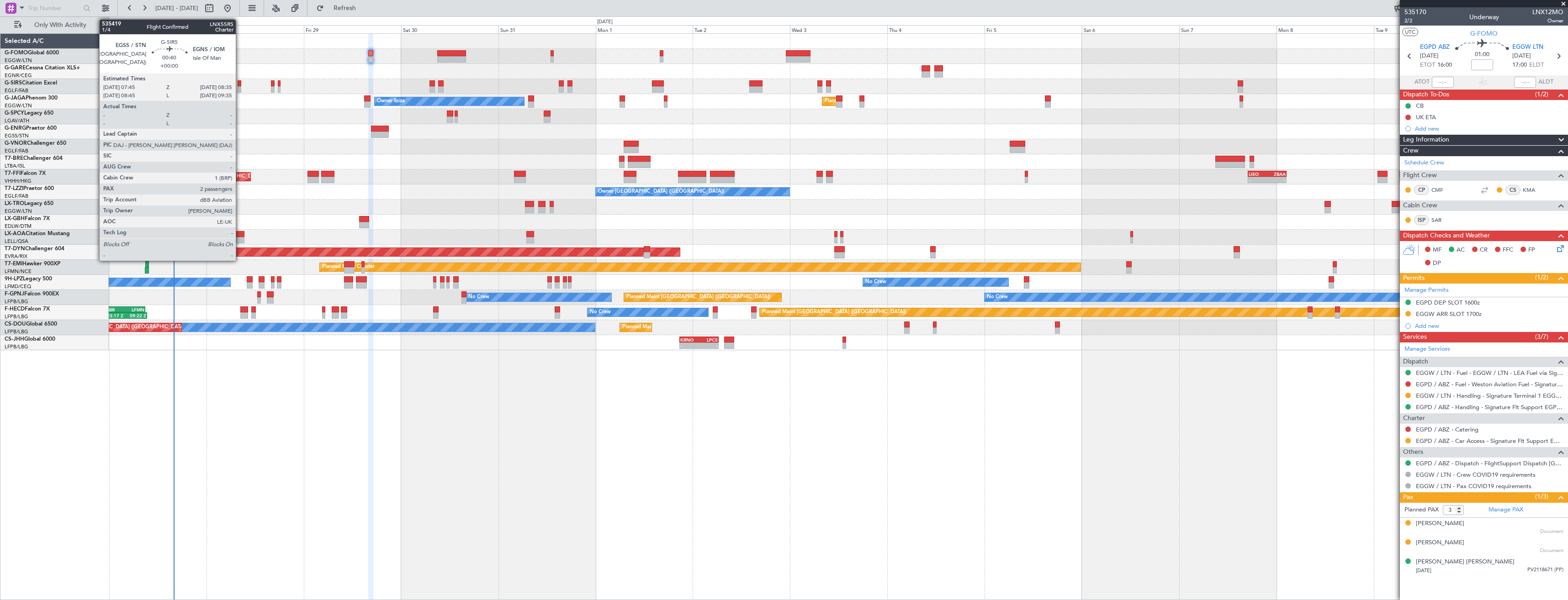
click at [240, 87] on div at bounding box center [239, 89] width 3 height 6
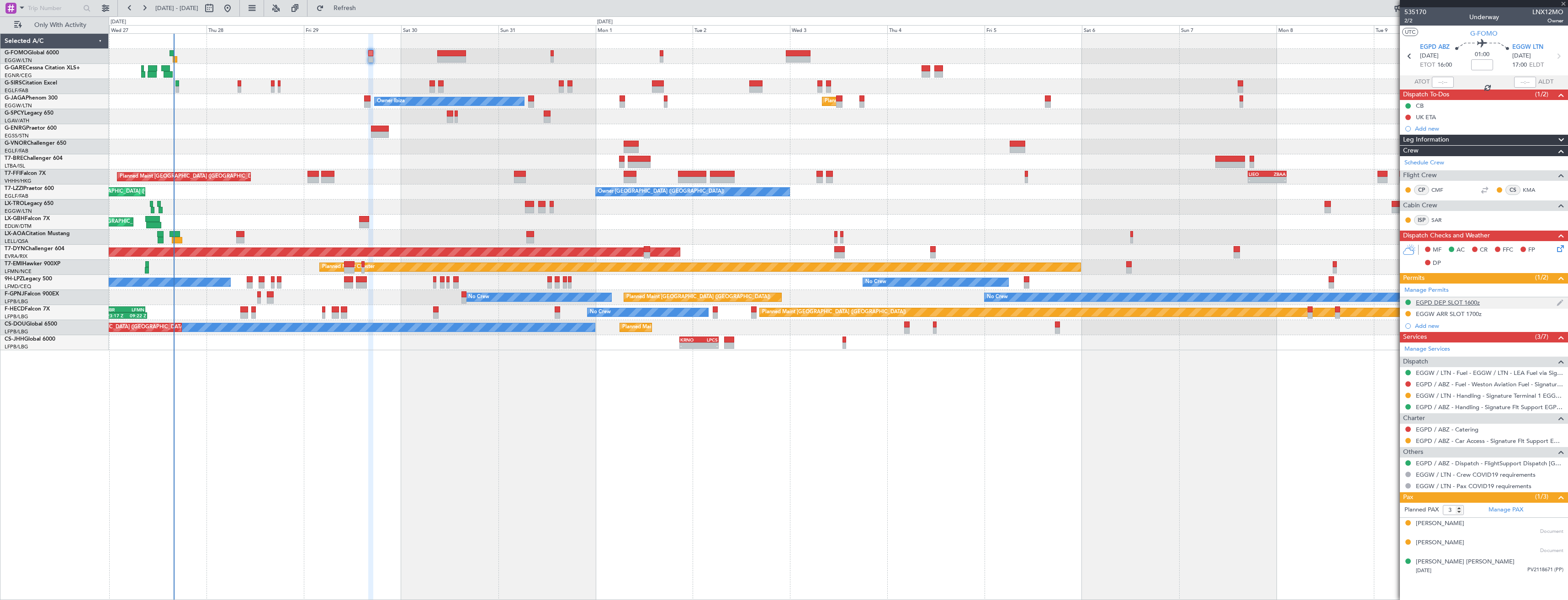
type input "2"
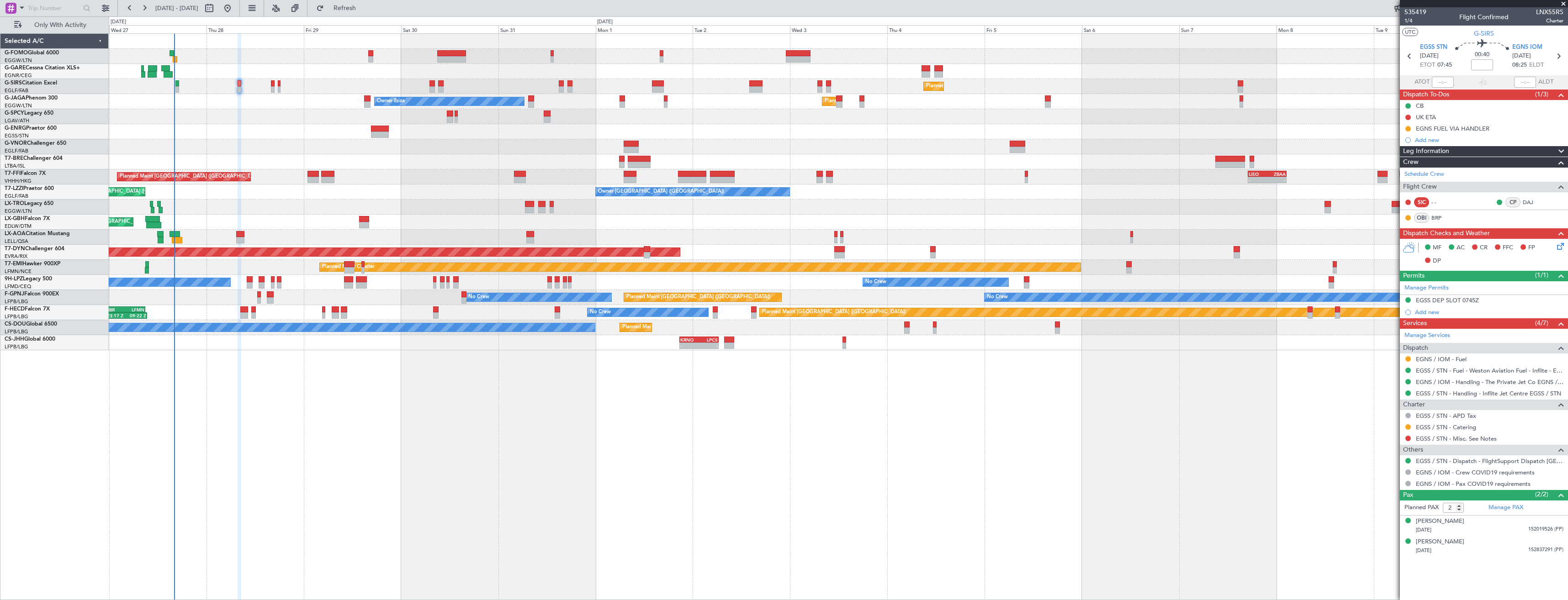
click at [1352, 359] on div "Planned Maint [GEOGRAPHIC_DATA] ([GEOGRAPHIC_DATA]) Unplanned Maint [GEOGRAPHIC…" at bounding box center [838, 317] width 1459 height 567
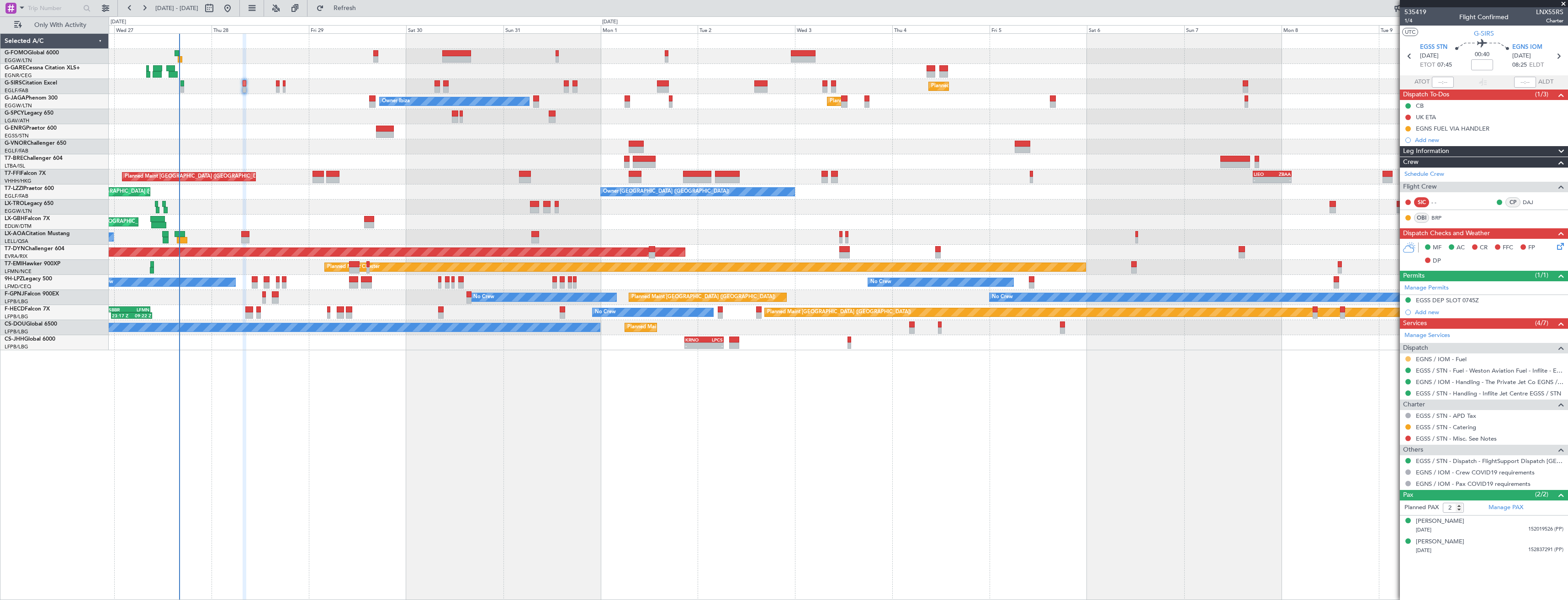
click at [1409, 359] on button at bounding box center [1408, 359] width 5 height 5
drag, startPoint x: 1382, startPoint y: 468, endPoint x: 1384, endPoint y: 411, distance: 57.0
click at [1382, 468] on span "Confirmed" at bounding box center [1382, 467] width 28 height 9
click at [1406, 129] on div "Not Started" at bounding box center [1408, 132] width 31 height 12
click at [1408, 128] on button at bounding box center [1408, 129] width 5 height 5
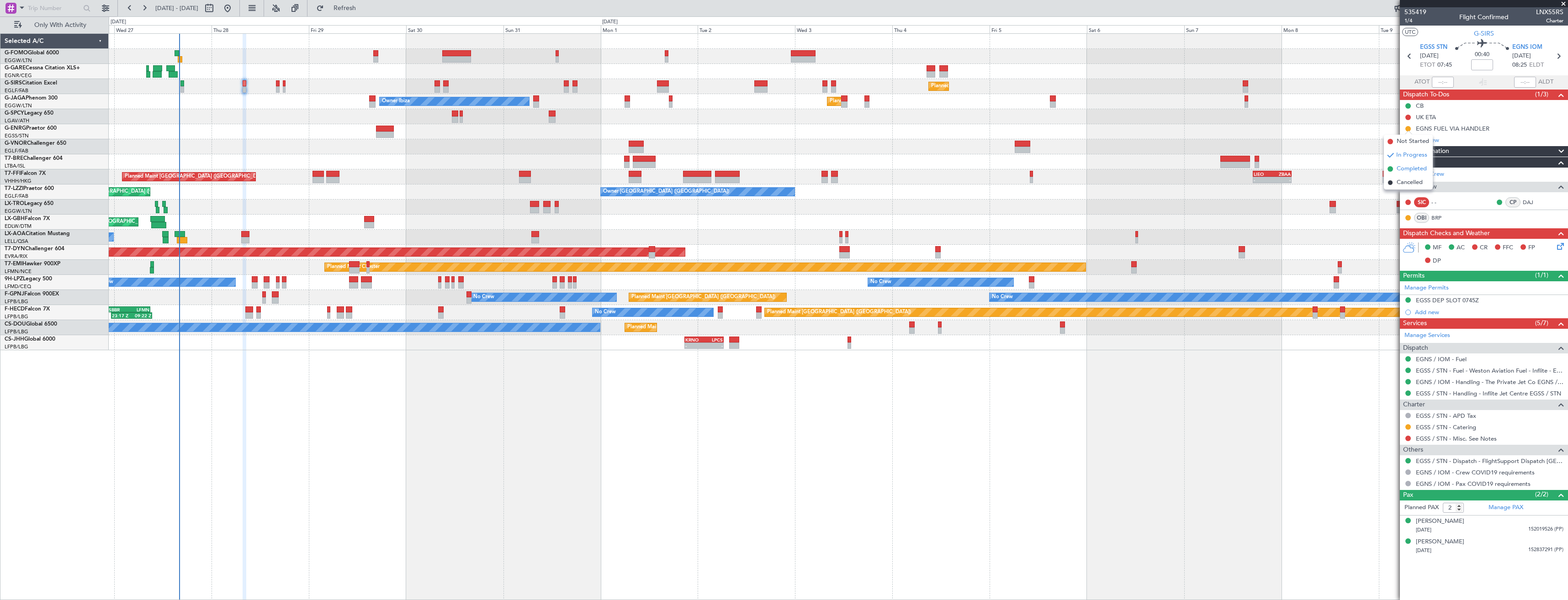
click at [1403, 169] on span "Completed" at bounding box center [1411, 169] width 30 height 9
click at [1556, 54] on icon at bounding box center [1559, 56] width 12 height 12
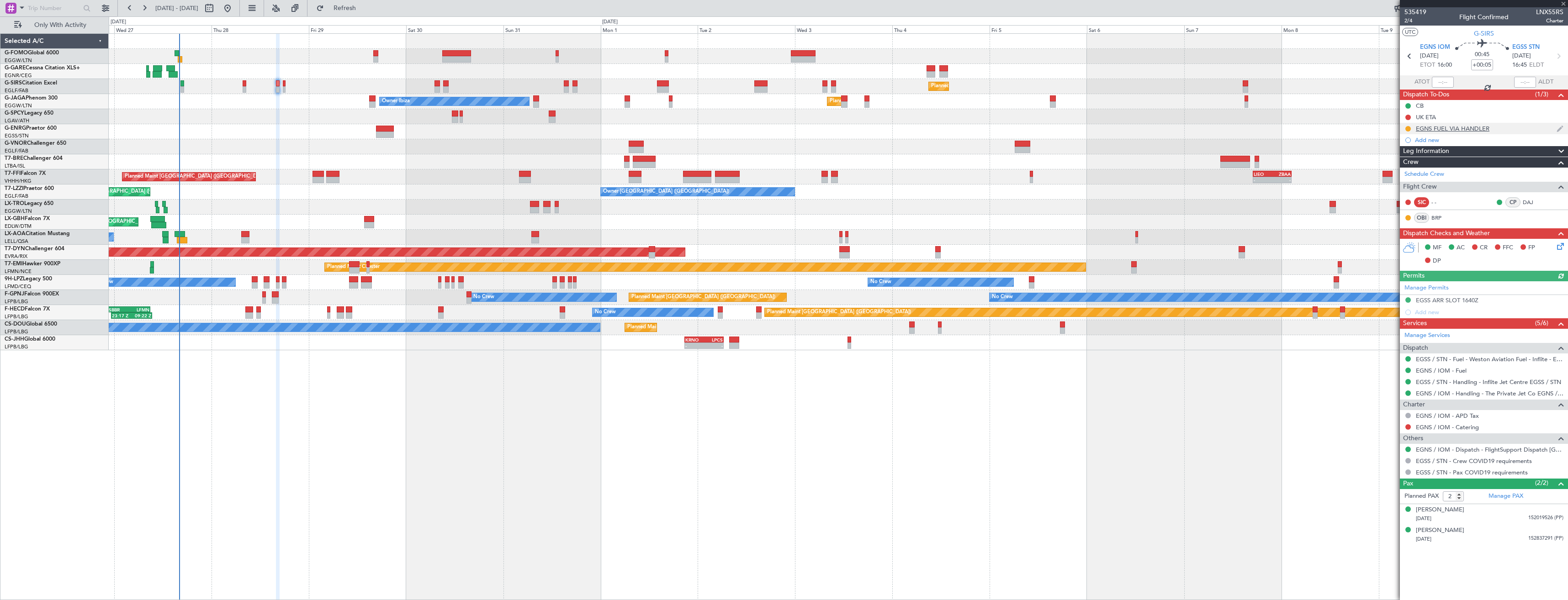
click at [1401, 129] on div "EGNS FUEL VIA HANDLER" at bounding box center [1484, 128] width 168 height 12
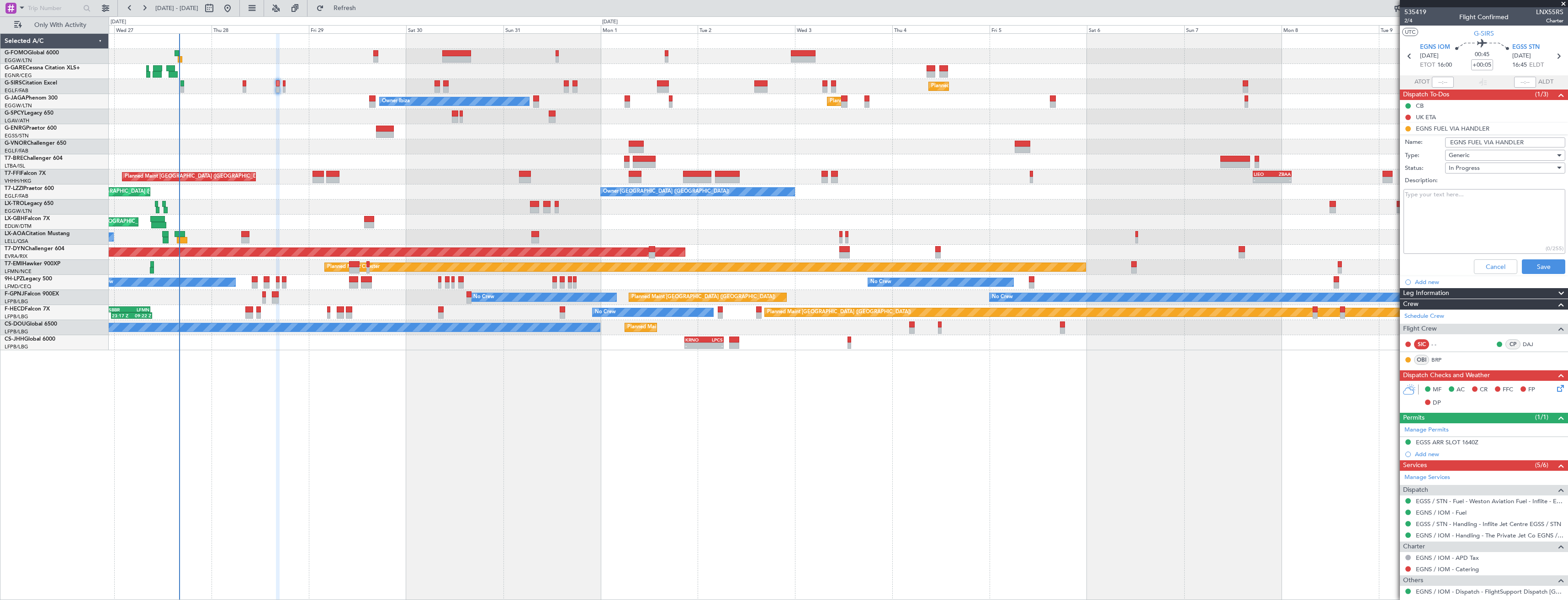
click at [1472, 167] on span "In Progress" at bounding box center [1464, 168] width 31 height 8
click at [1467, 215] on span "Completed" at bounding box center [1501, 214] width 107 height 14
click at [1523, 265] on button "Save" at bounding box center [1544, 267] width 43 height 15
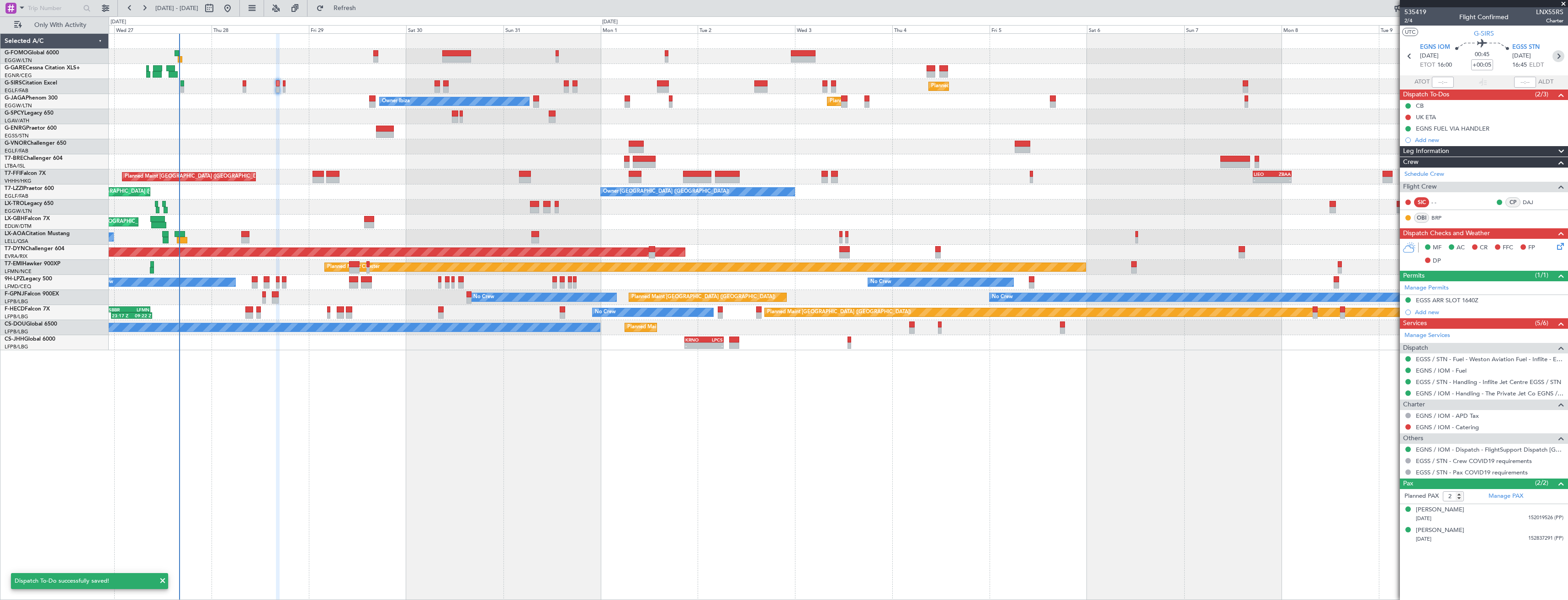
click at [1563, 56] on icon at bounding box center [1559, 56] width 12 height 12
type input "+00:10"
type input "0"
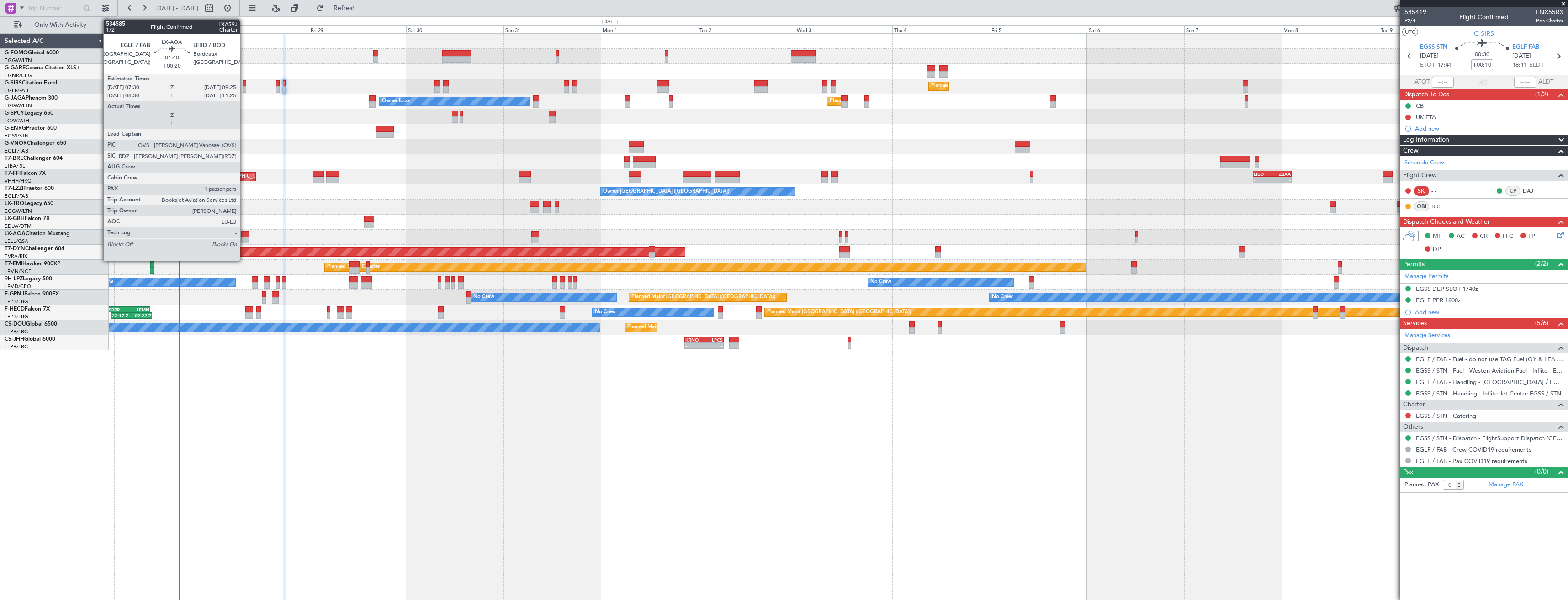
click at [244, 235] on div at bounding box center [245, 234] width 8 height 6
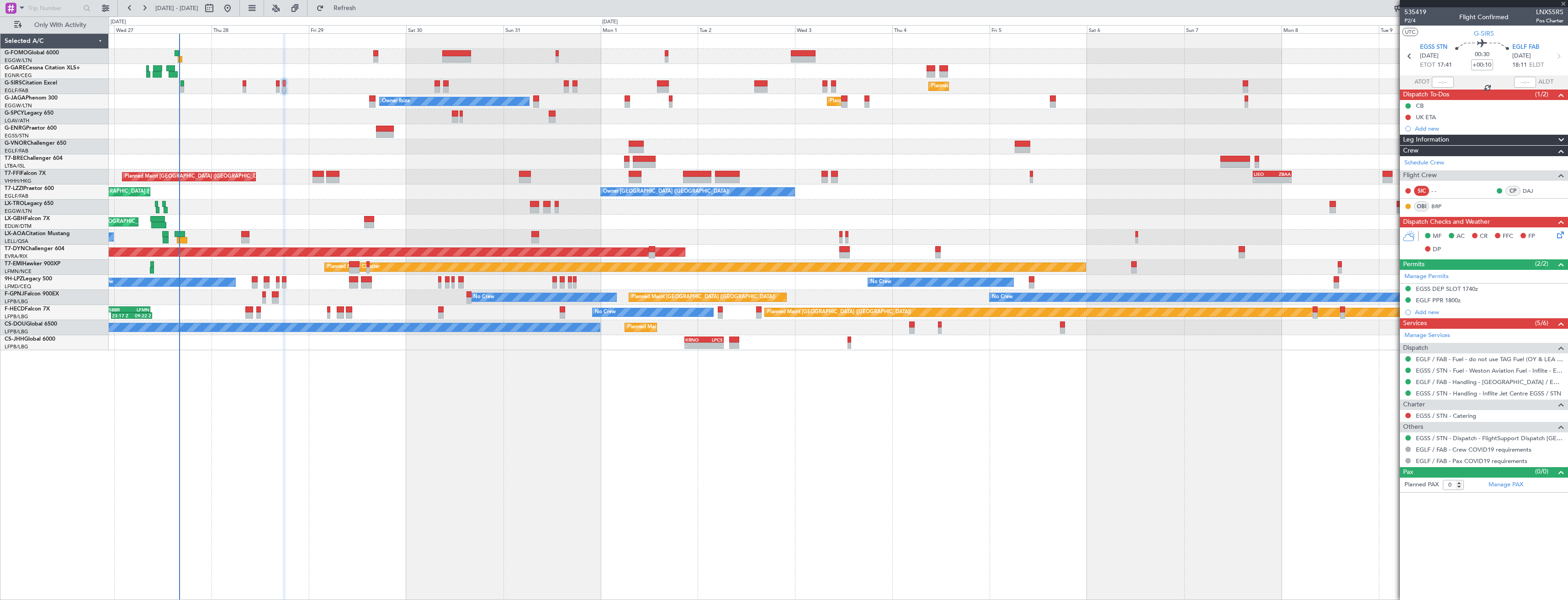
type input "+00:20"
type input "1"
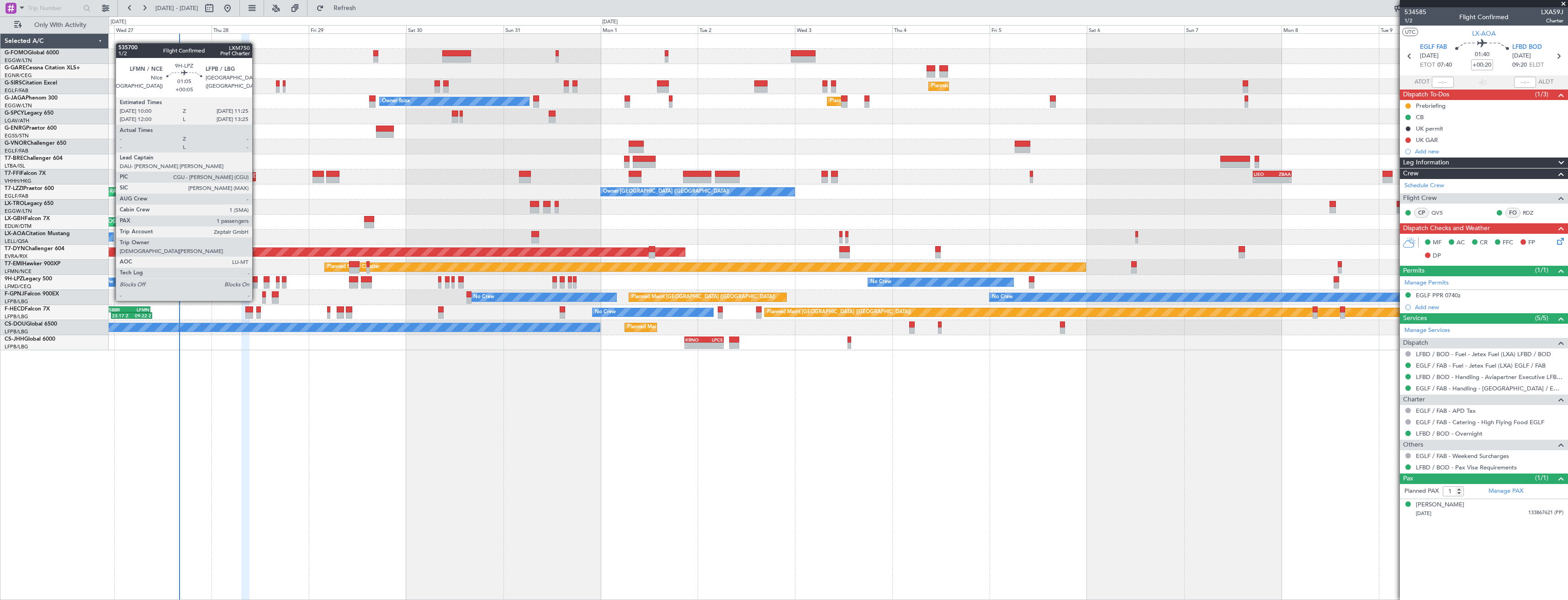
click at [256, 283] on div at bounding box center [254, 285] width 6 height 6
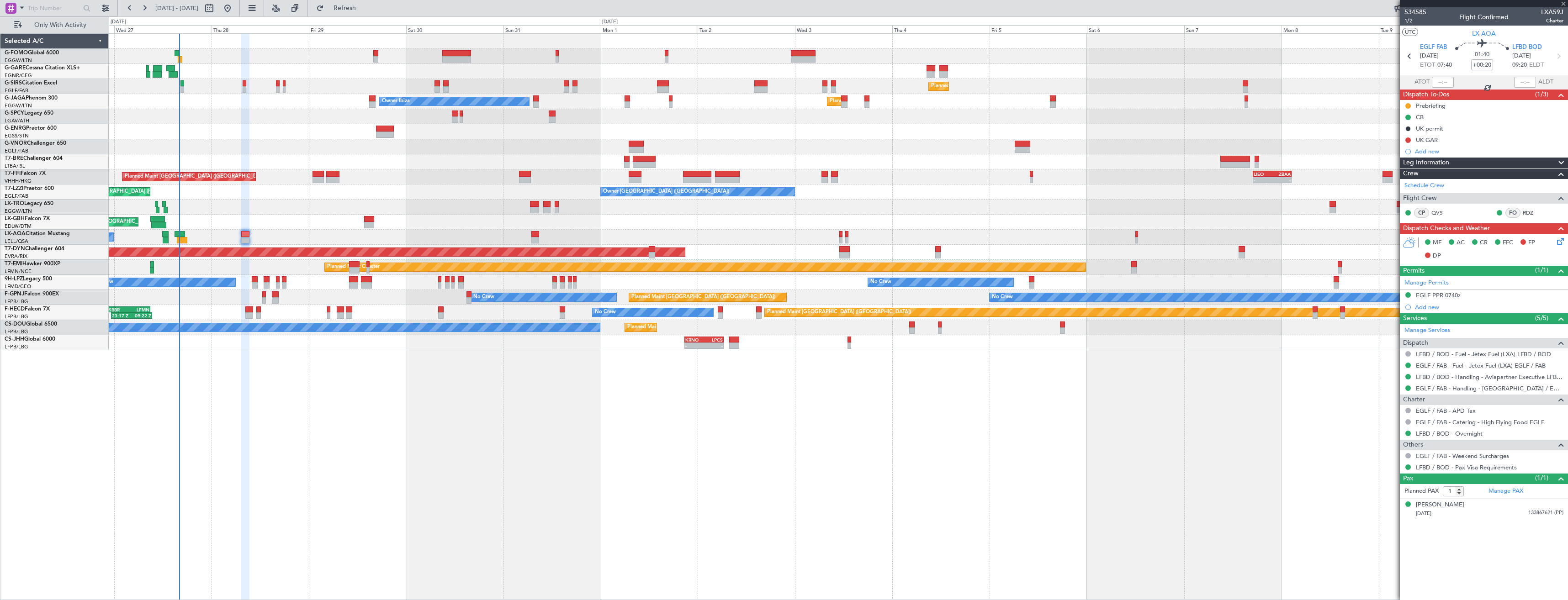
type input "+00:05"
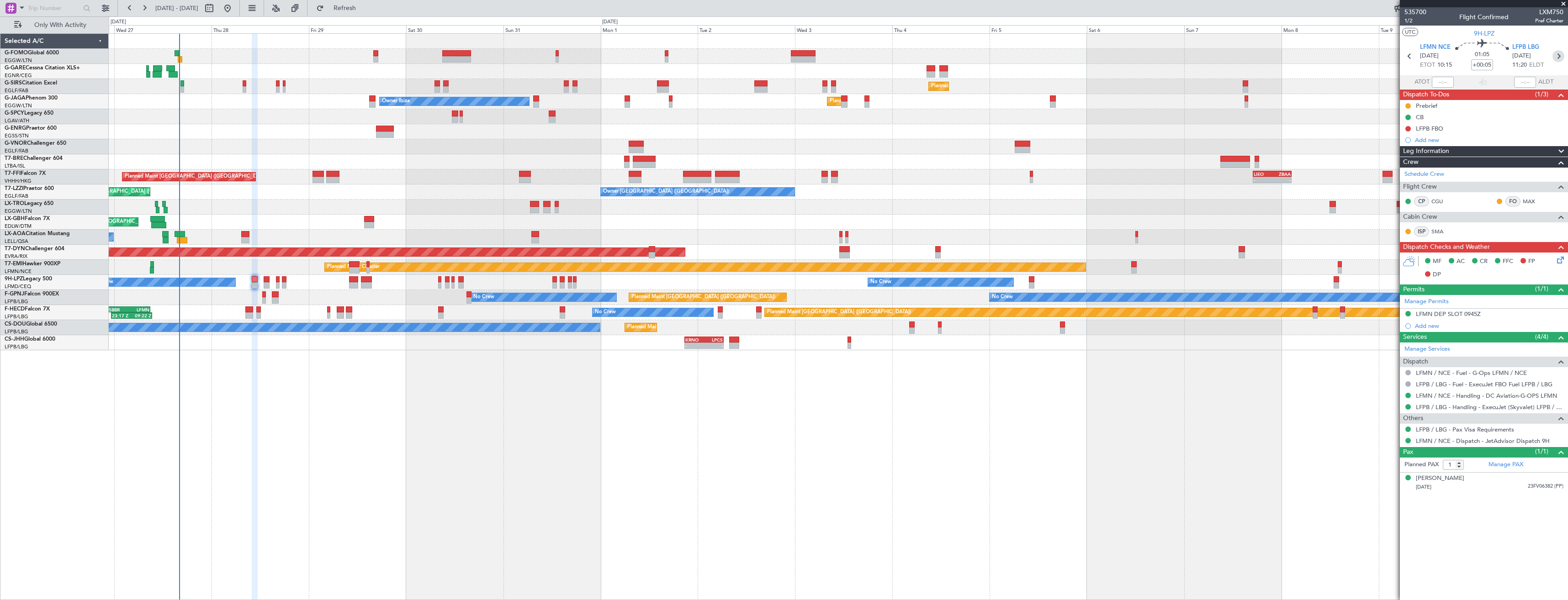
click at [1557, 56] on icon at bounding box center [1559, 56] width 12 height 12
type input "0"
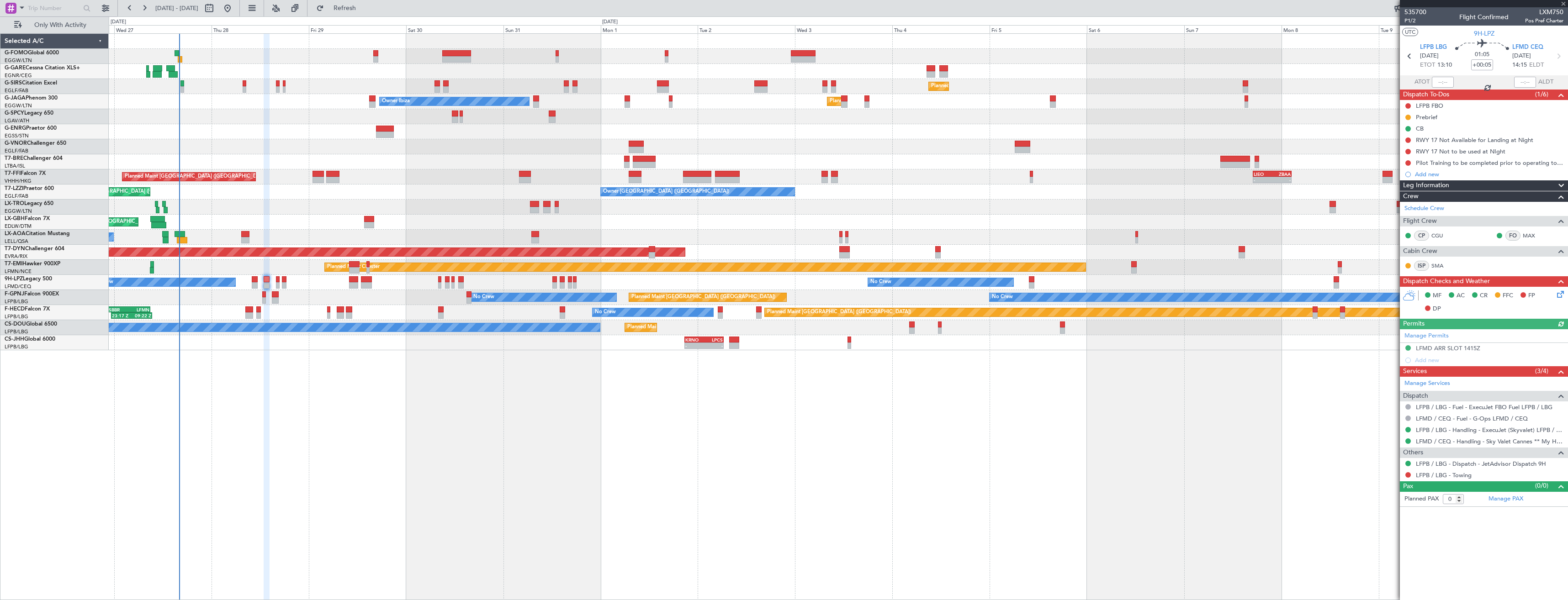
click at [1557, 56] on icon at bounding box center [1559, 56] width 12 height 12
type input "+00:10"
type input "2"
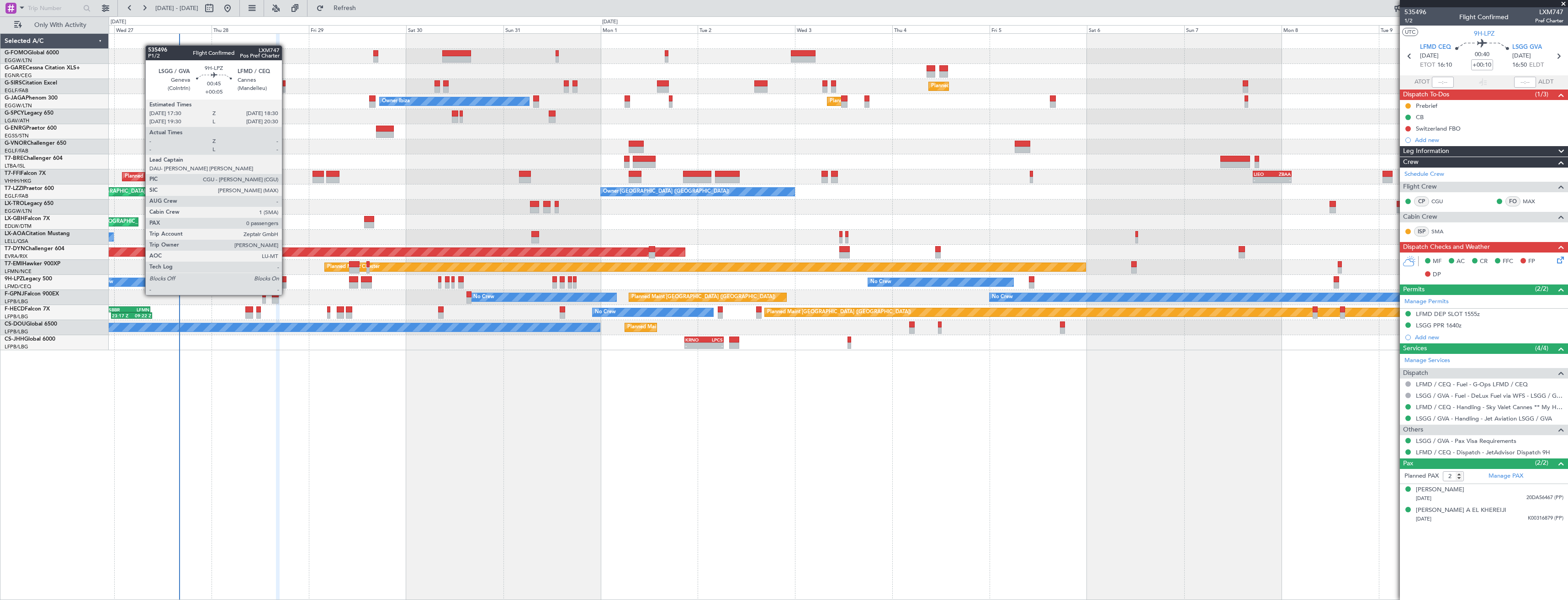
click at [286, 286] on div at bounding box center [284, 285] width 4 height 6
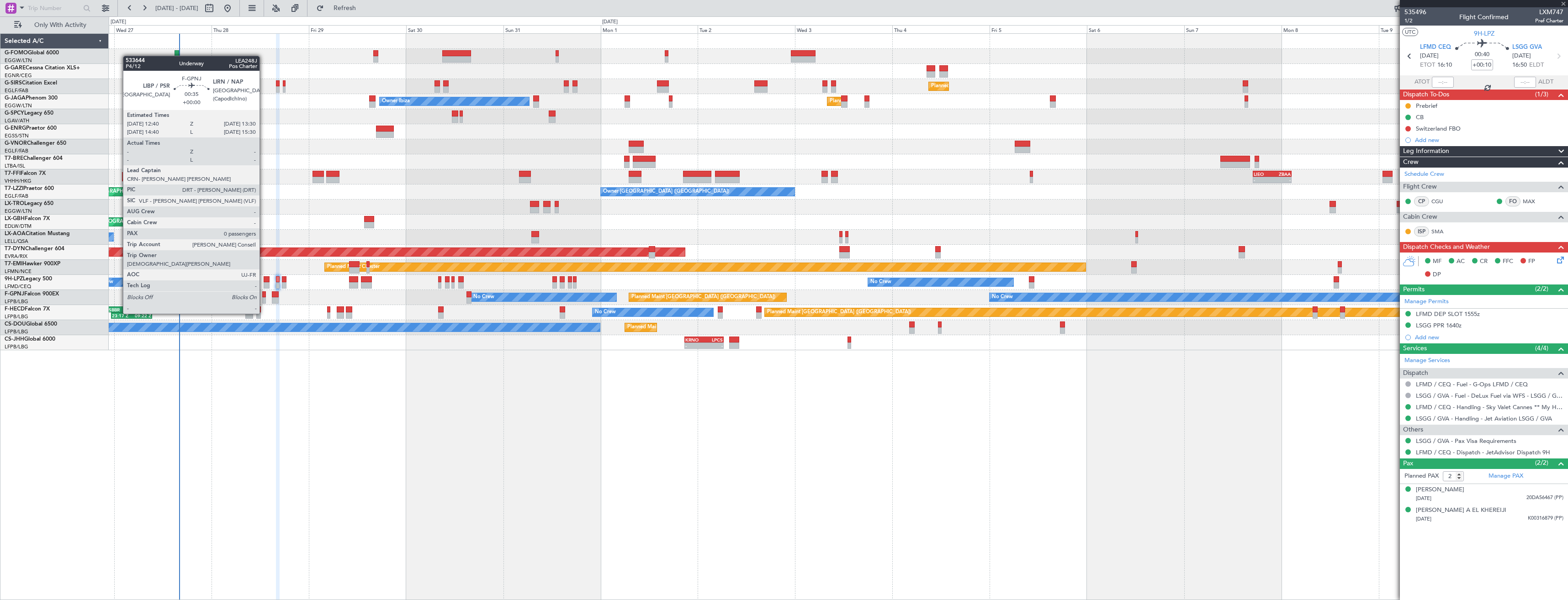
type input "+00:05"
type input "0"
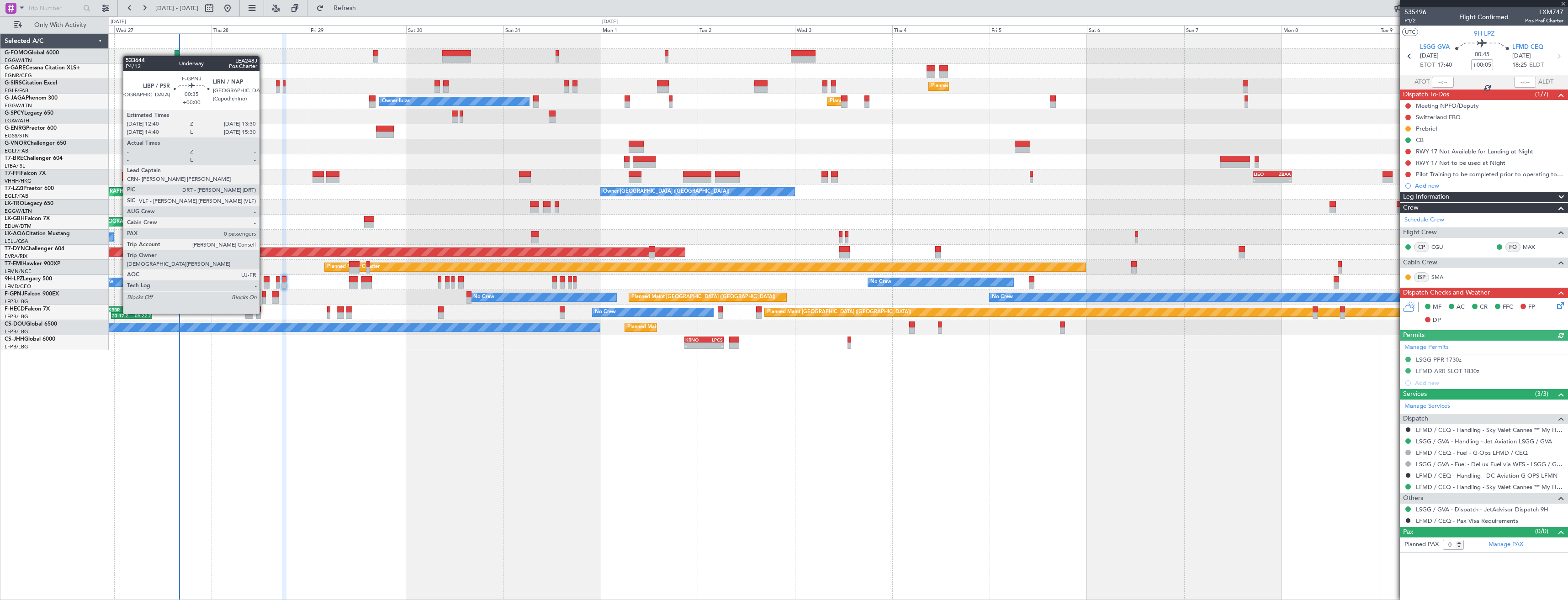
click at [264, 296] on div at bounding box center [264, 294] width 3 height 6
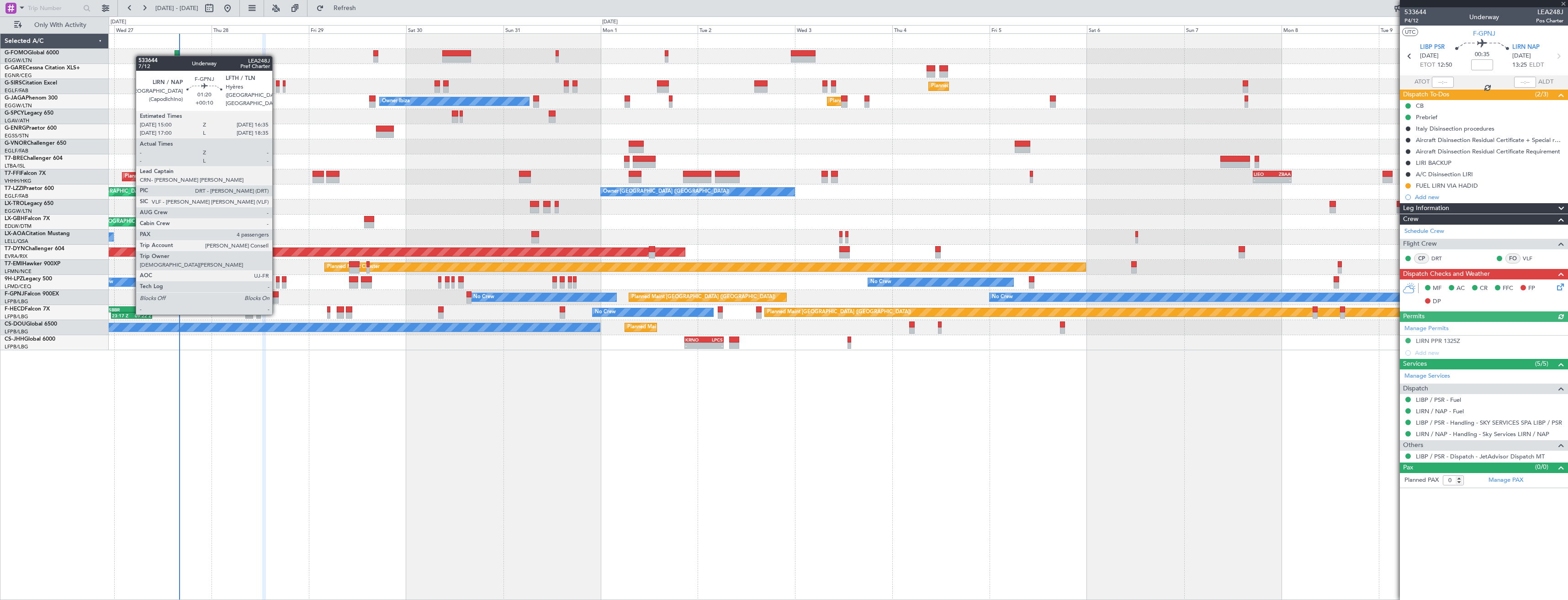
click at [277, 296] on div at bounding box center [275, 294] width 7 height 6
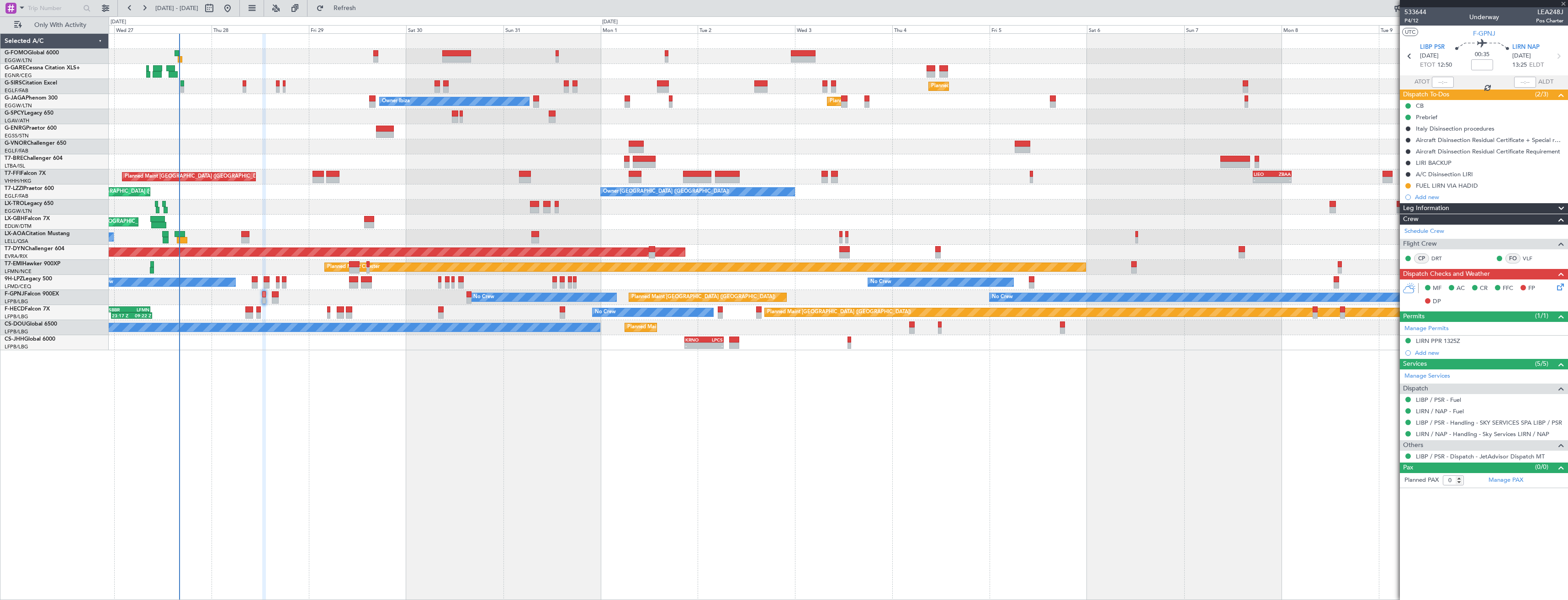
type input "+00:10"
type input "4"
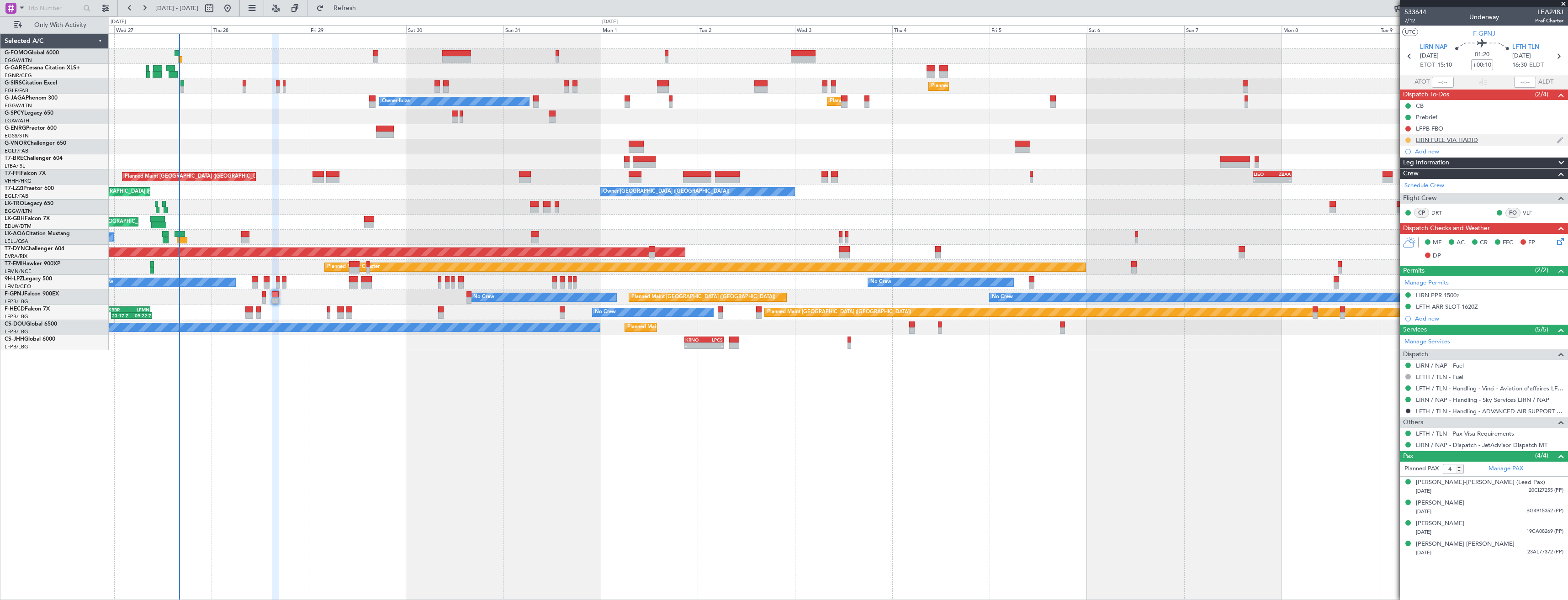
click at [1407, 141] on button at bounding box center [1408, 140] width 5 height 5
click at [1404, 178] on span "Completed" at bounding box center [1411, 180] width 30 height 9
click at [1411, 58] on icon at bounding box center [1409, 56] width 12 height 12
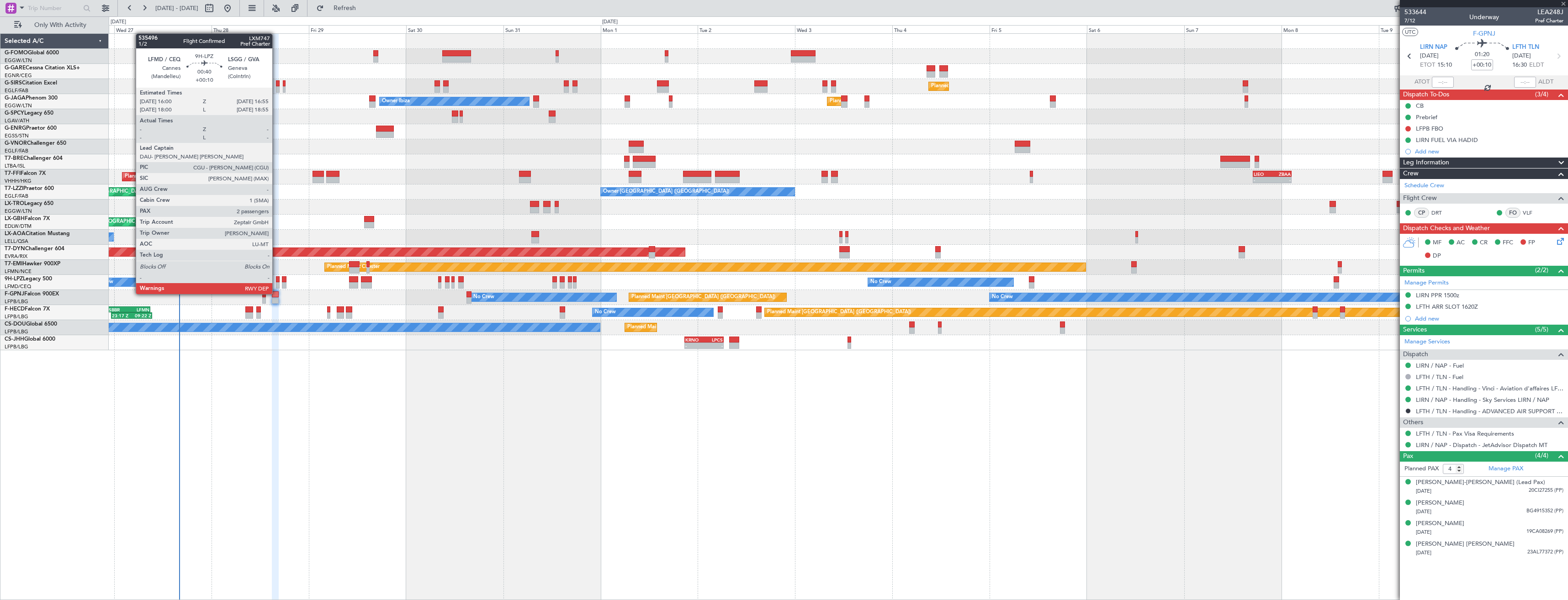
type input "0"
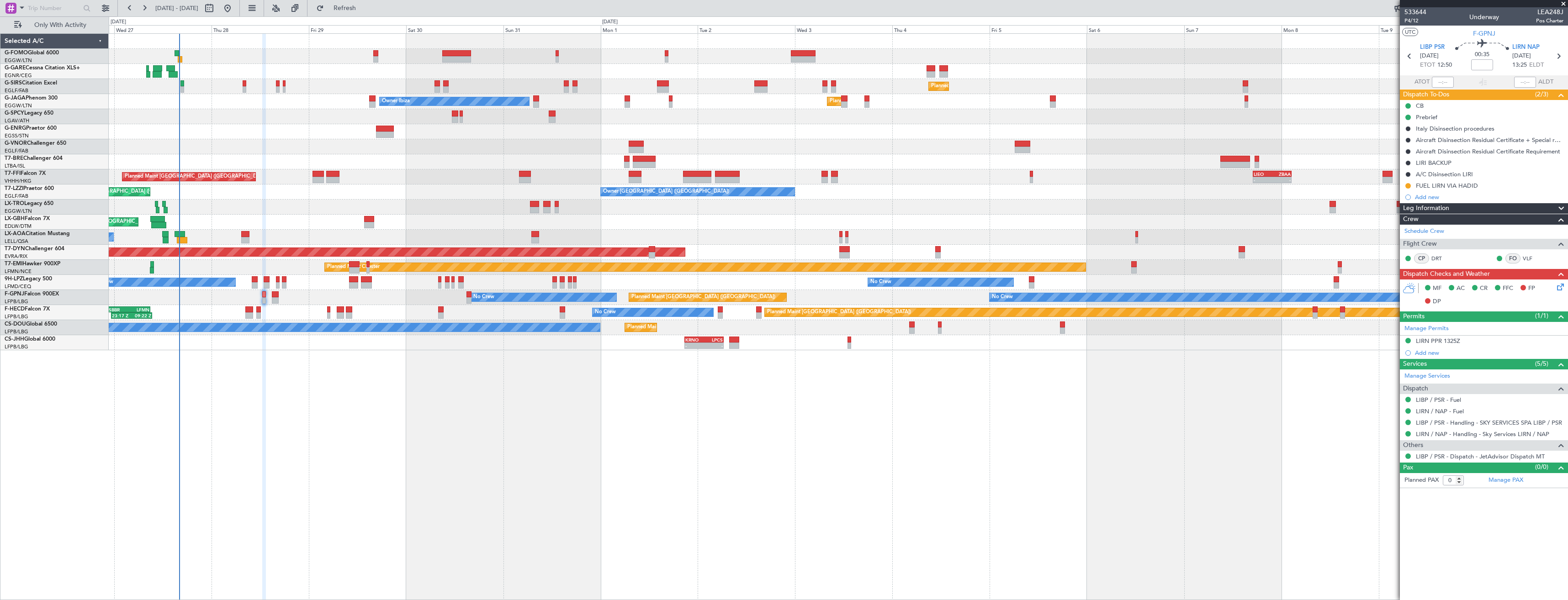
click at [1409, 187] on button at bounding box center [1408, 186] width 5 height 5
click at [1399, 226] on span "Completed" at bounding box center [1411, 226] width 30 height 9
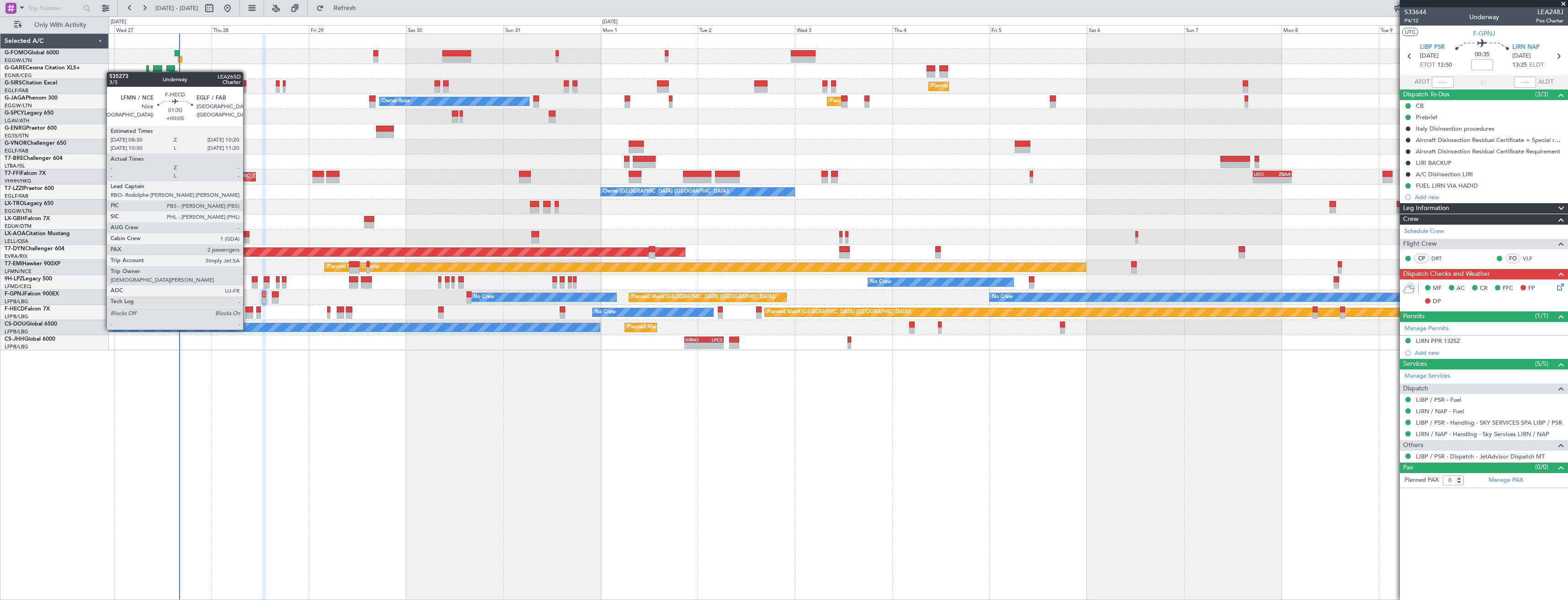
click at [247, 313] on div at bounding box center [249, 315] width 7 height 6
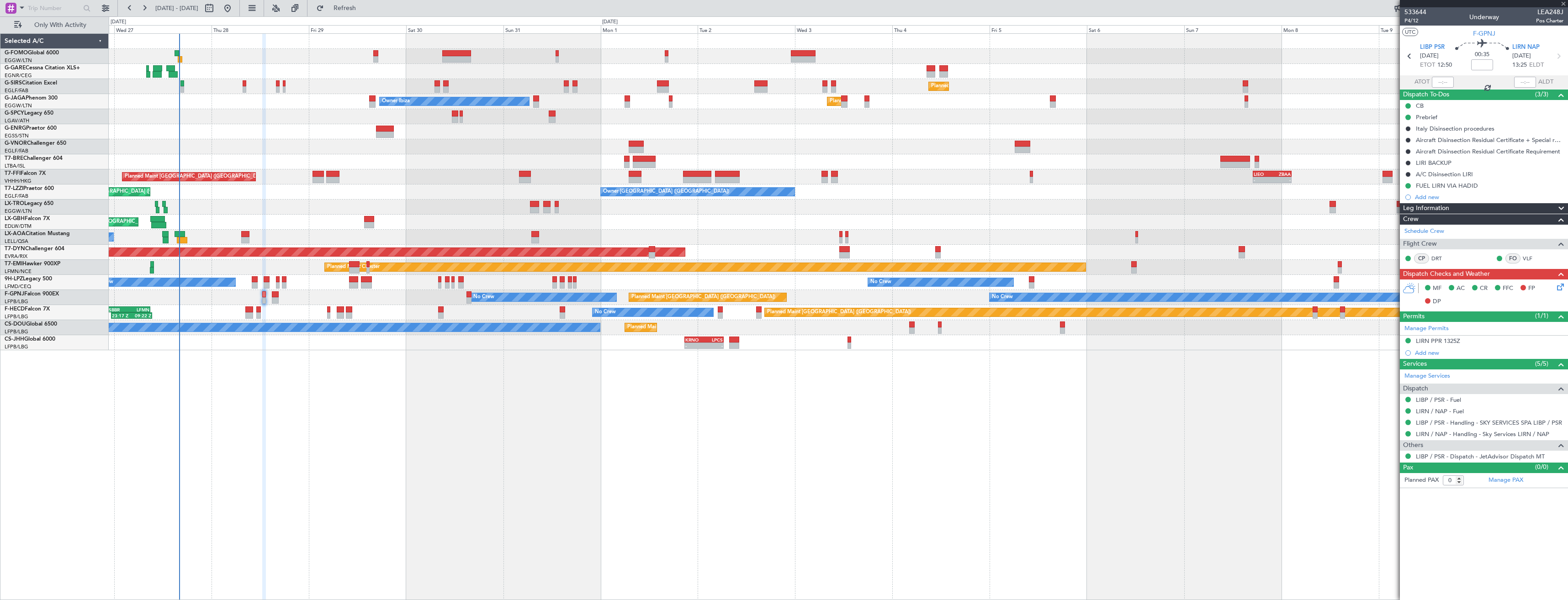
type input "+00:05"
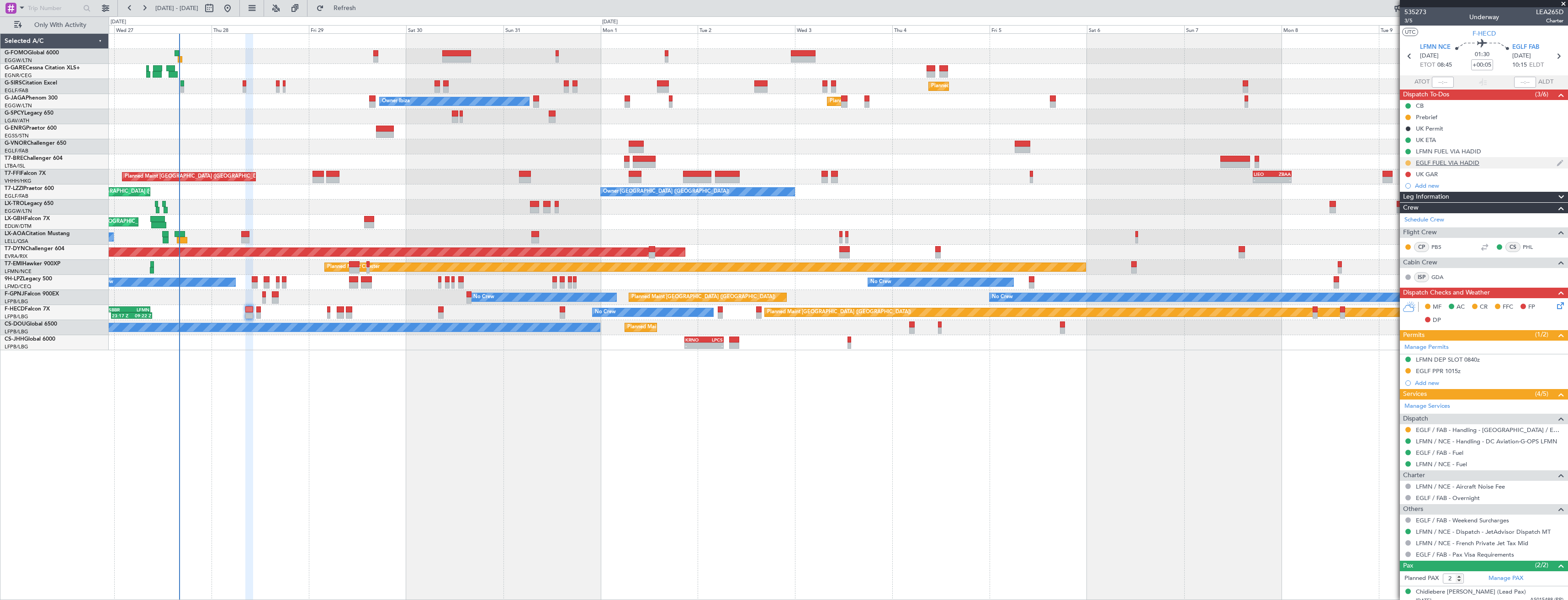
click at [1408, 163] on button at bounding box center [1408, 163] width 5 height 5
click at [1408, 201] on span "Completed" at bounding box center [1411, 203] width 30 height 9
click at [1552, 62] on icon at bounding box center [1559, 56] width 12 height 12
type input "0"
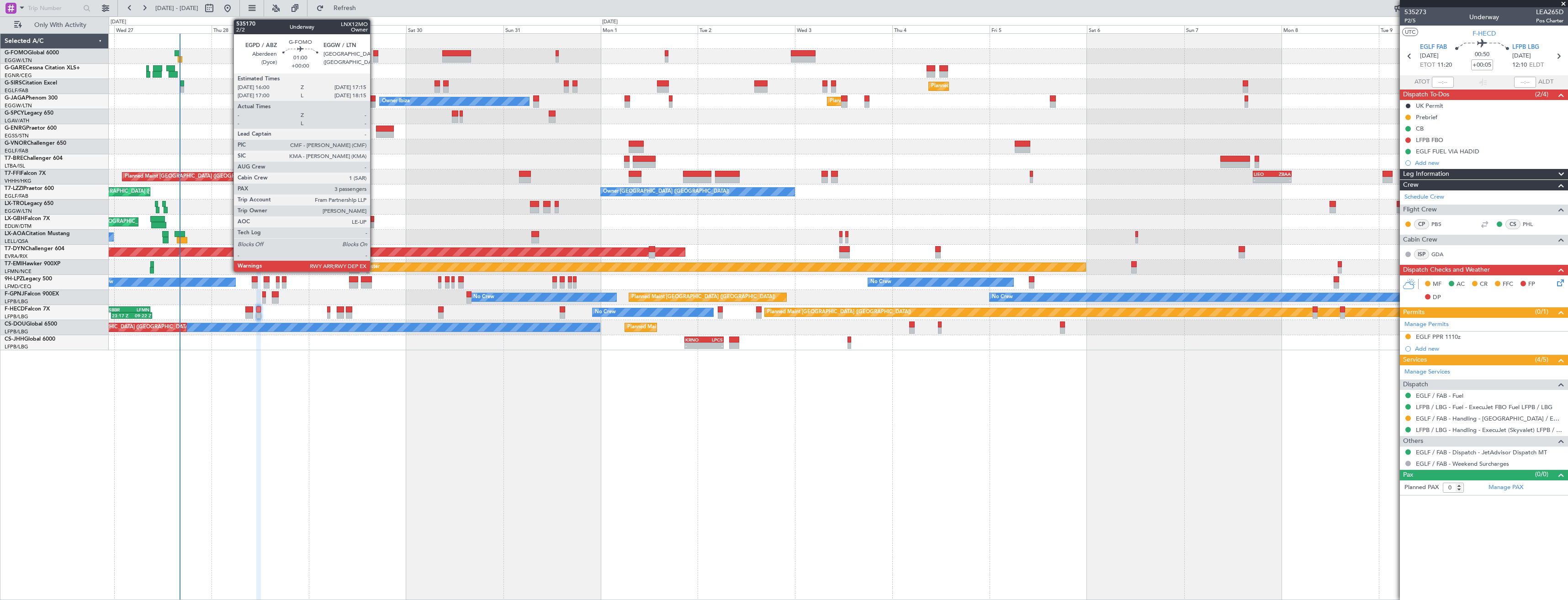
click at [374, 52] on div at bounding box center [376, 53] width 5 height 6
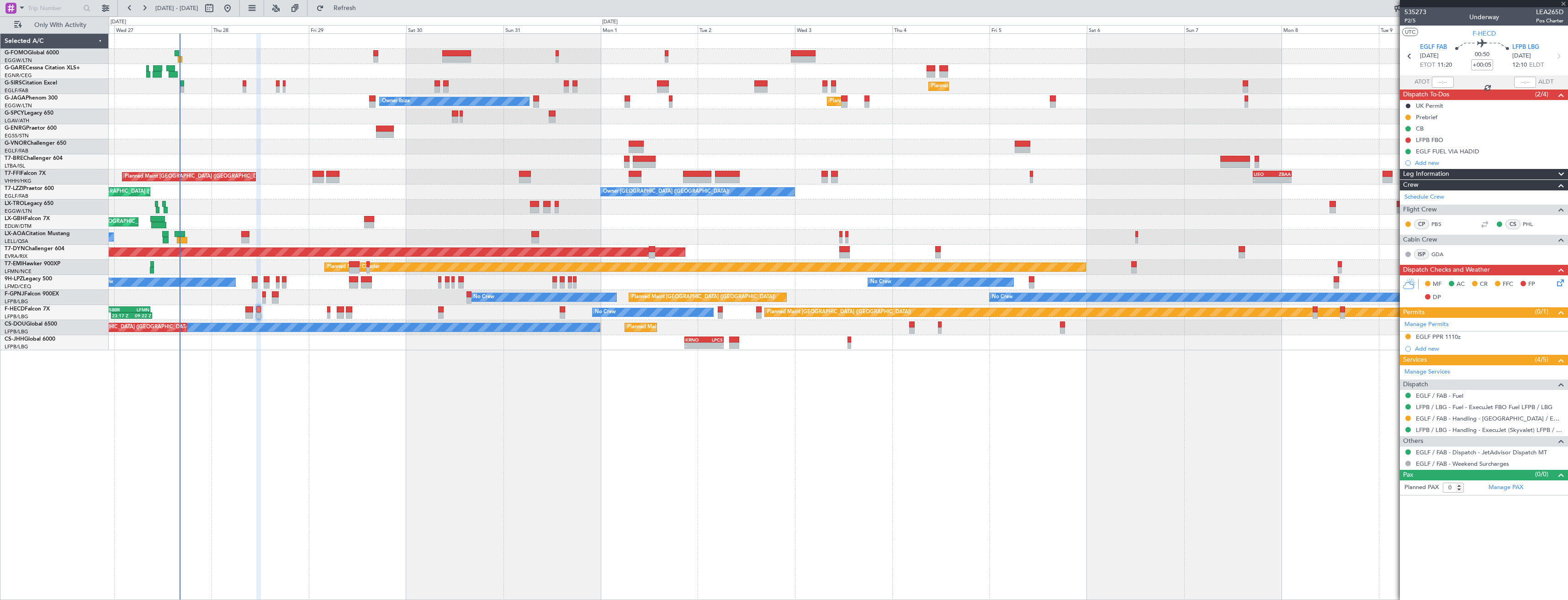
type input "3"
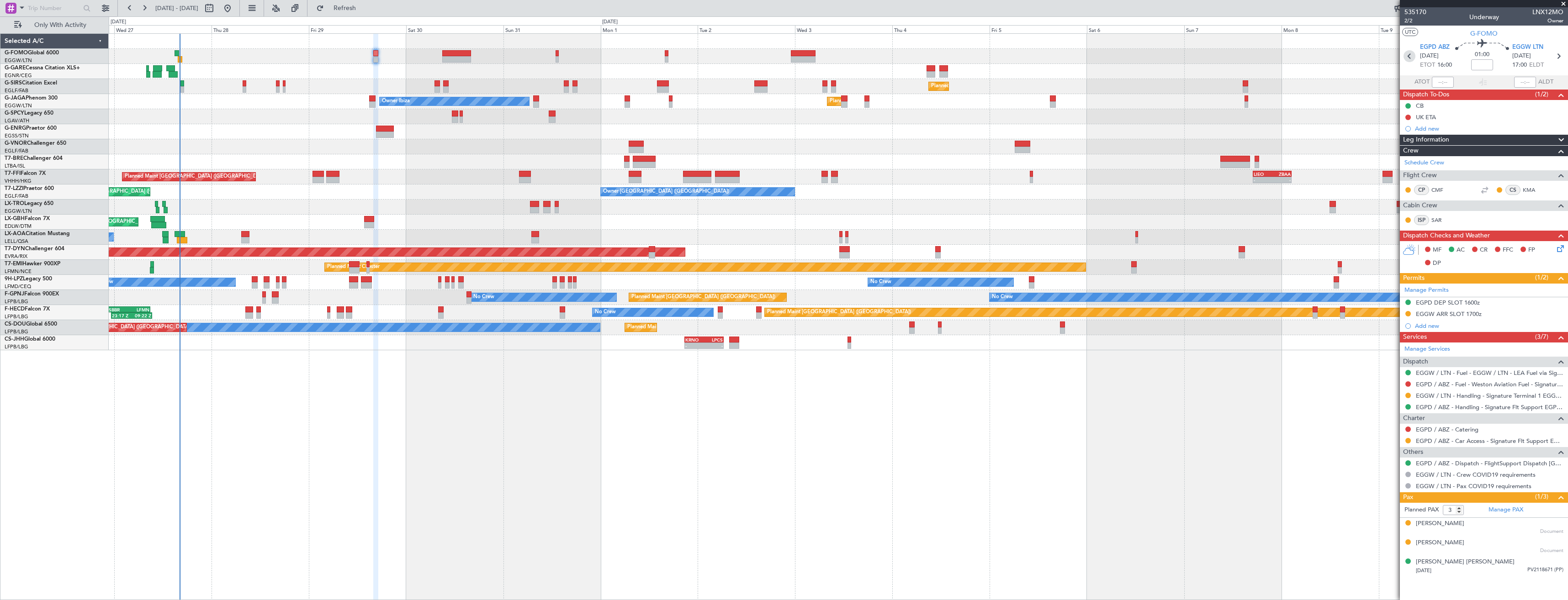
click at [1405, 57] on icon at bounding box center [1409, 56] width 12 height 12
type input "15:48"
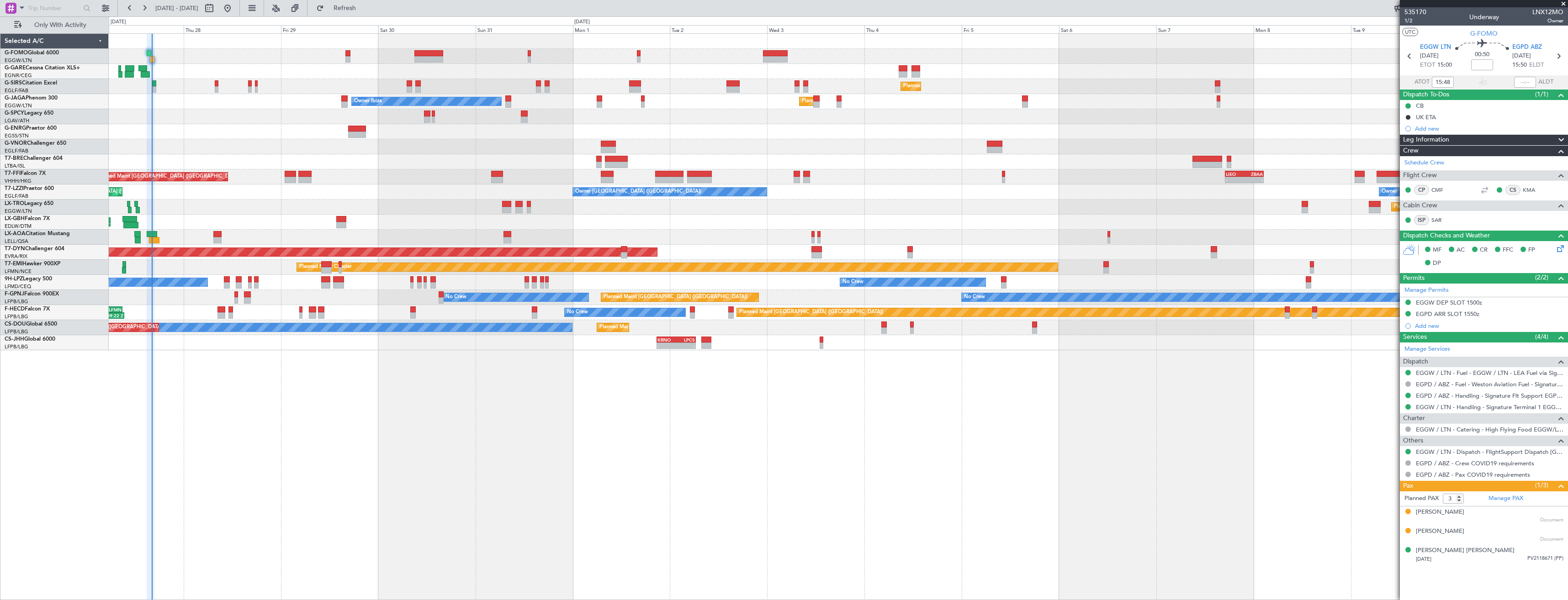
click at [336, 64] on div at bounding box center [838, 56] width 1459 height 15
click at [235, 55] on div at bounding box center [838, 56] width 1459 height 15
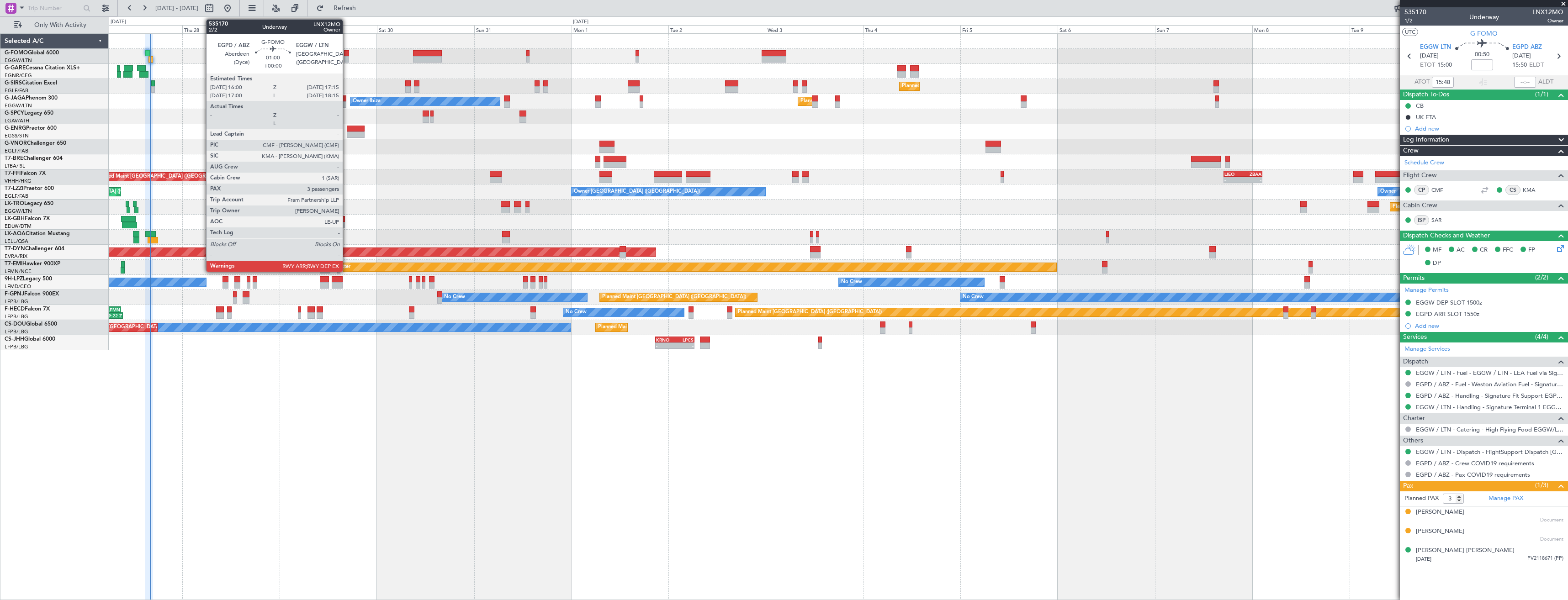
click at [346, 54] on div at bounding box center [346, 53] width 5 height 6
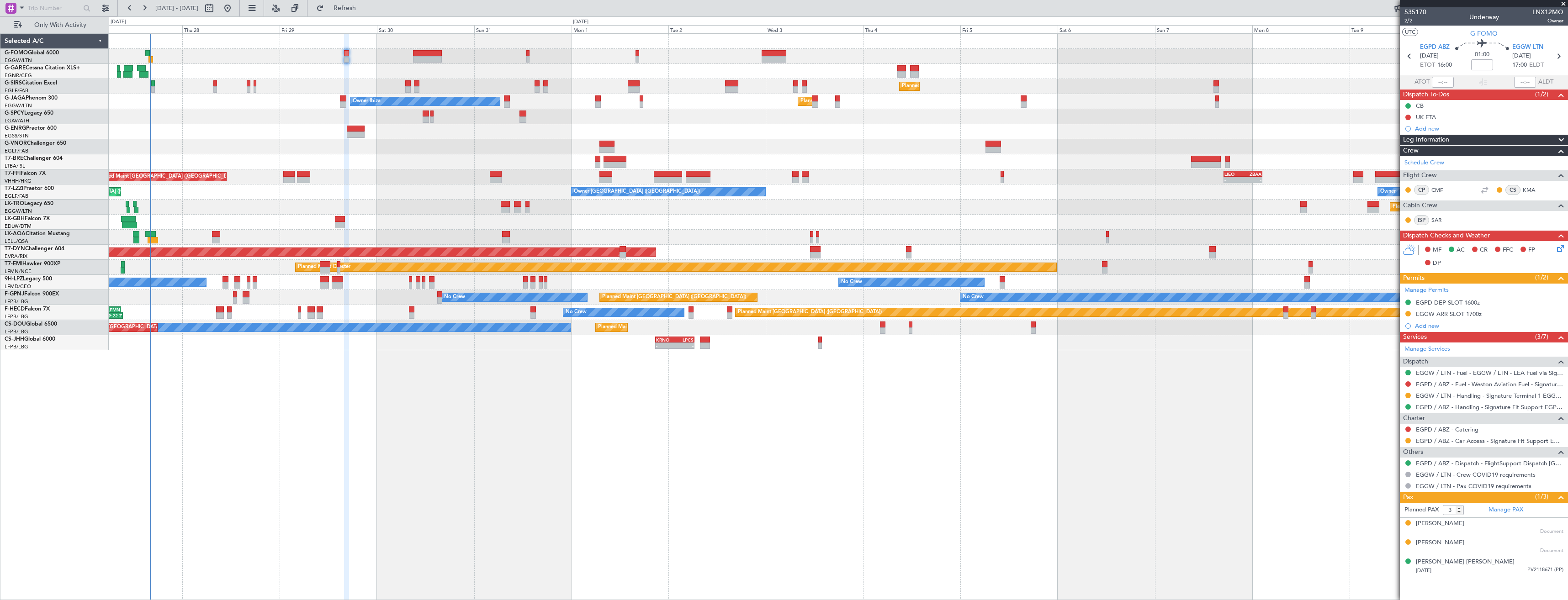
click at [1446, 384] on link "EGPD / ABZ - Fuel - Weston Aviation Fuel - Signature - EGPD / ABZ" at bounding box center [1489, 384] width 148 height 7
click at [1442, 407] on link "EGPD / ABZ - Handling - Signature Flt Support EGPD / ABZ" at bounding box center [1489, 407] width 148 height 7
click at [357, 7] on span "Refresh" at bounding box center [344, 7] width 39 height 6
click at [1406, 20] on span "2/2" at bounding box center [1415, 20] width 22 height 7
click at [1556, 250] on icon at bounding box center [1559, 247] width 7 height 7
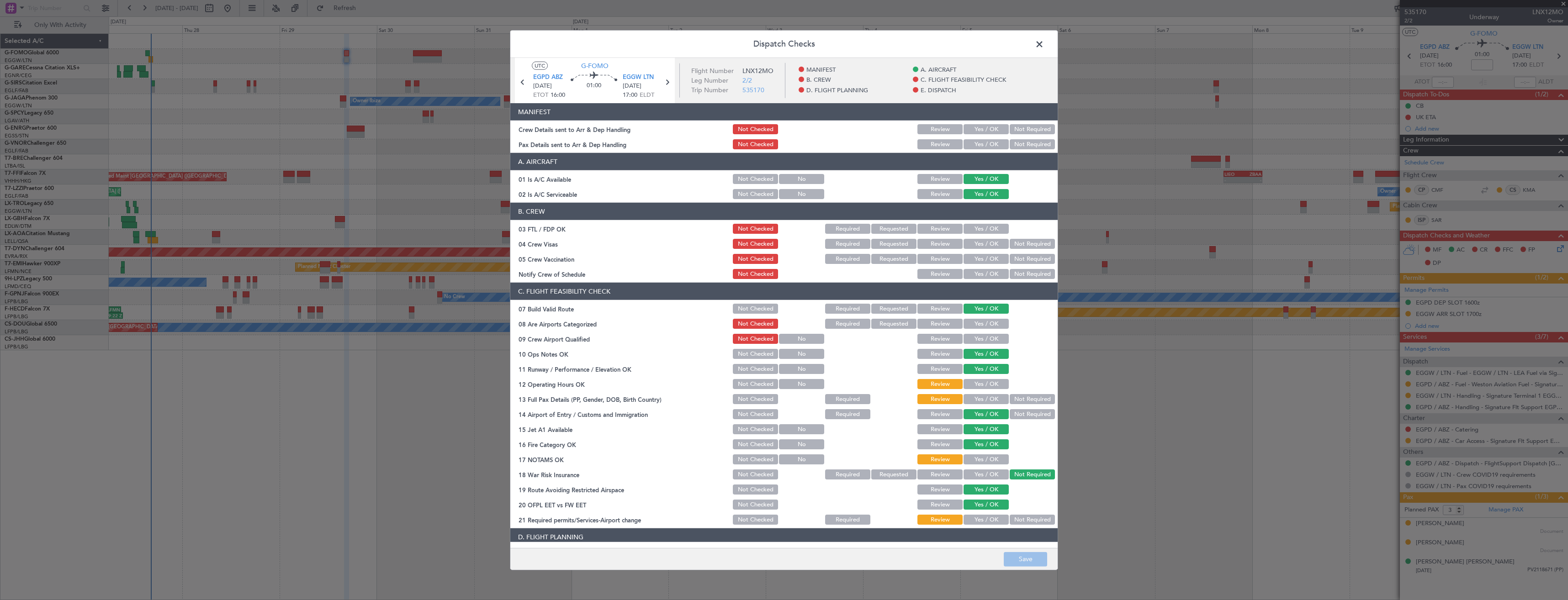
click at [973, 144] on button "Yes / OK" at bounding box center [986, 144] width 45 height 10
click at [971, 131] on button "Yes / OK" at bounding box center [986, 129] width 45 height 10
click at [1029, 561] on button "Save" at bounding box center [1025, 559] width 43 height 15
click at [1044, 46] on span at bounding box center [1044, 46] width 0 height 18
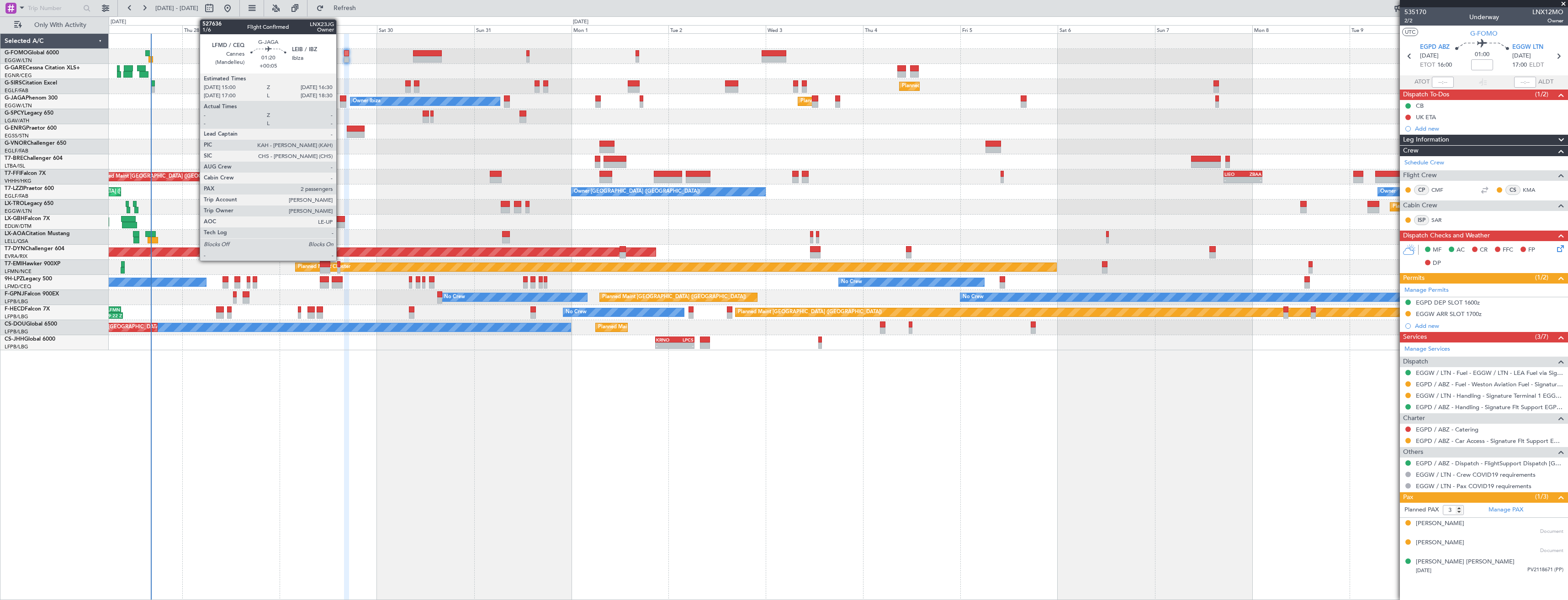
click at [340, 103] on div at bounding box center [342, 104] width 6 height 6
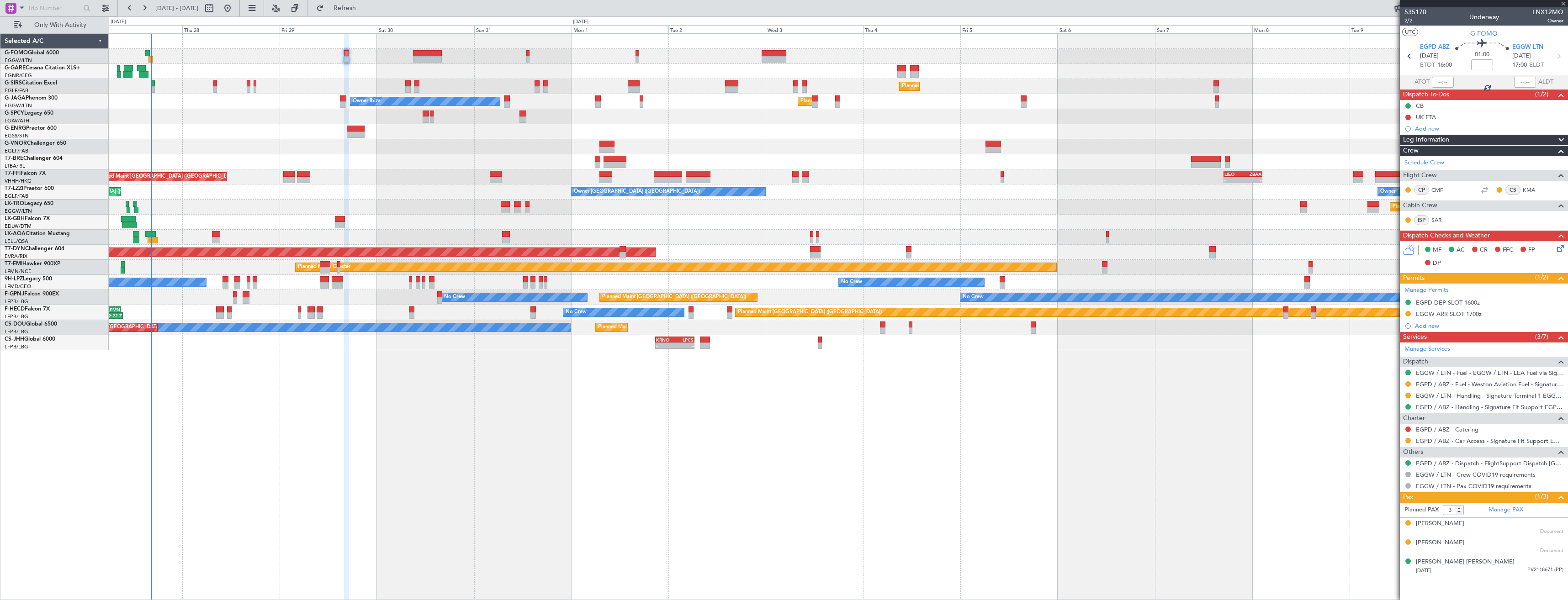
type input "+00:05"
type input "2"
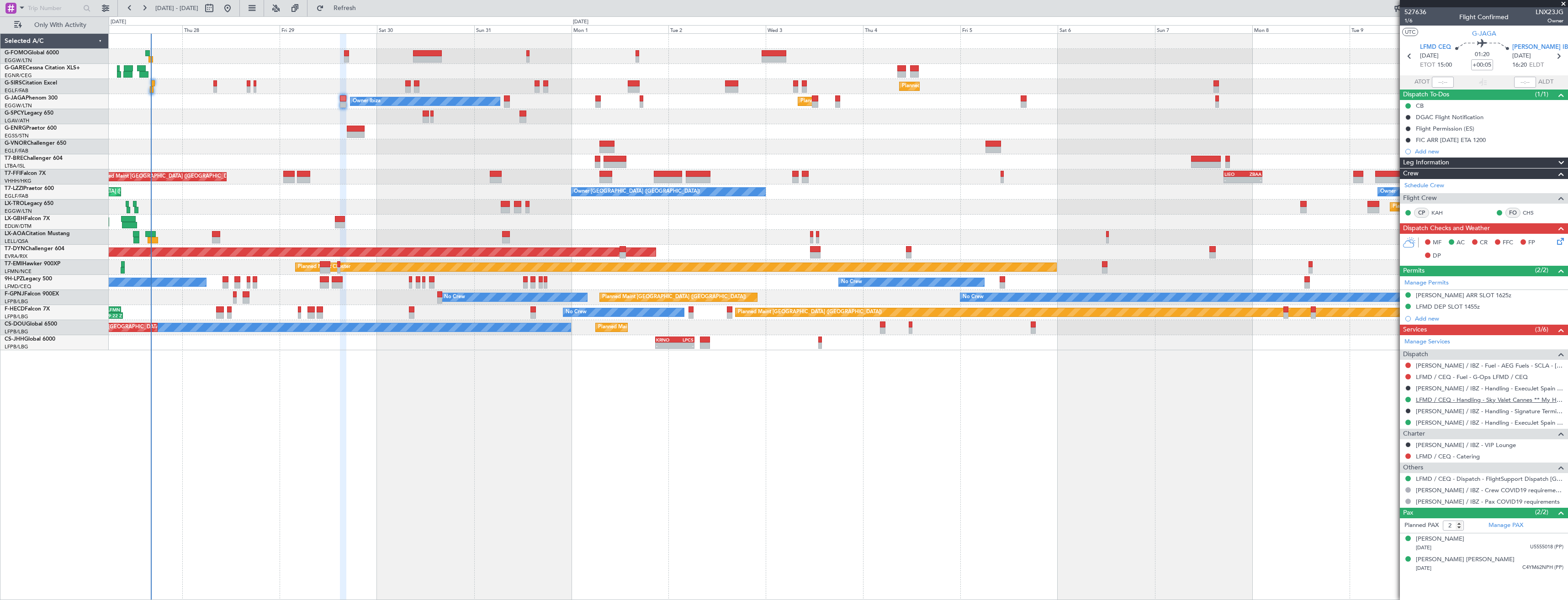
click at [1462, 401] on link "LFMD / CEQ - Handling - Sky Valet Cannes ** My Handling**LFMD / CEQ" at bounding box center [1489, 399] width 148 height 7
